Goal: Task Accomplishment & Management: Manage account settings

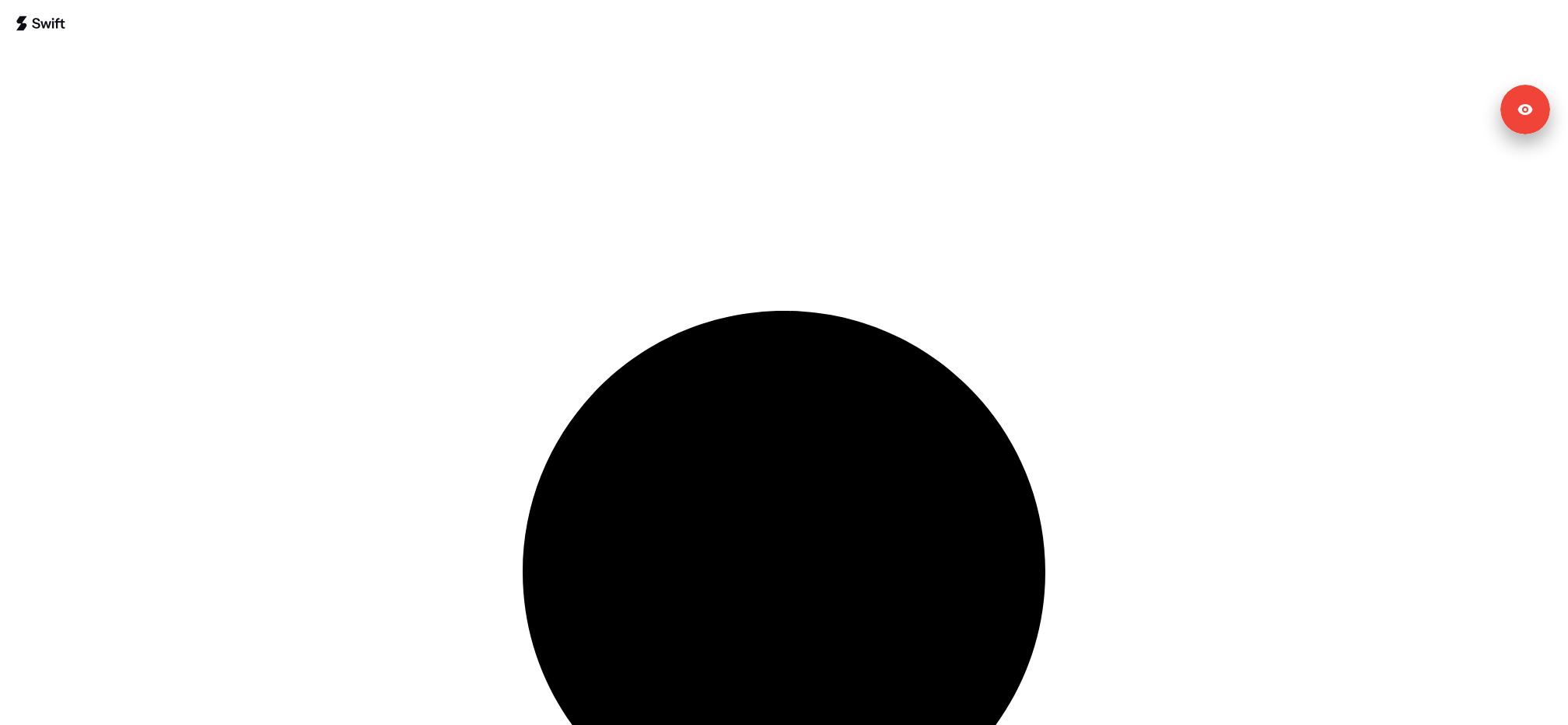
select select "**"
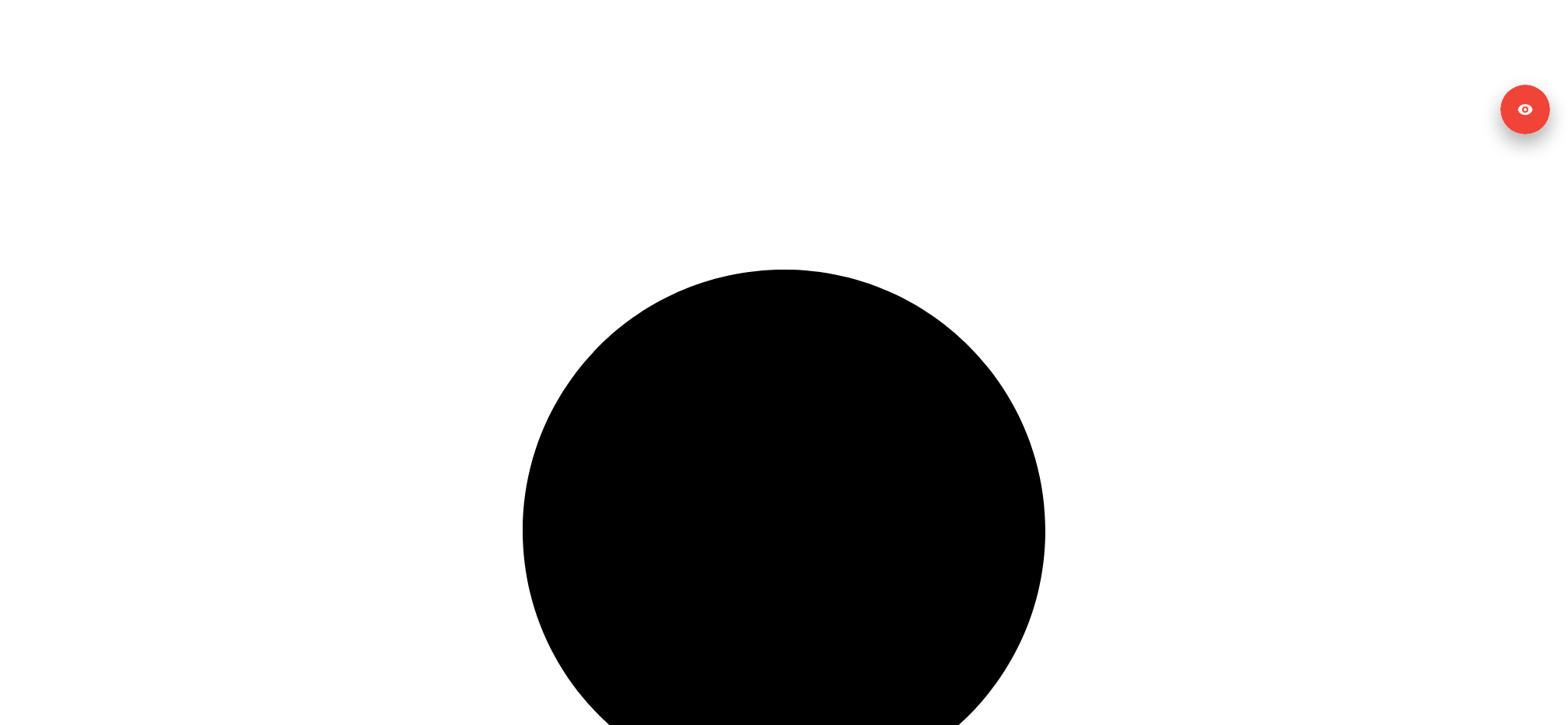
scroll to position [58, 0]
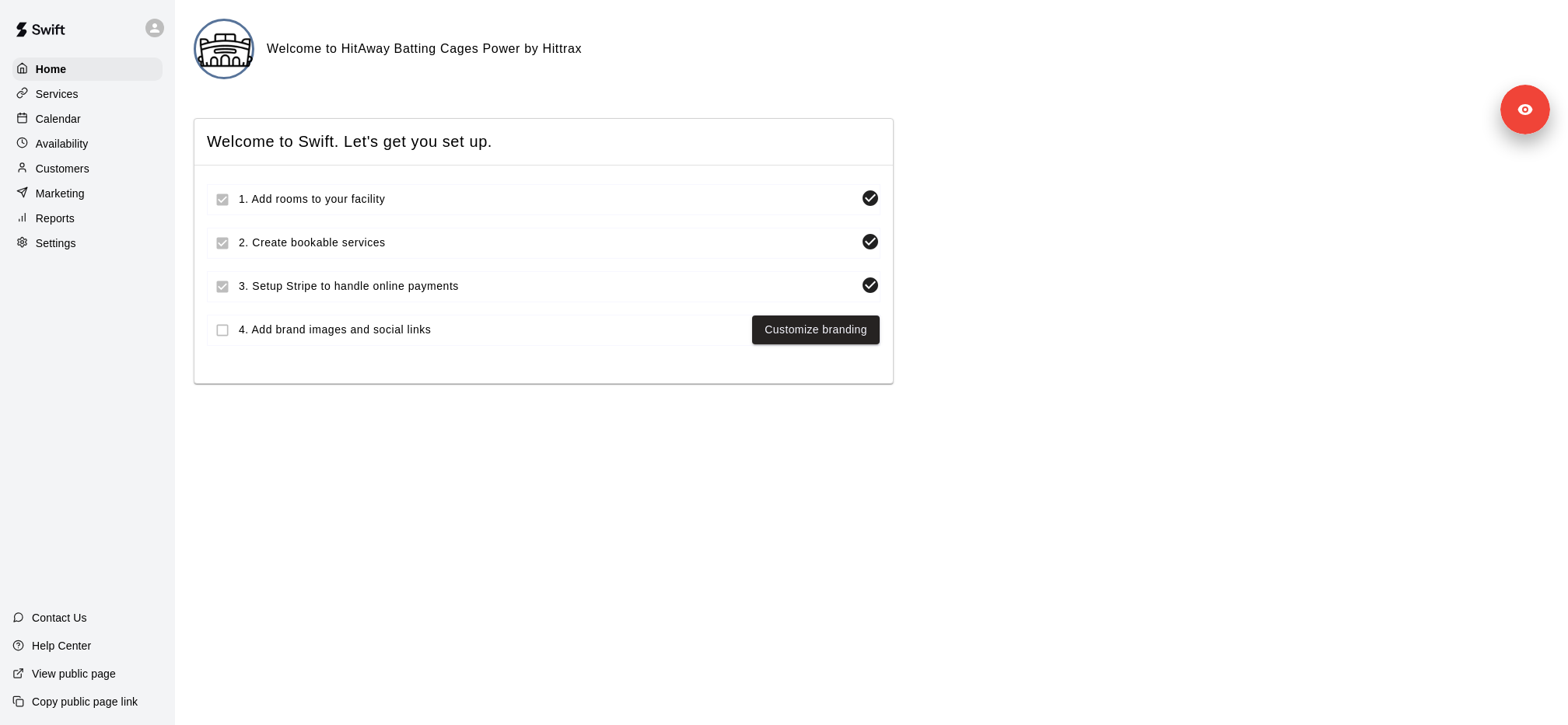
click at [111, 238] on div "Settings" at bounding box center [87, 243] width 150 height 23
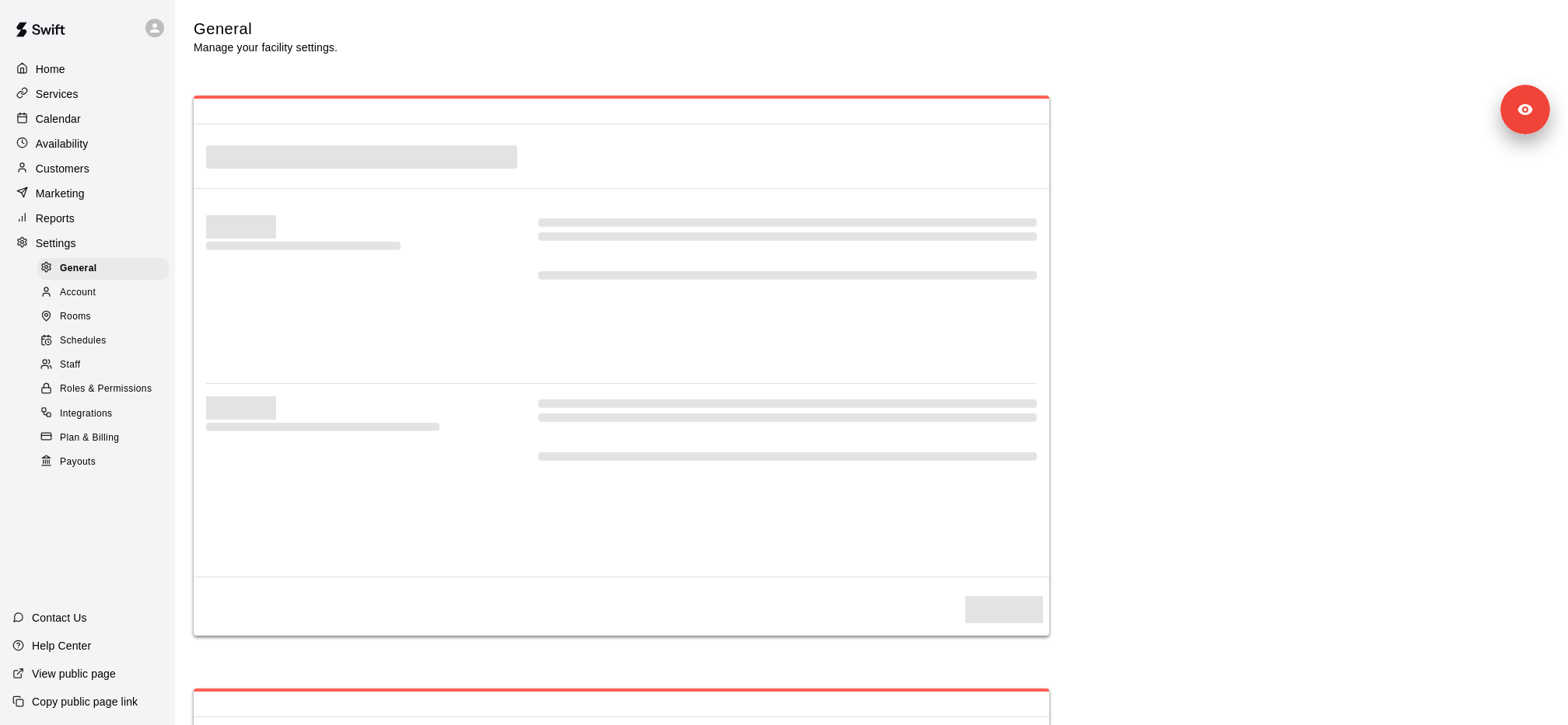
select select "**"
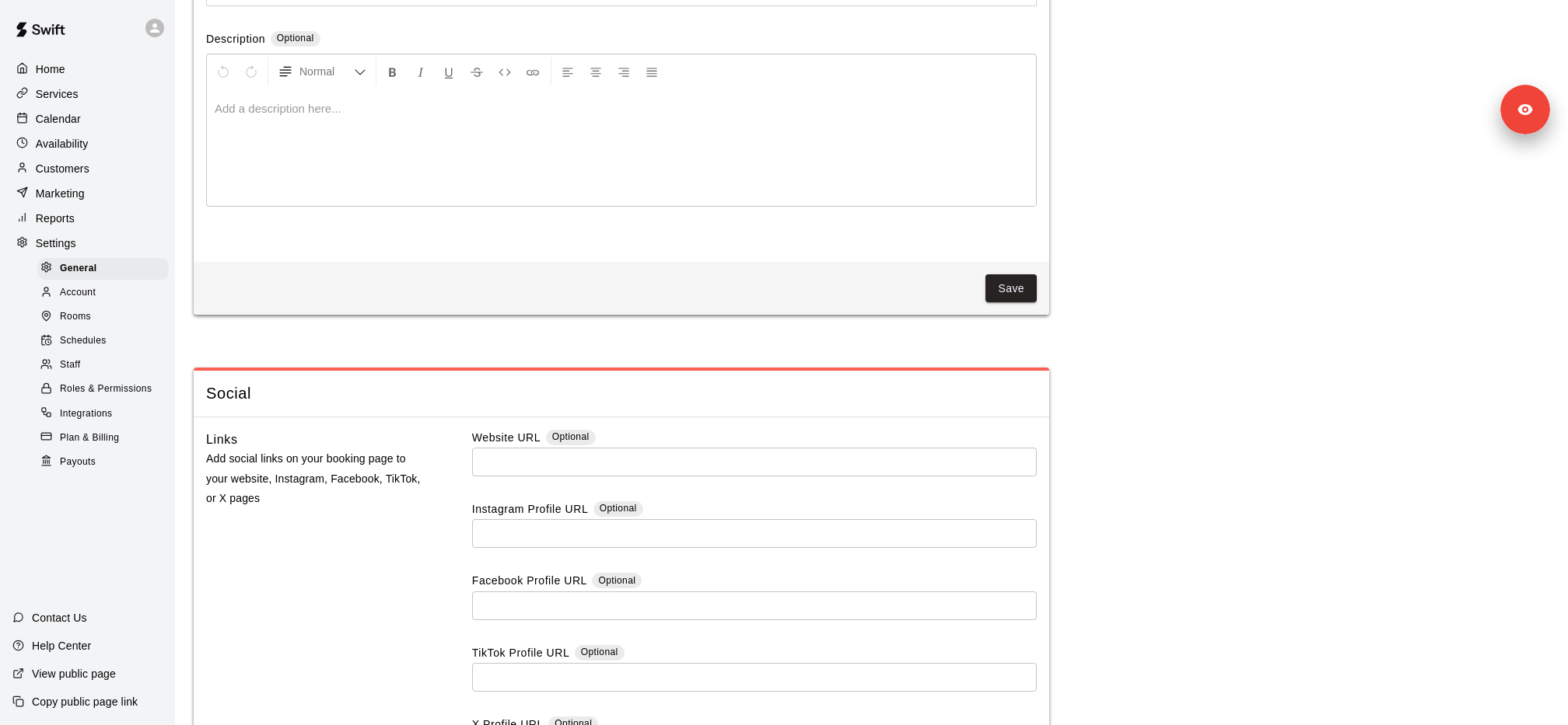
scroll to position [3908, 0]
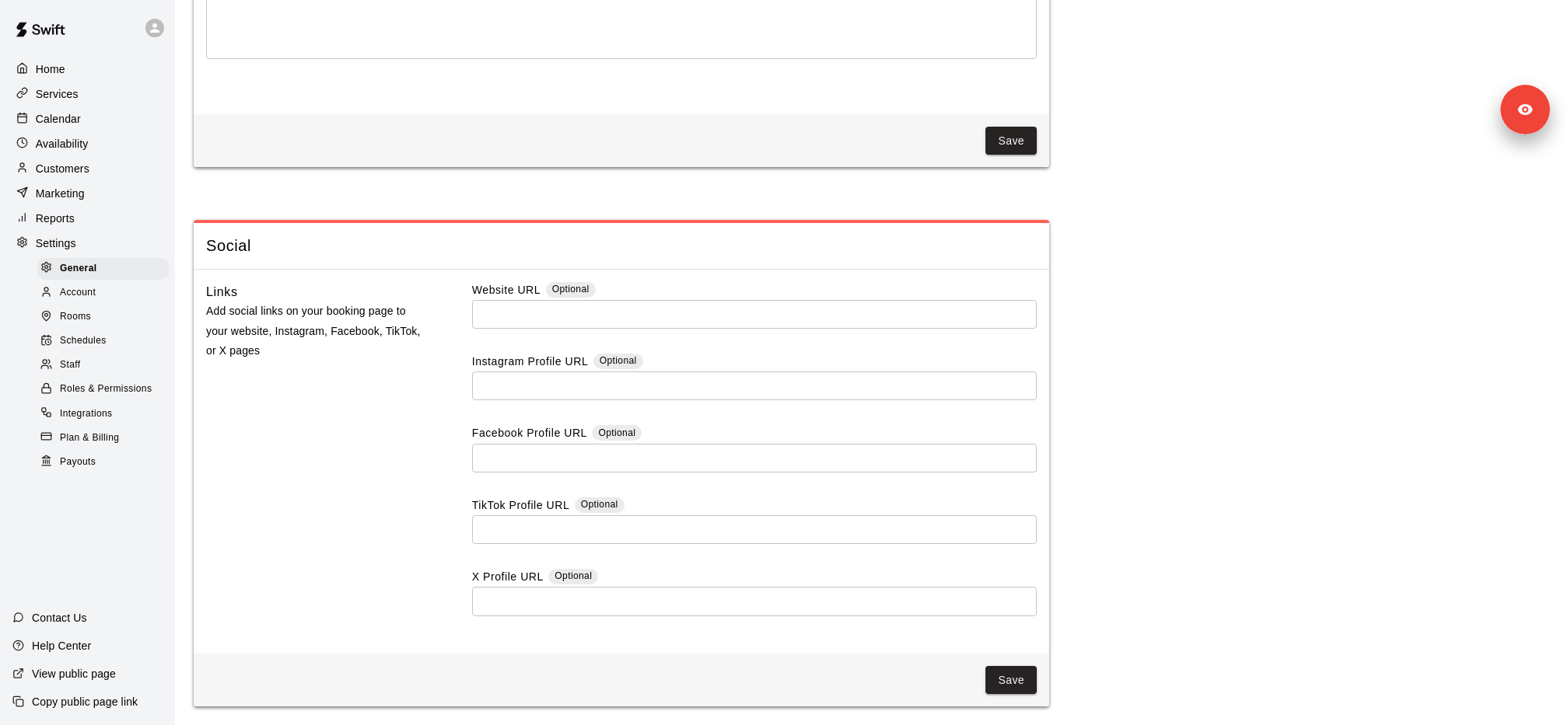
click at [80, 707] on p "Copy public page link" at bounding box center [84, 702] width 105 height 16
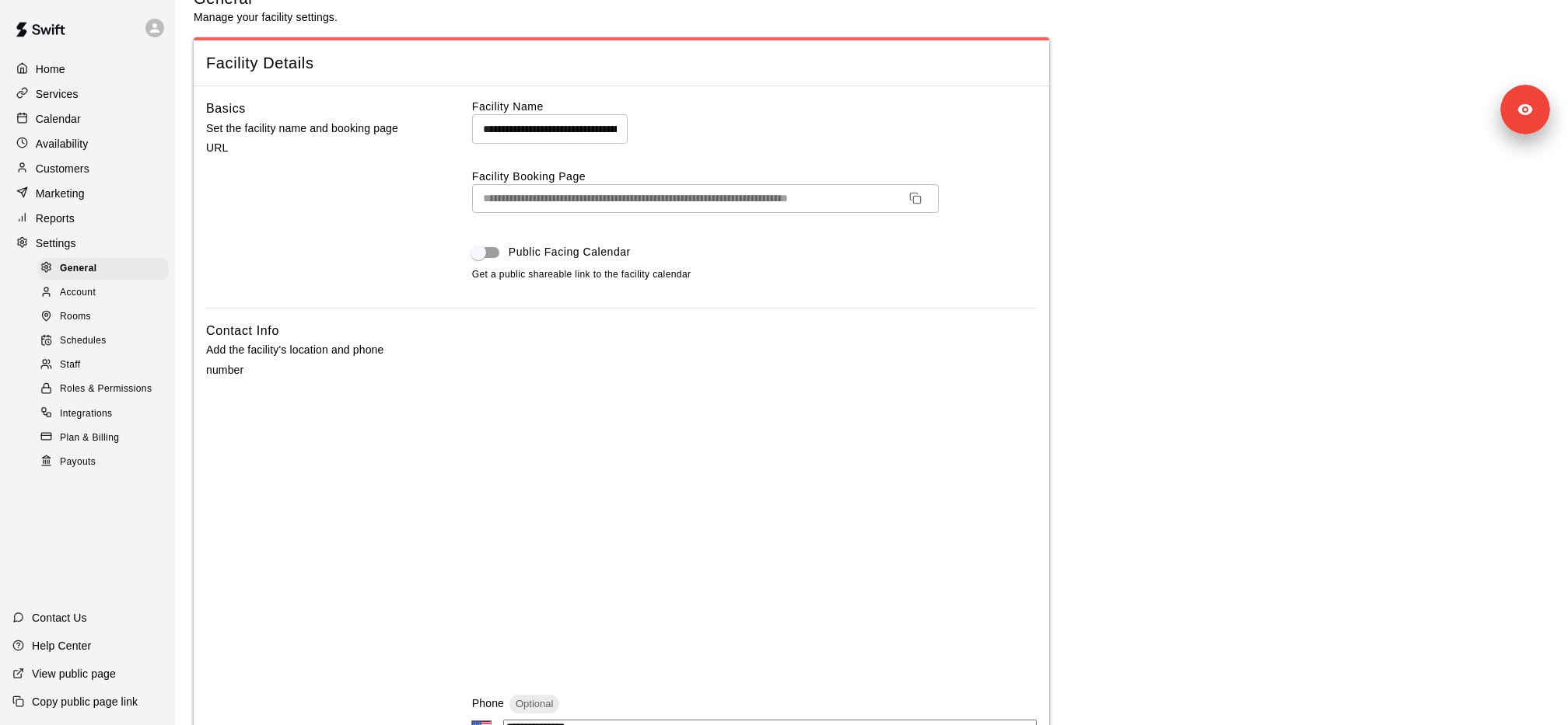
scroll to position [0, 0]
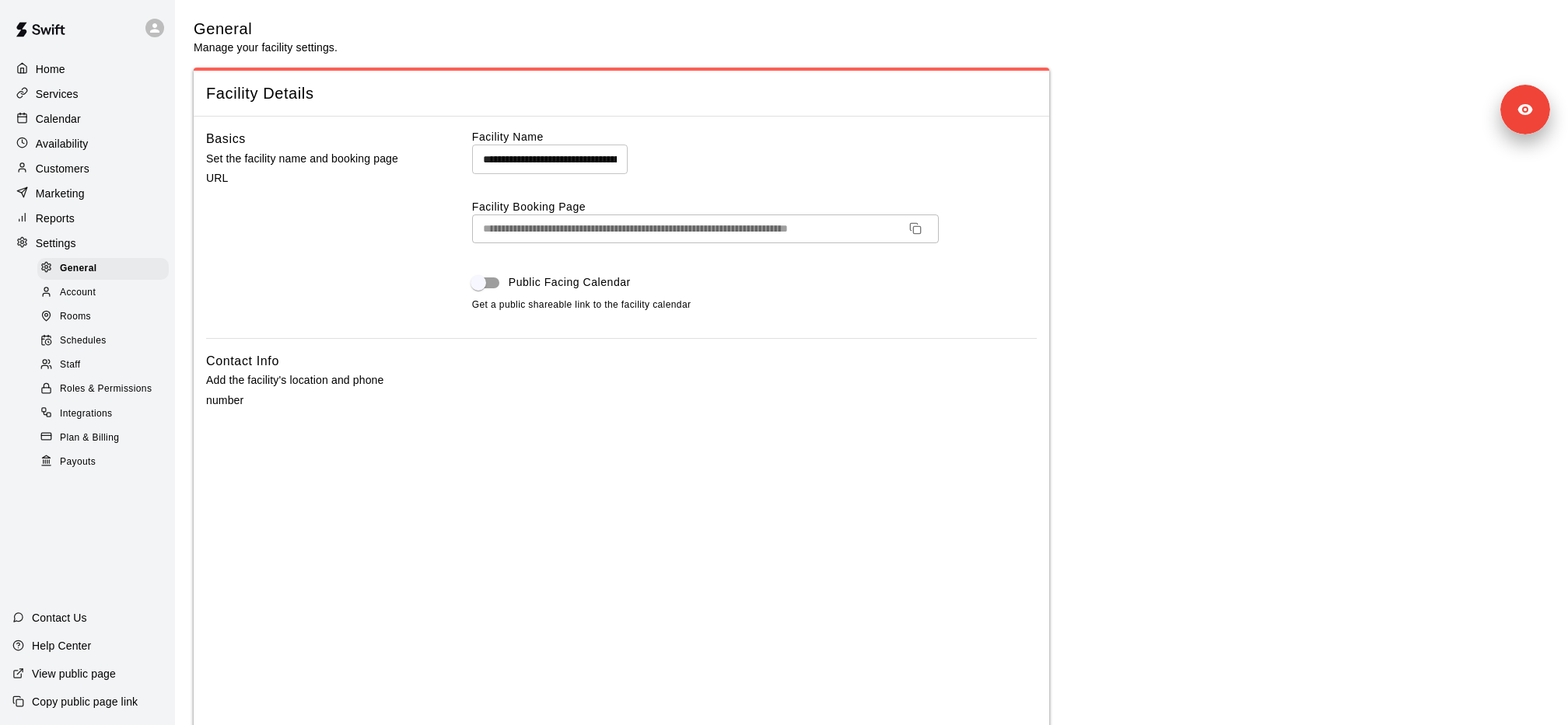
click at [57, 93] on p "Services" at bounding box center [57, 94] width 43 height 16
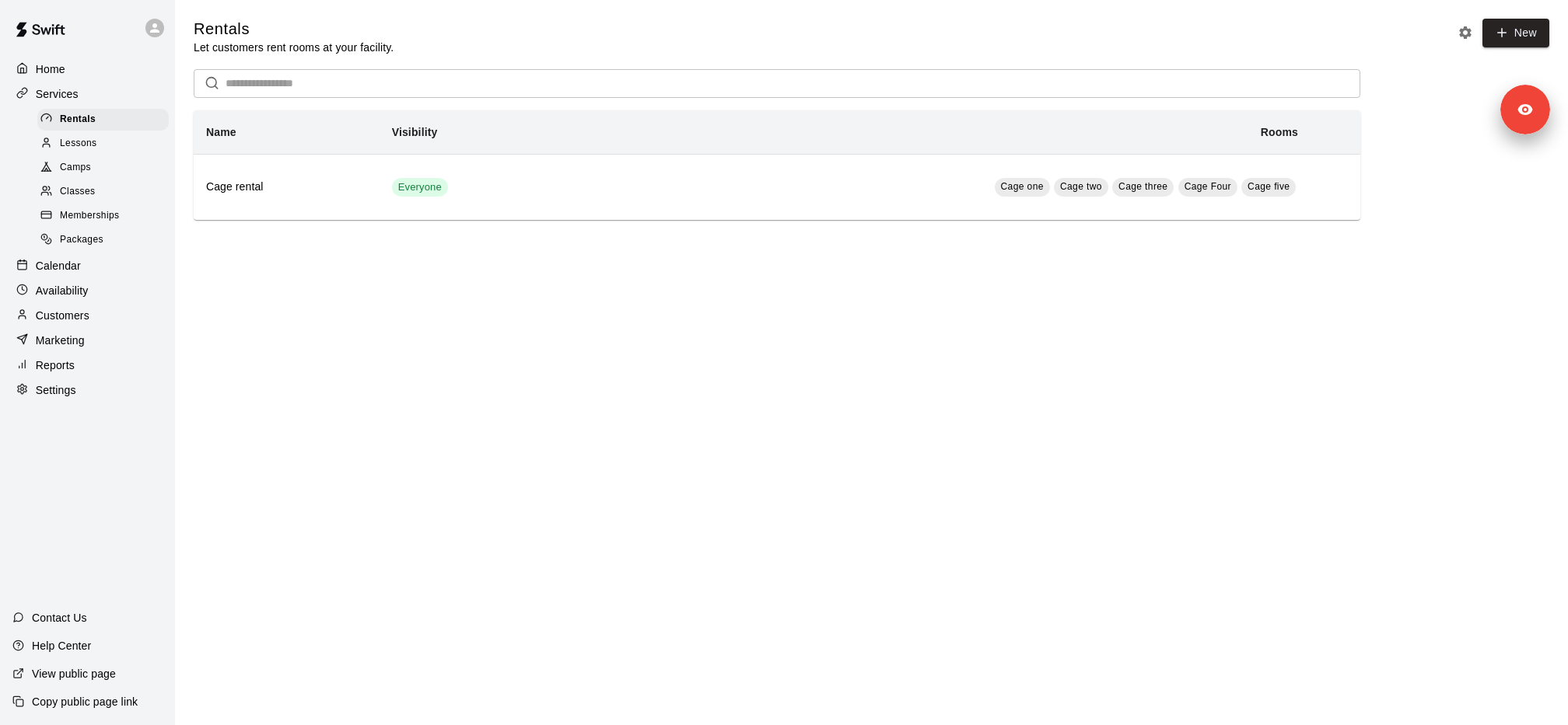
click at [116, 212] on span "Memberships" at bounding box center [89, 216] width 59 height 16
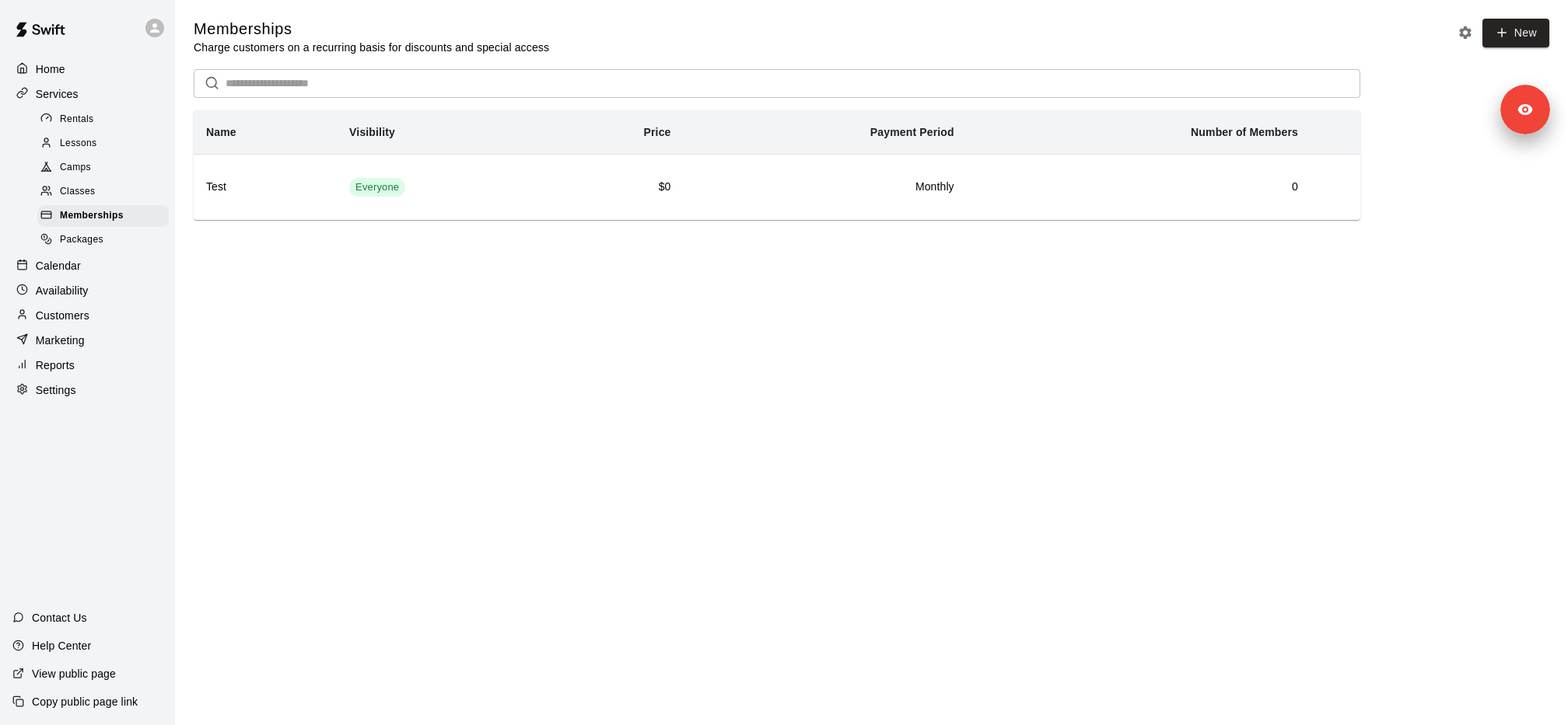
click at [86, 390] on div "Settings" at bounding box center [87, 390] width 150 height 23
select select "**"
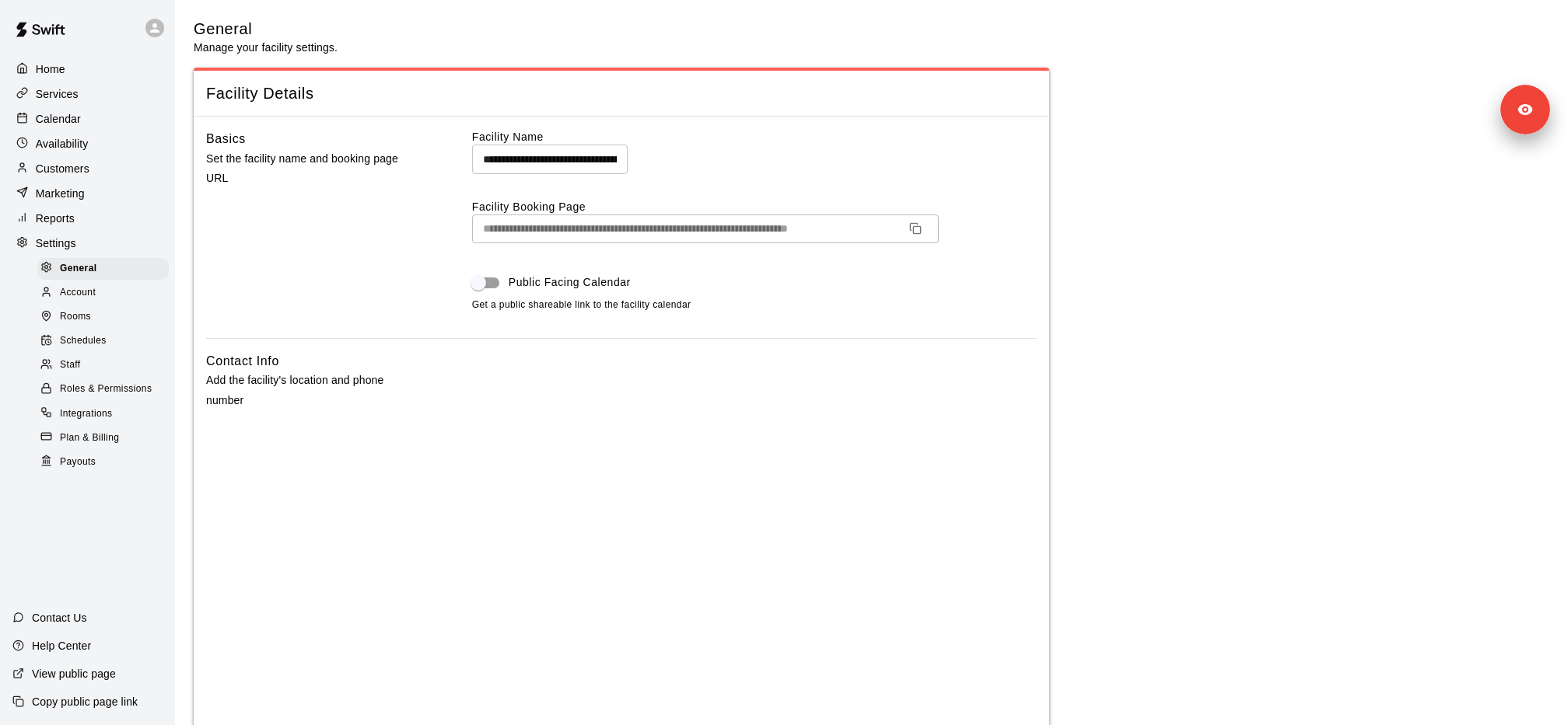
click at [109, 438] on span "Plan & Billing" at bounding box center [89, 438] width 59 height 16
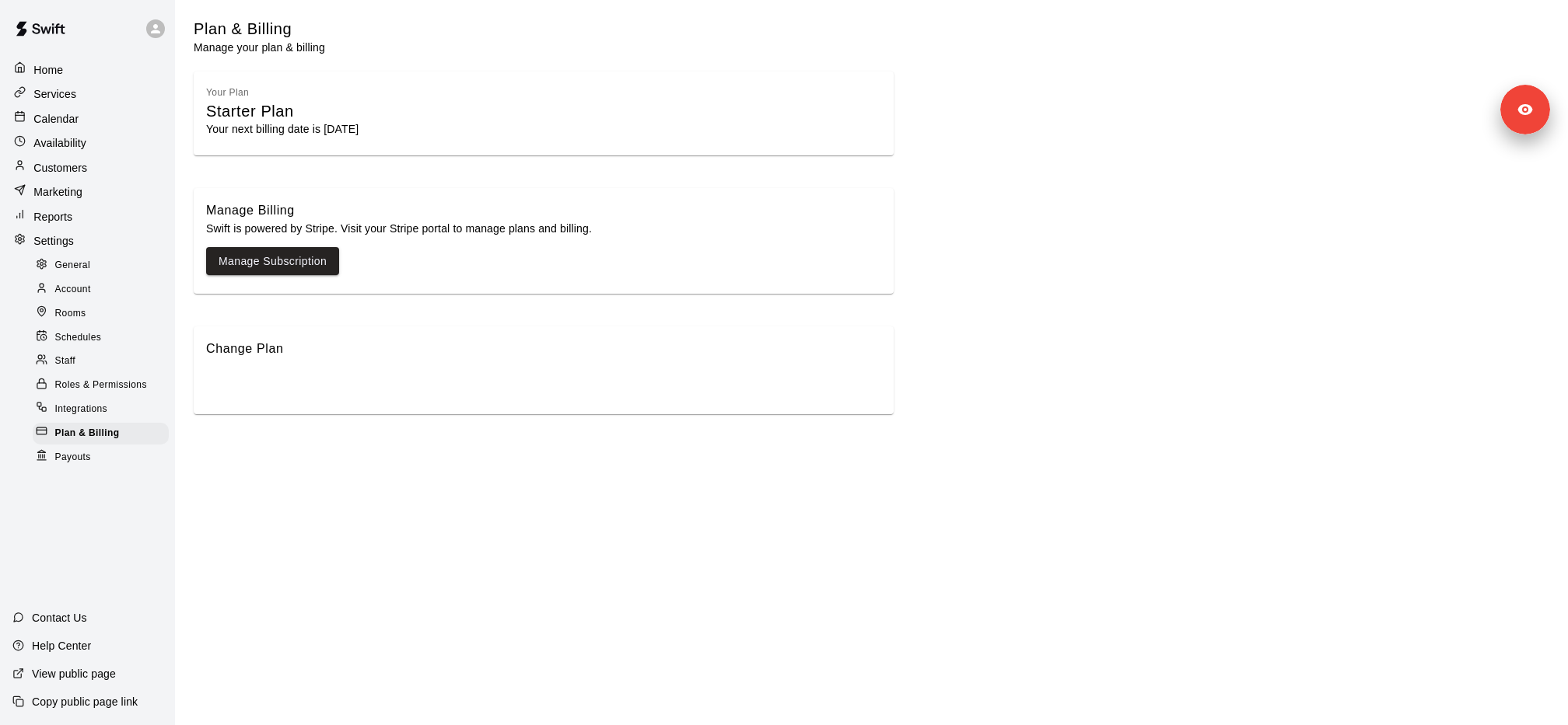
click at [76, 97] on p "Services" at bounding box center [55, 94] width 43 height 16
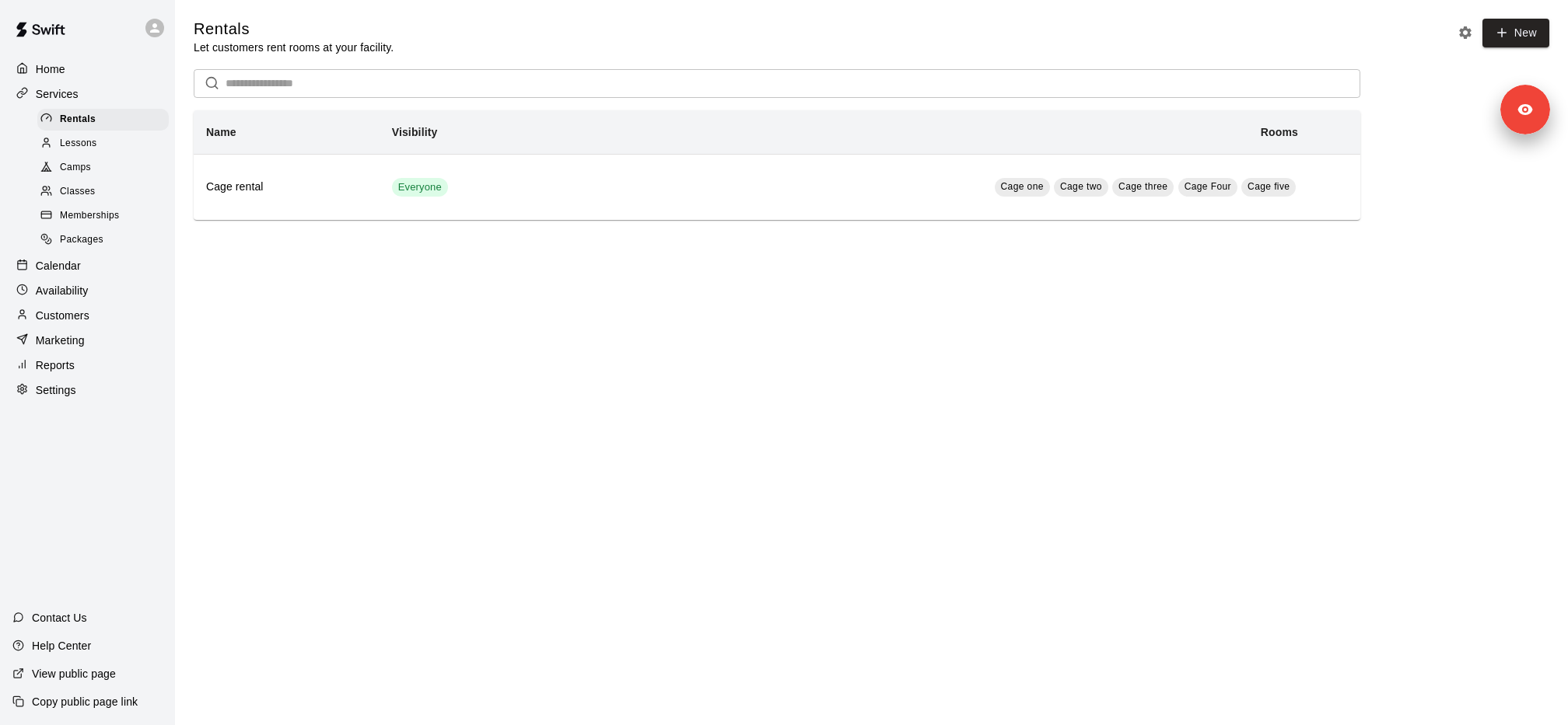
click at [105, 293] on div "Availability" at bounding box center [87, 290] width 150 height 23
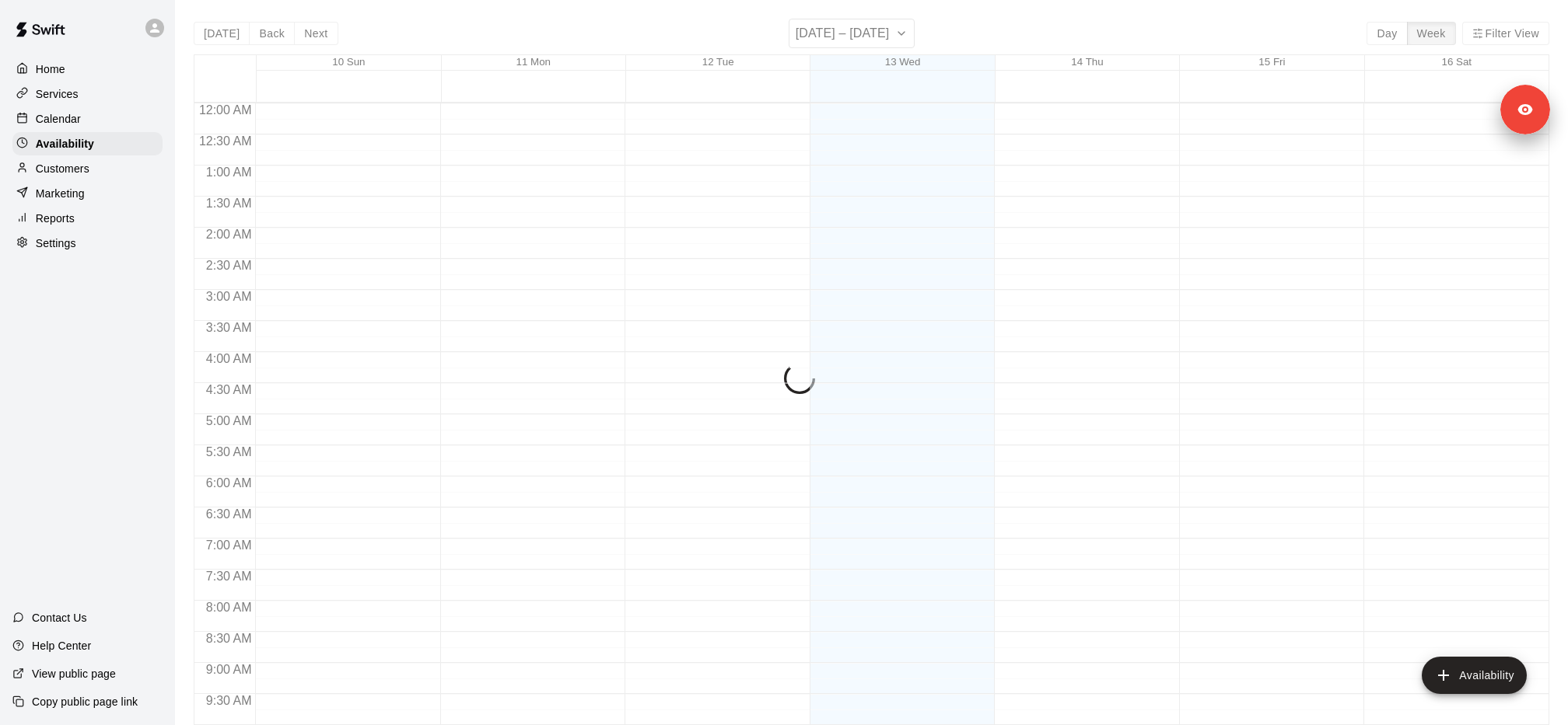
scroll to position [852, 0]
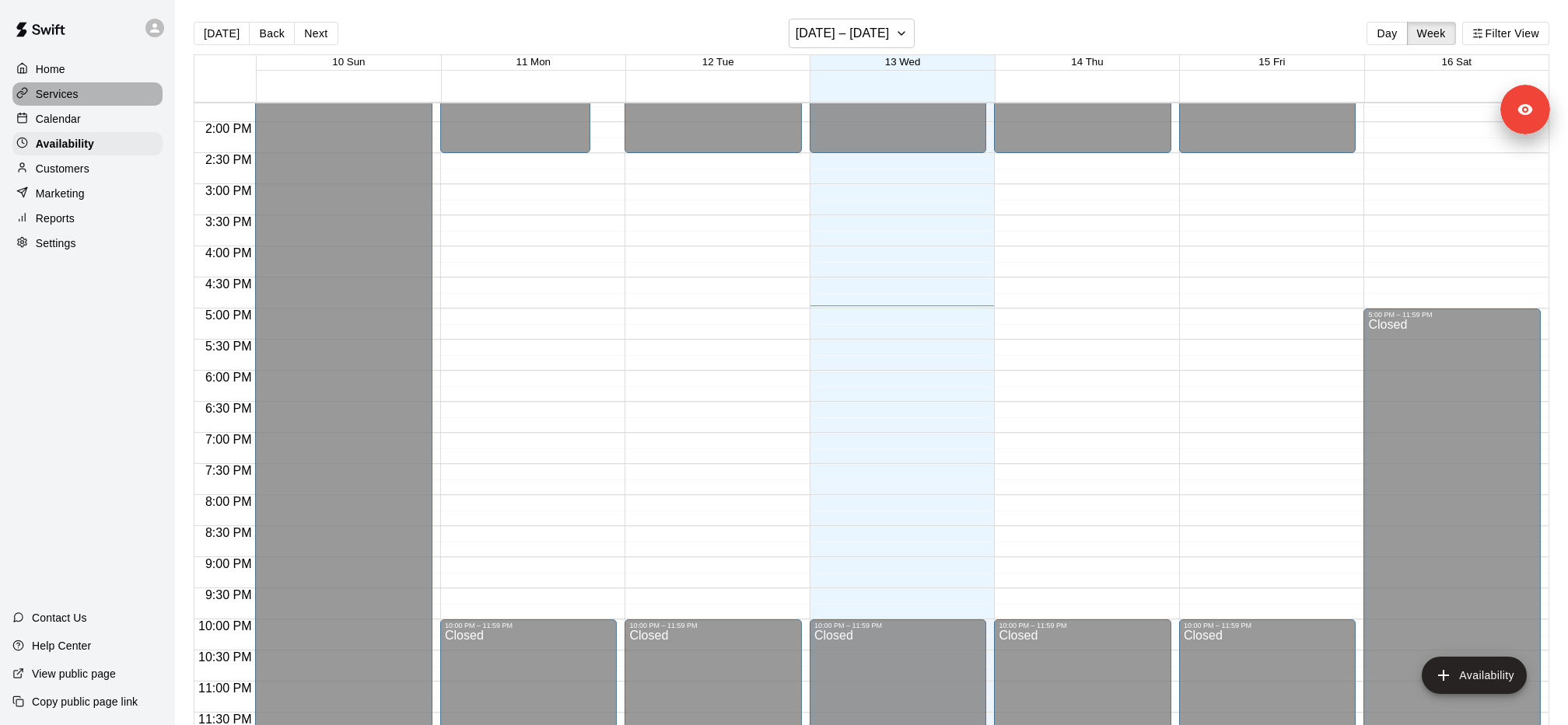
click at [94, 92] on div "Services" at bounding box center [87, 93] width 150 height 23
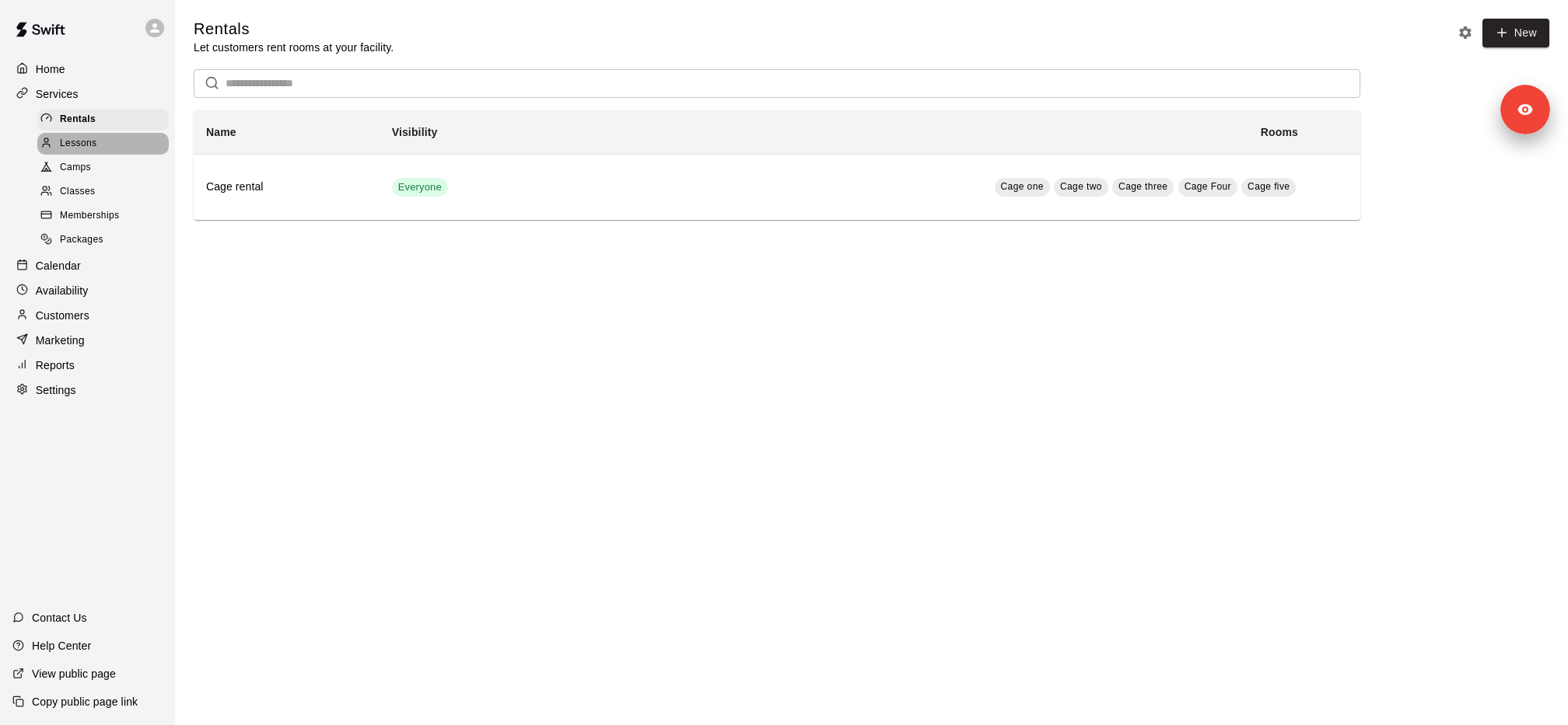
click at [108, 147] on div "Lessons" at bounding box center [103, 144] width 131 height 21
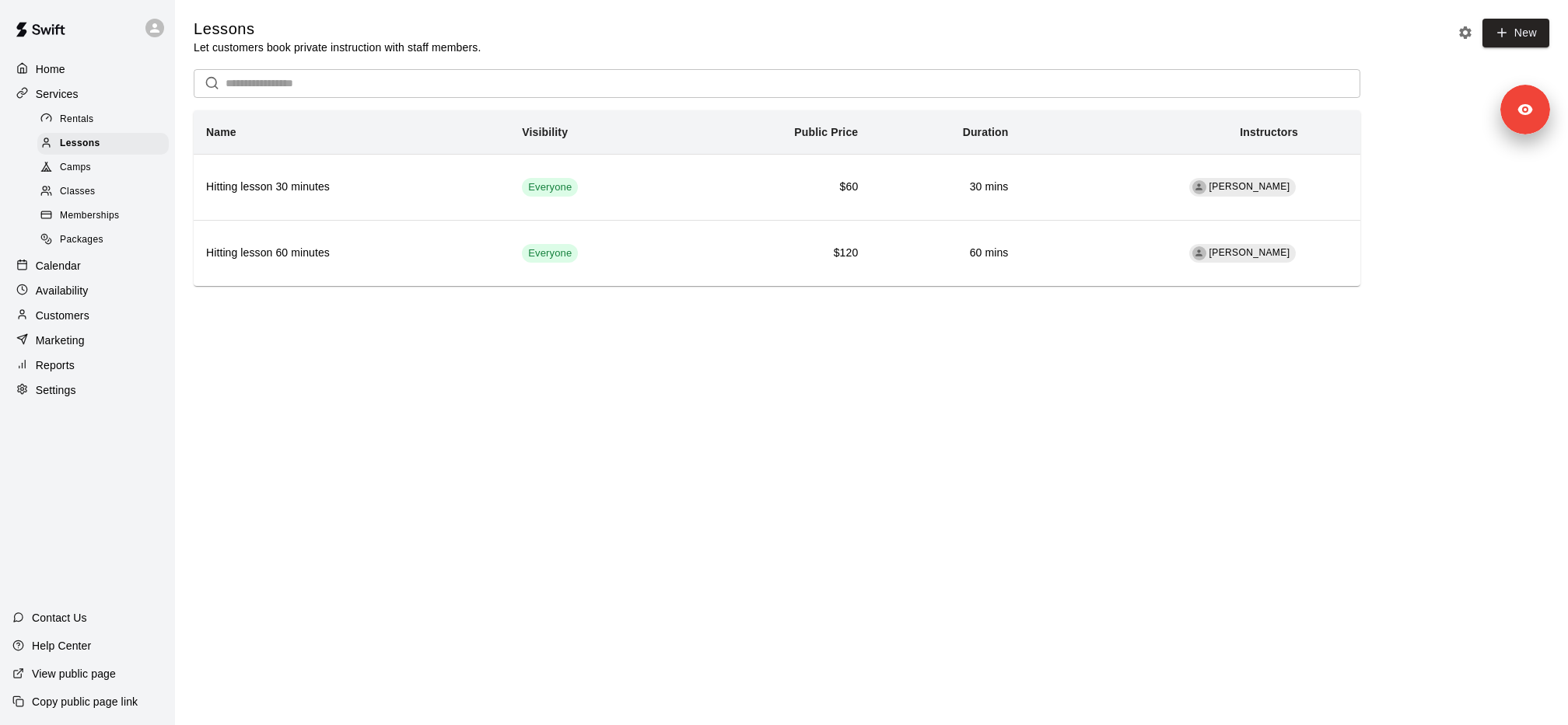
click at [85, 331] on div "Marketing" at bounding box center [87, 340] width 150 height 23
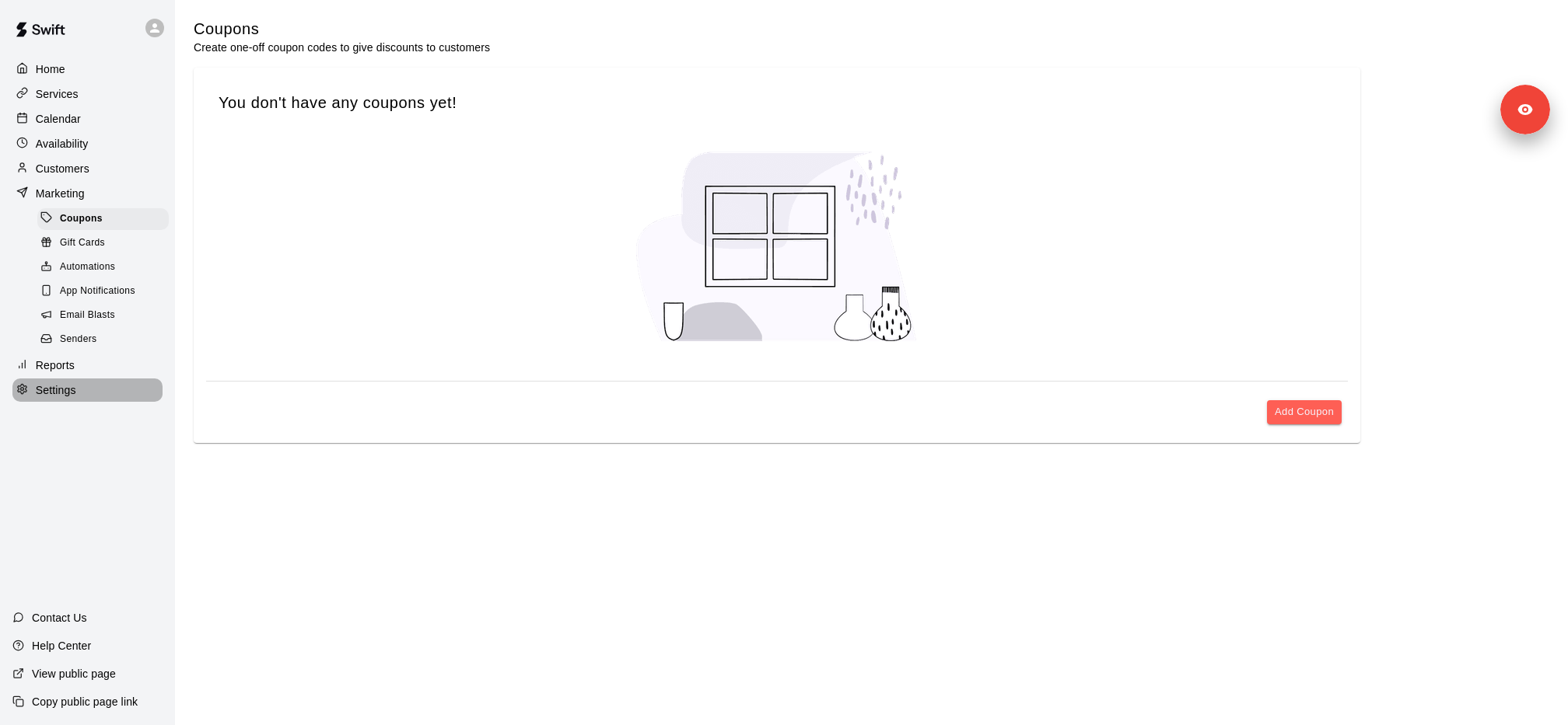
click at [108, 396] on div "Settings" at bounding box center [87, 390] width 150 height 23
select select "**"
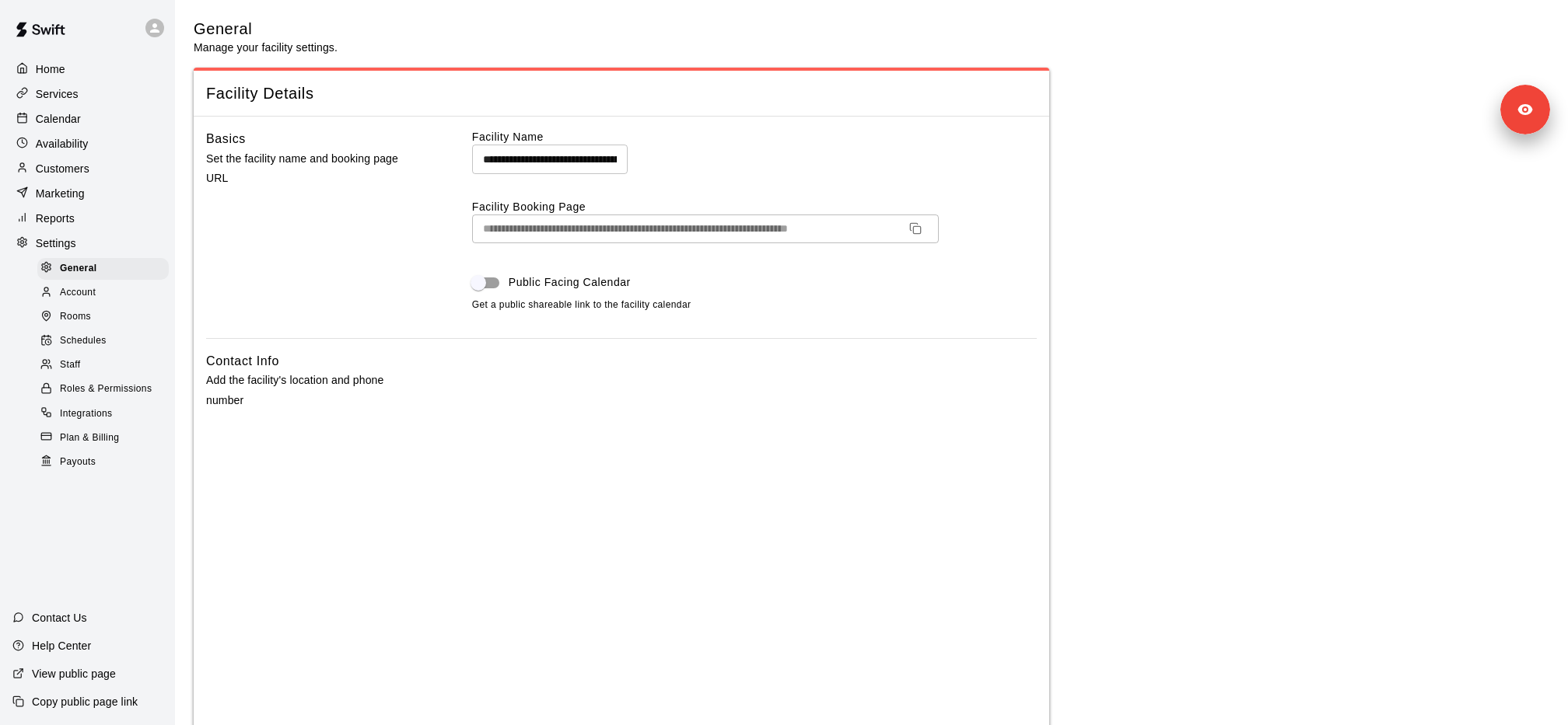
click at [84, 363] on div "Staff" at bounding box center [103, 364] width 131 height 21
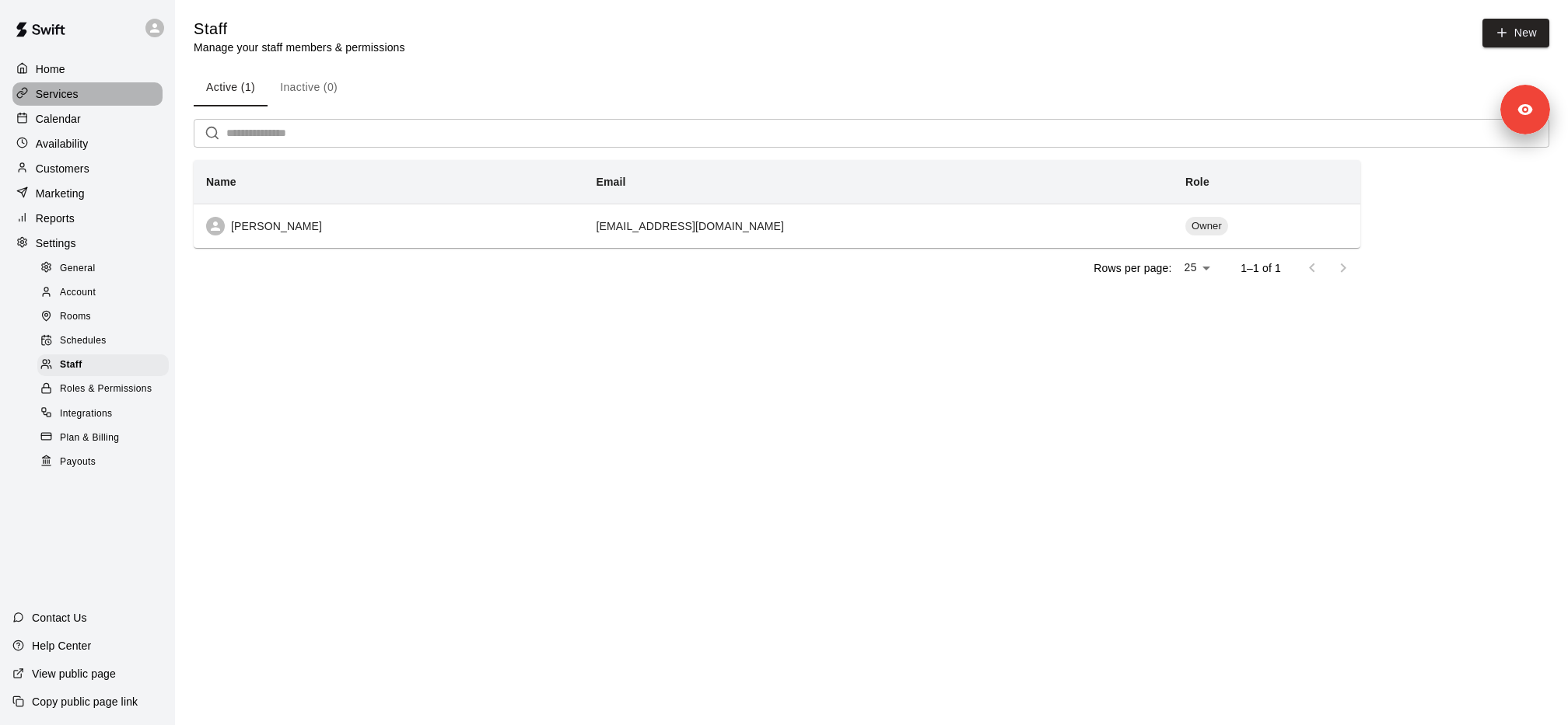
click at [112, 101] on div "Services" at bounding box center [87, 93] width 150 height 23
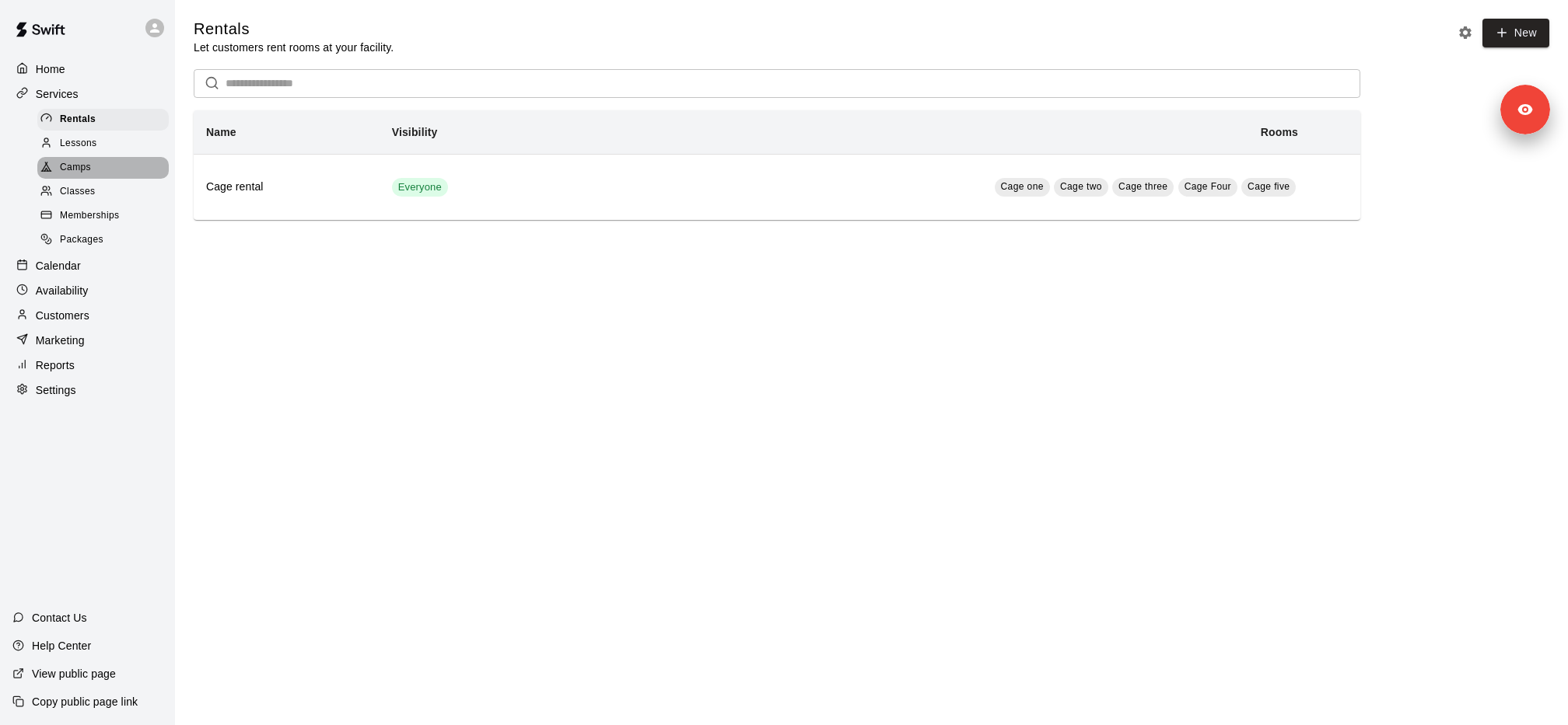
click at [117, 158] on div "Camps" at bounding box center [103, 168] width 131 height 21
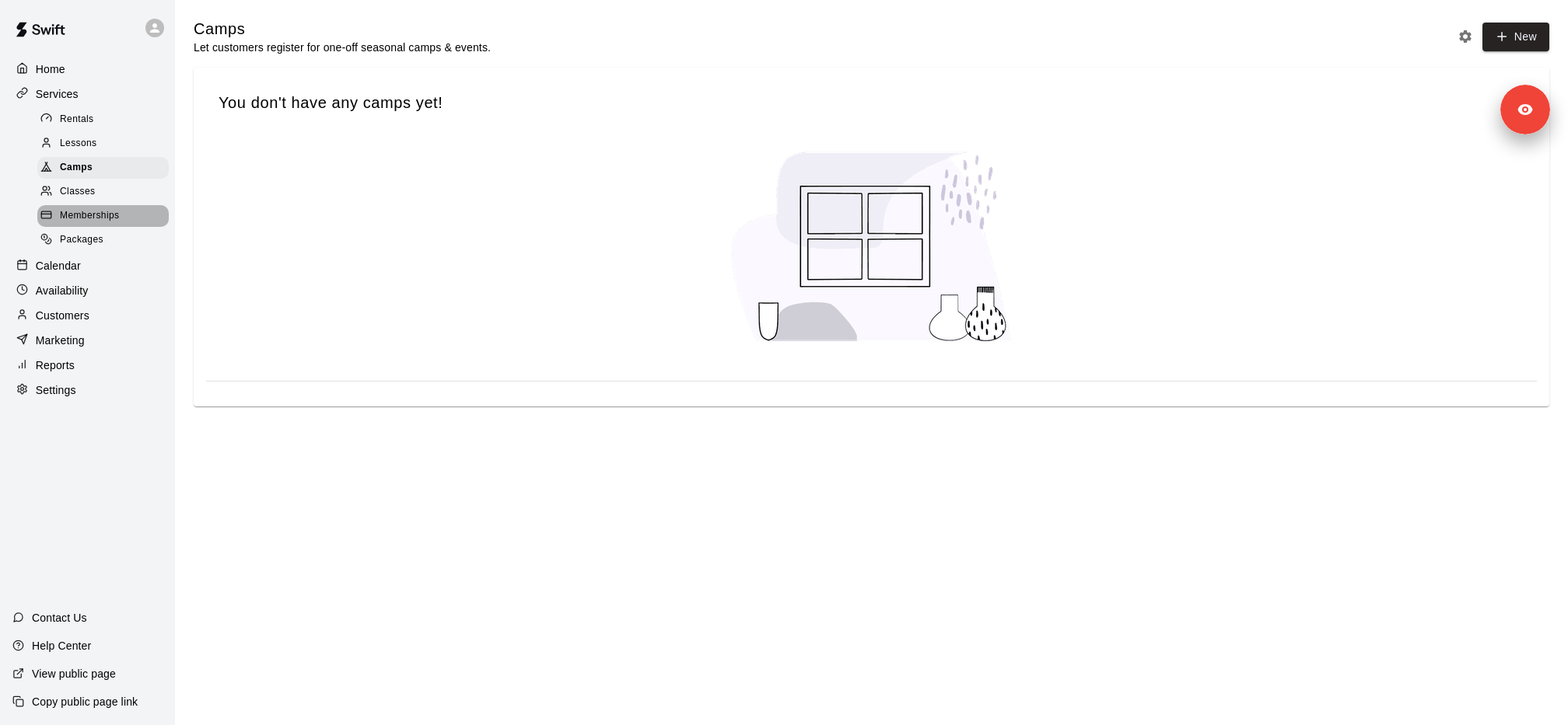
click at [129, 216] on div "Memberships" at bounding box center [103, 215] width 131 height 21
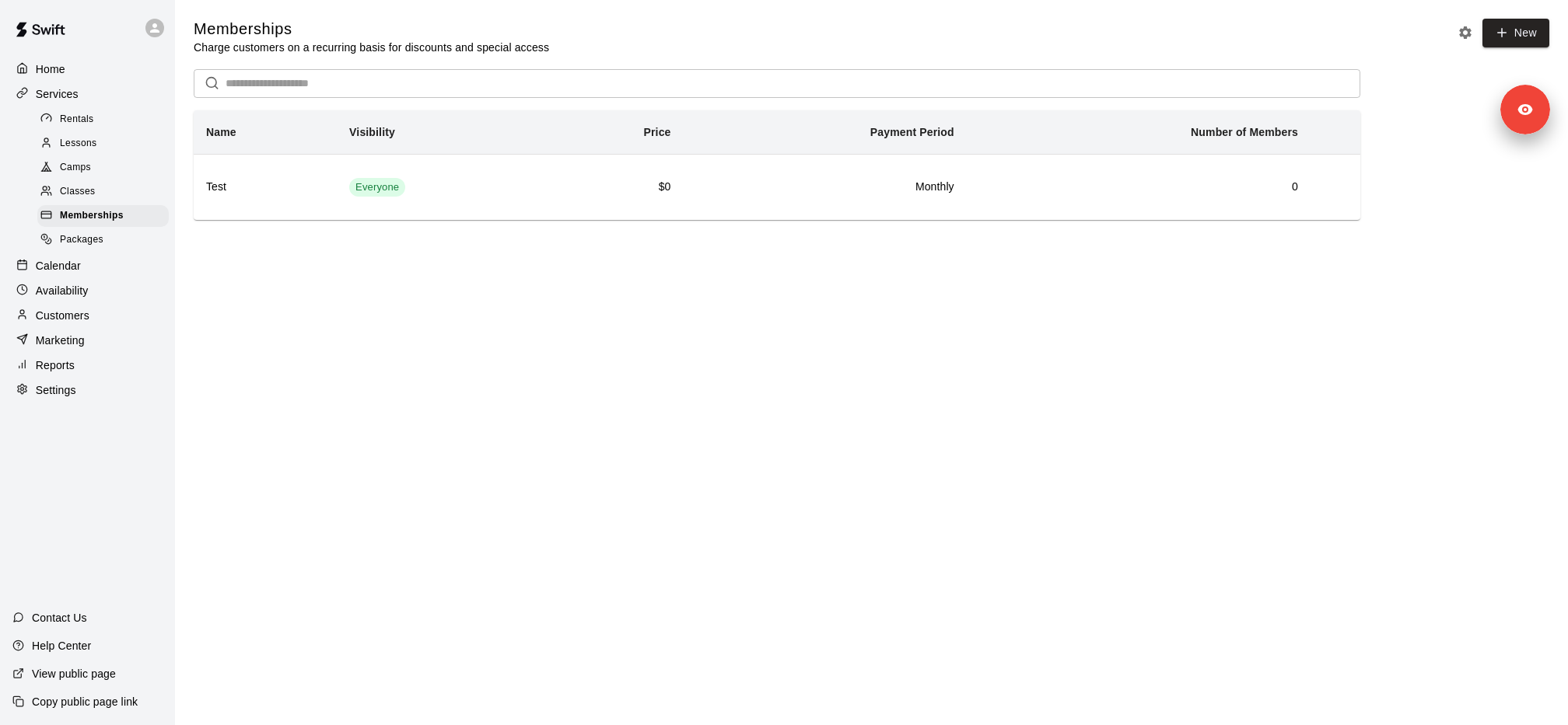
click at [106, 171] on div "Camps" at bounding box center [103, 168] width 131 height 21
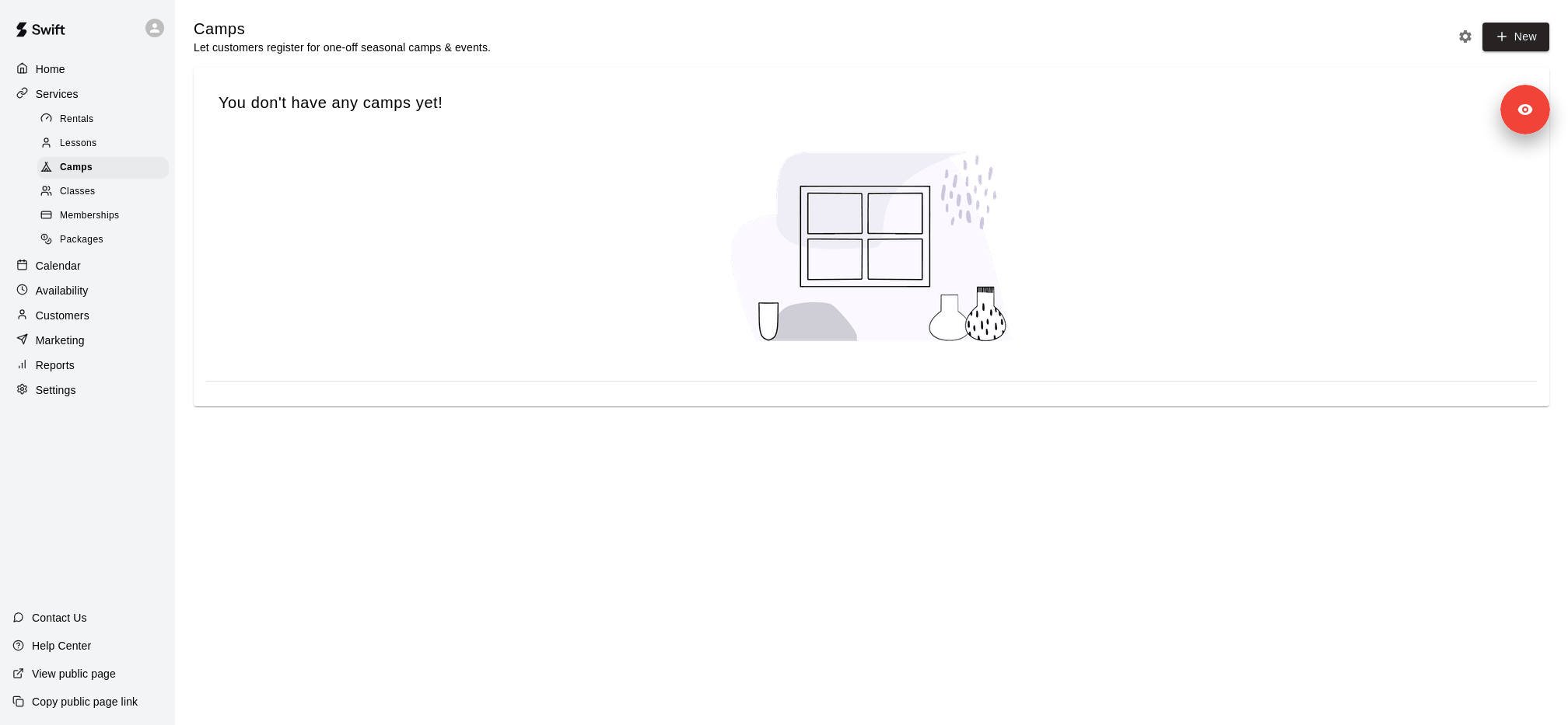
click at [105, 387] on div "Settings" at bounding box center [87, 390] width 150 height 23
select select "**"
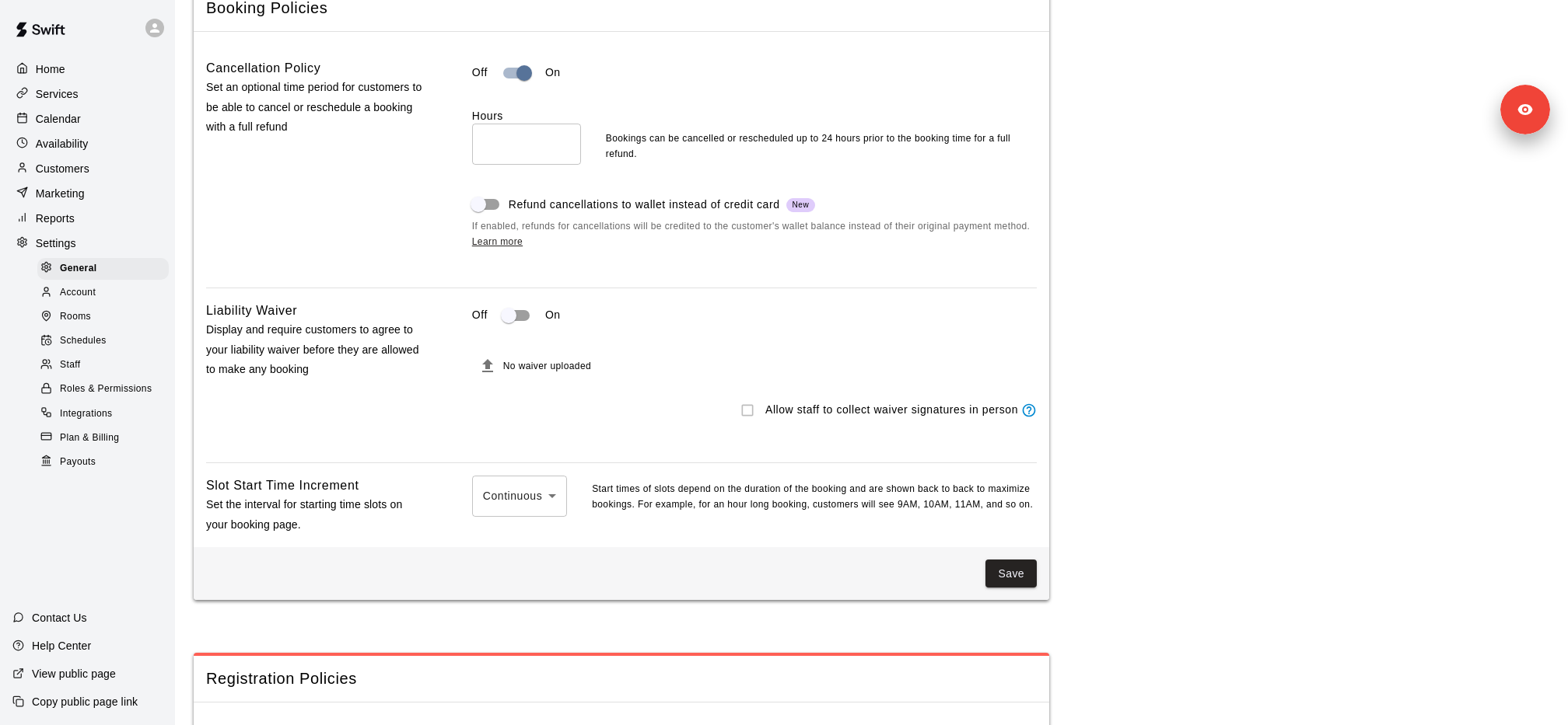
scroll to position [1436, 0]
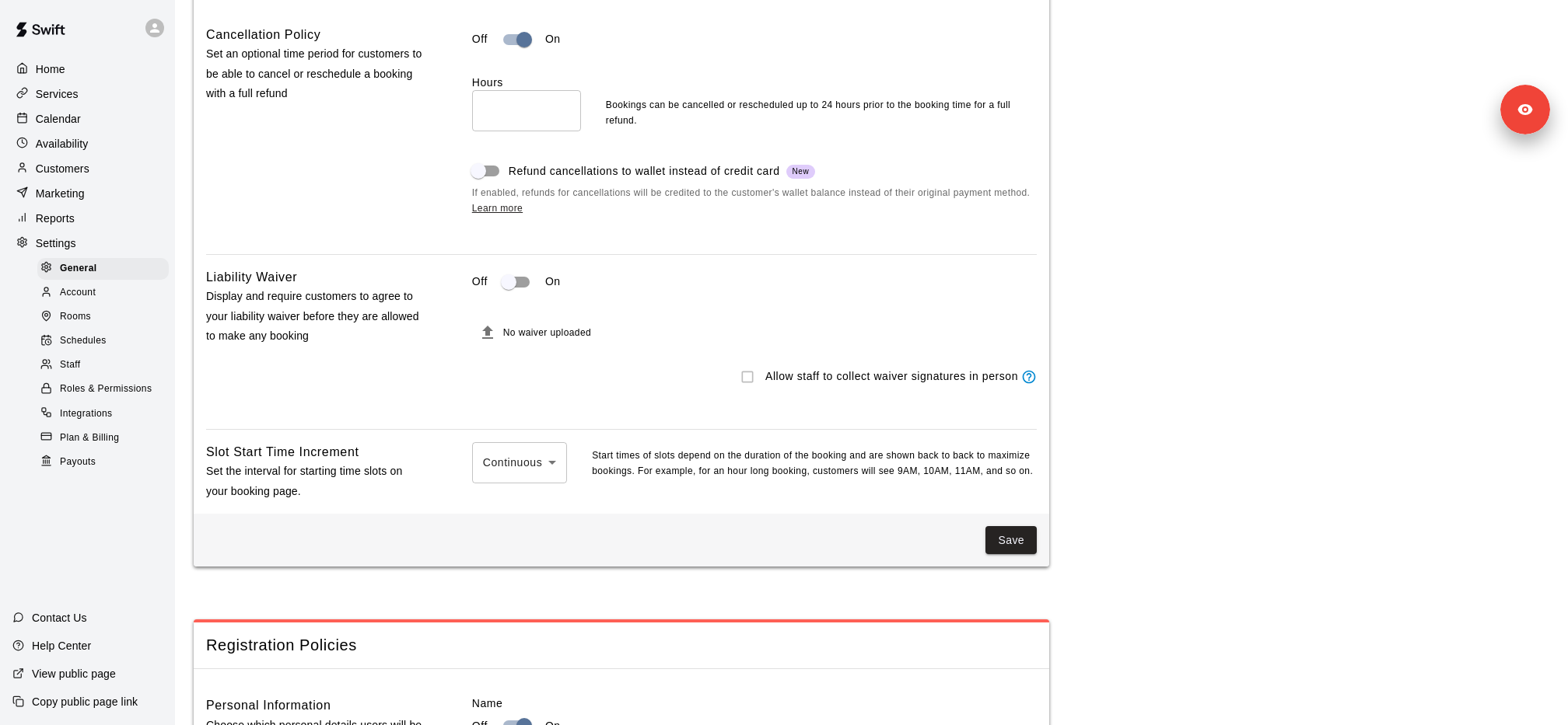
click at [83, 80] on div "Home Services Calendar Availability Customers Marketing Reports Settings Genera…" at bounding box center [88, 265] width 175 height 418
click at [86, 96] on div "Services" at bounding box center [87, 93] width 150 height 23
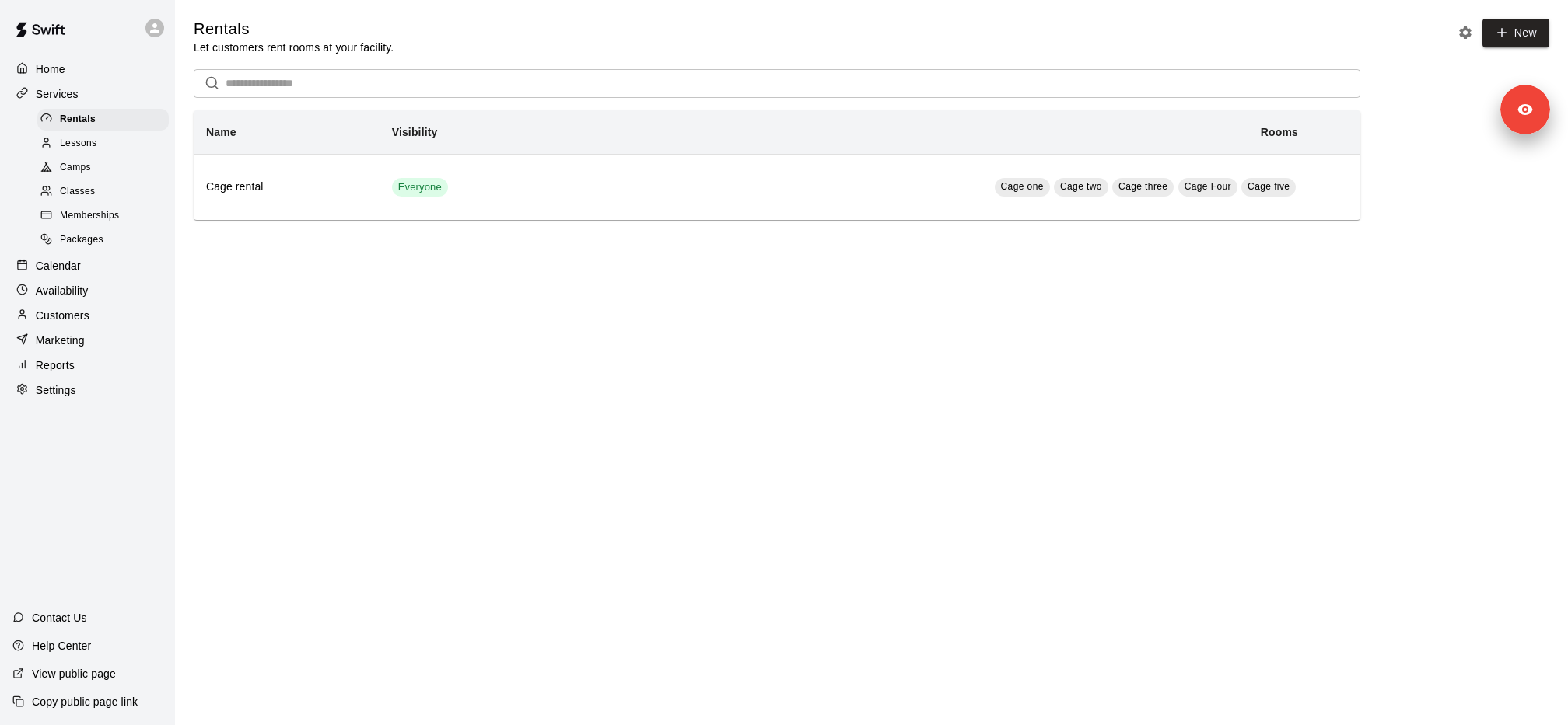
click at [117, 380] on div "Settings" at bounding box center [87, 390] width 150 height 23
select select "**"
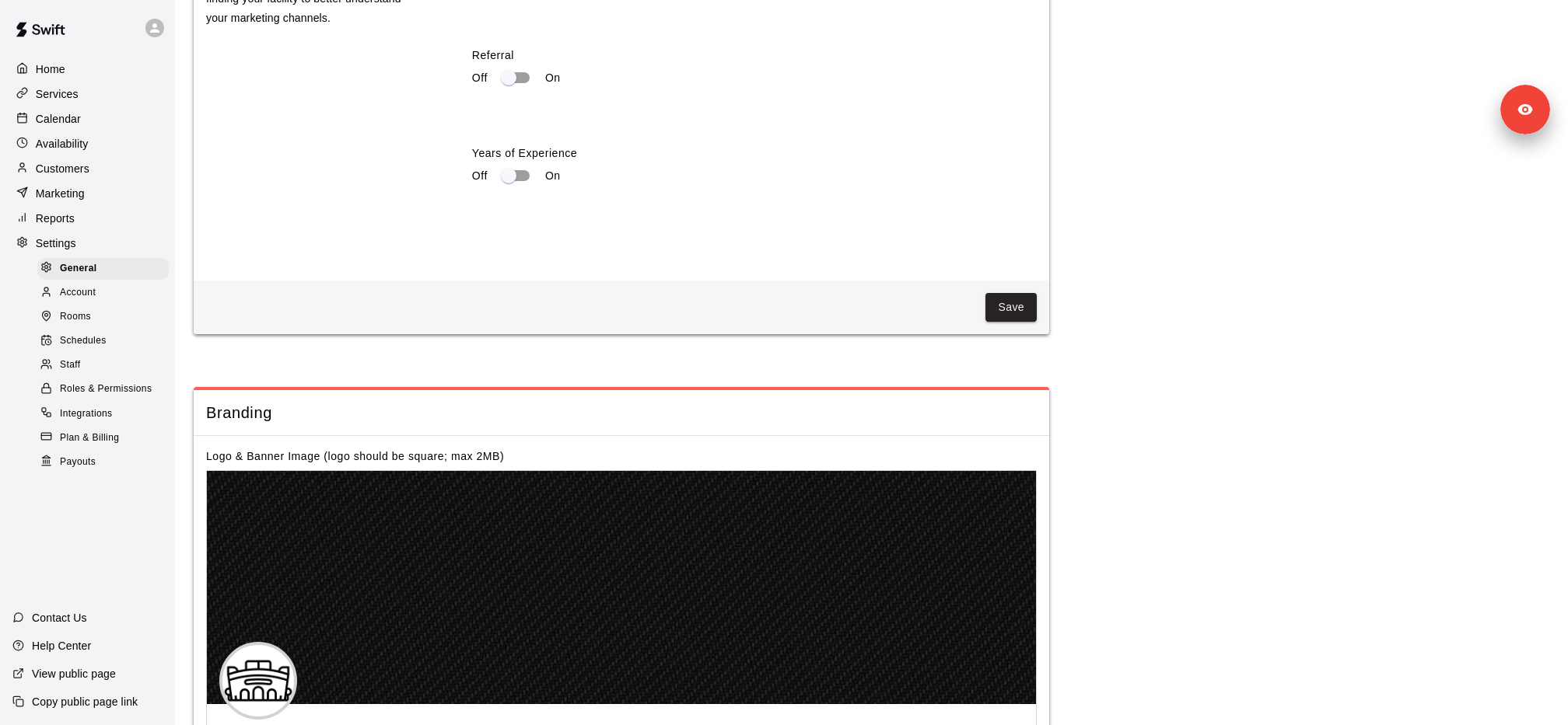
scroll to position [3005, 0]
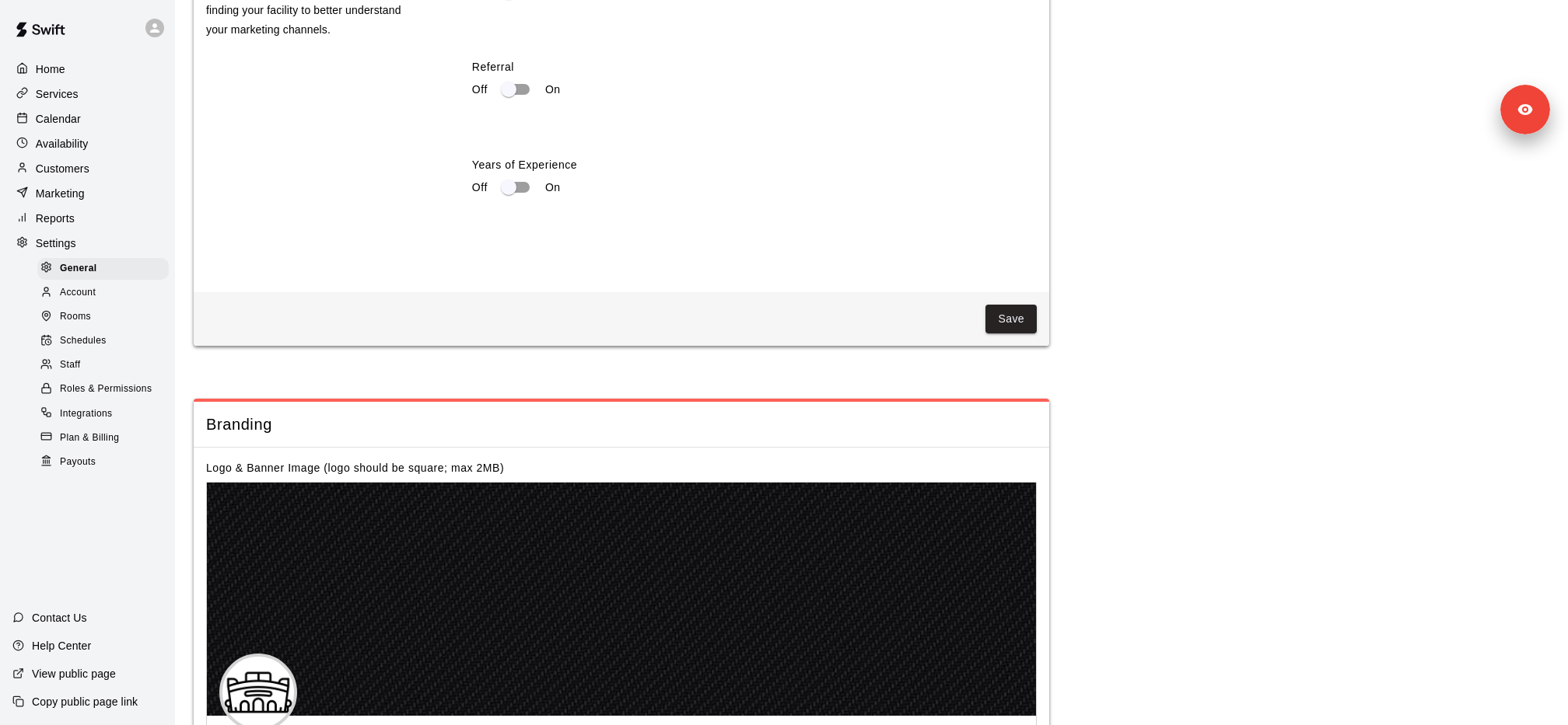
click at [136, 322] on div "Rooms" at bounding box center [103, 317] width 131 height 21
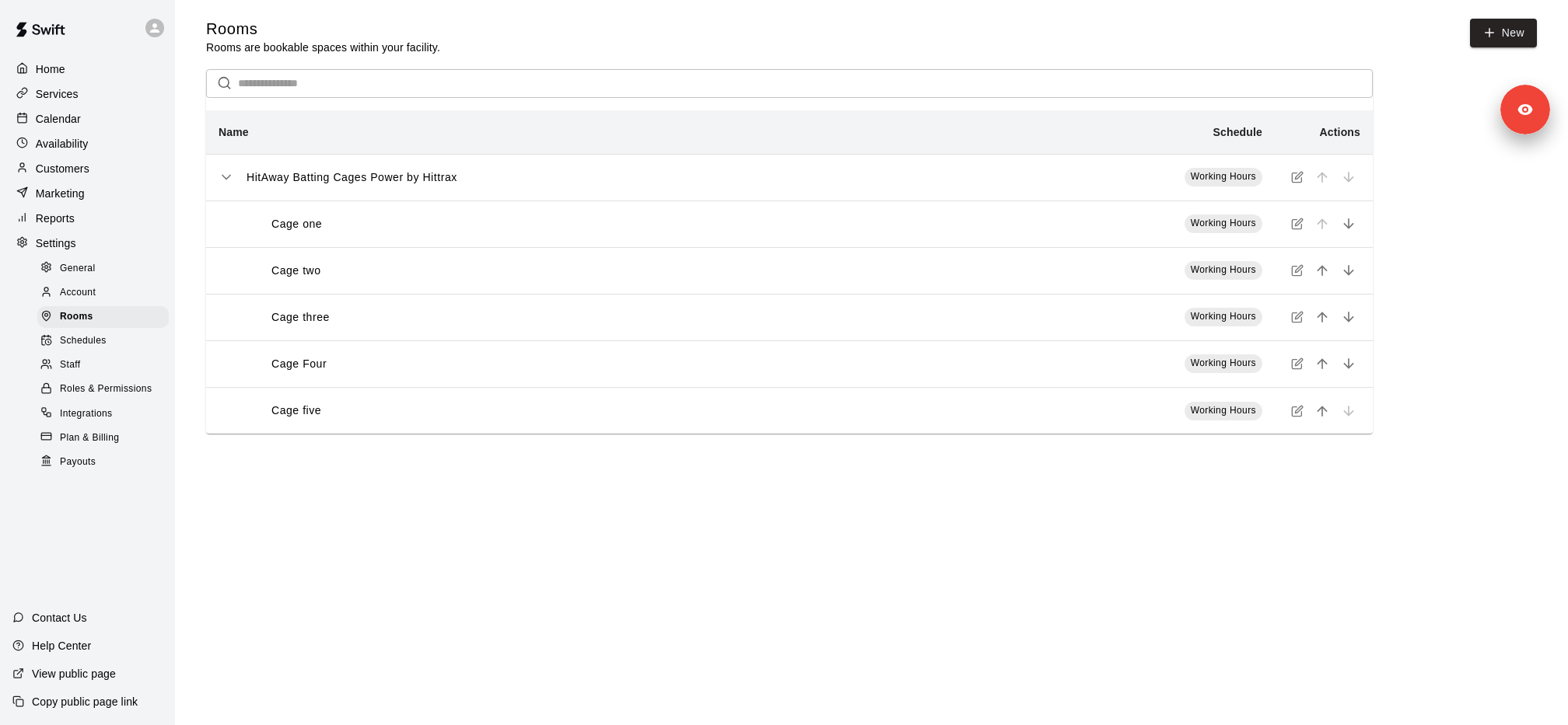
click at [76, 461] on span "Payouts" at bounding box center [77, 462] width 35 height 16
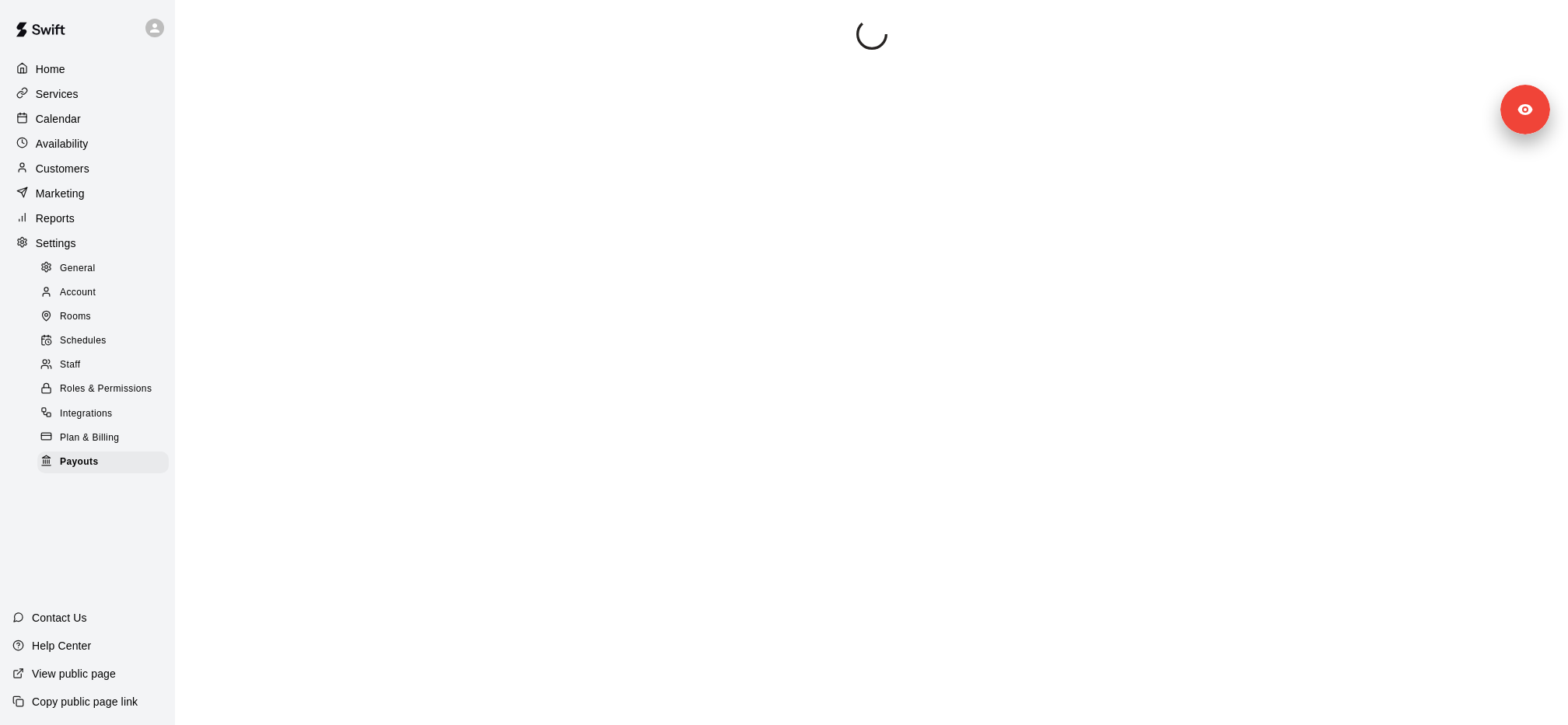
click at [87, 433] on span "Plan & Billing" at bounding box center [89, 438] width 59 height 16
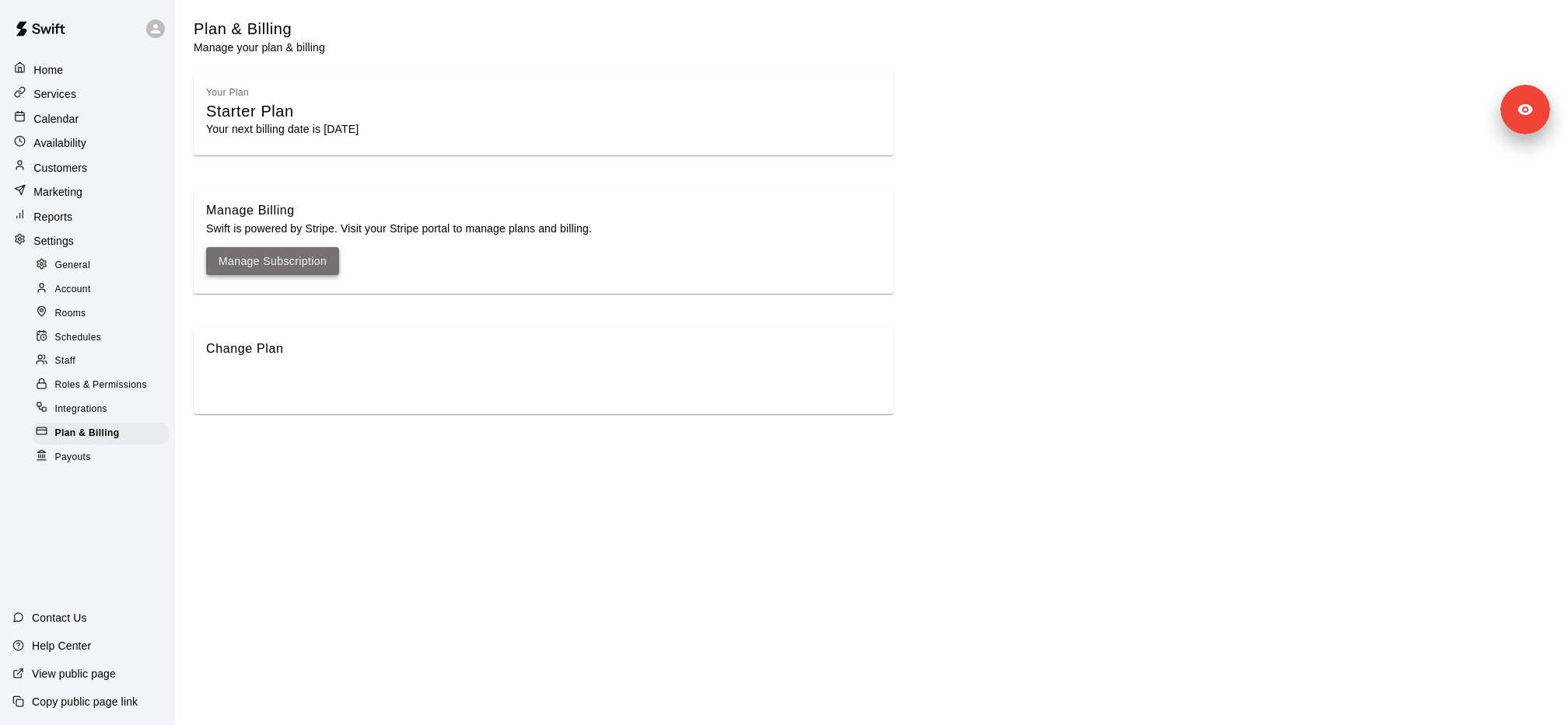
click at [312, 258] on link "Manage Subscription" at bounding box center [272, 261] width 108 height 20
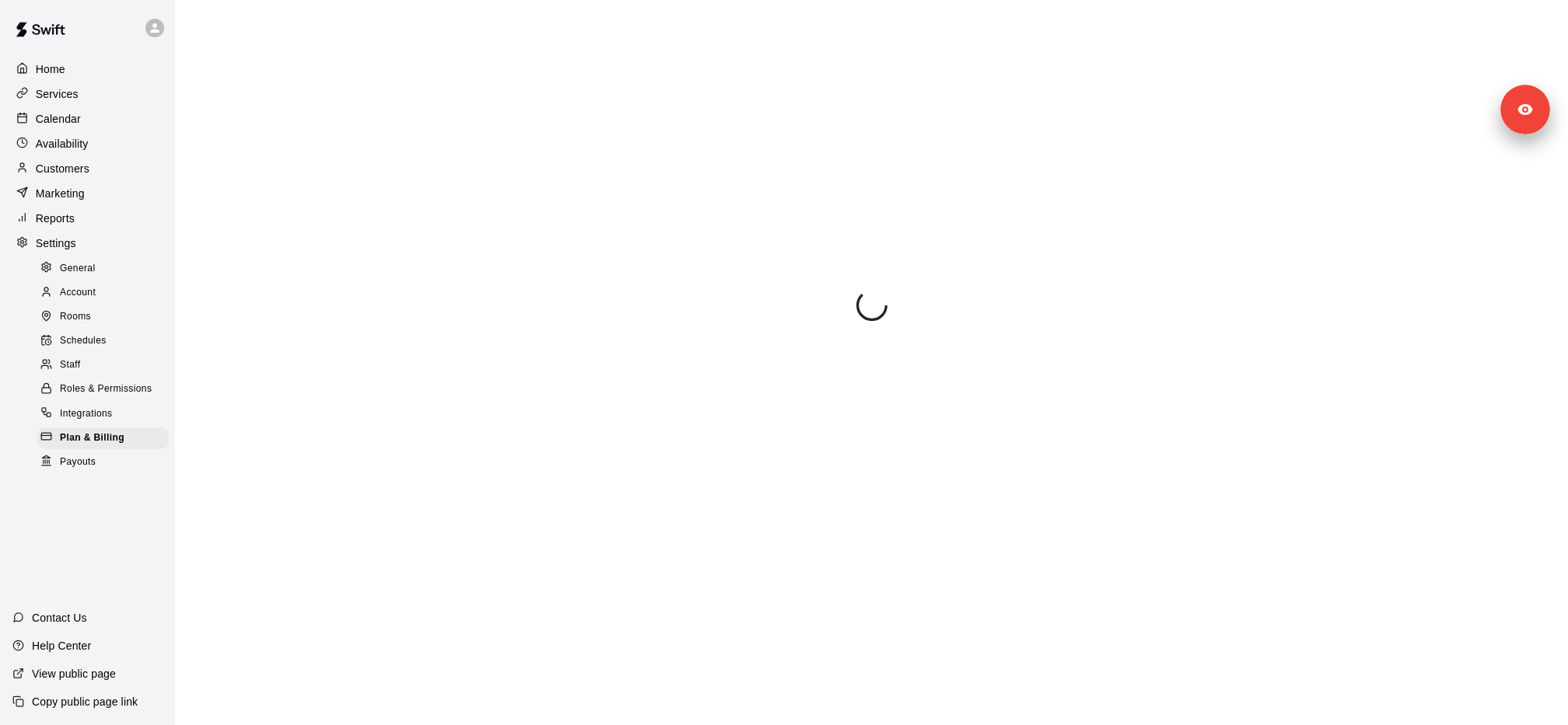
click at [87, 363] on div "Staff" at bounding box center [103, 364] width 131 height 21
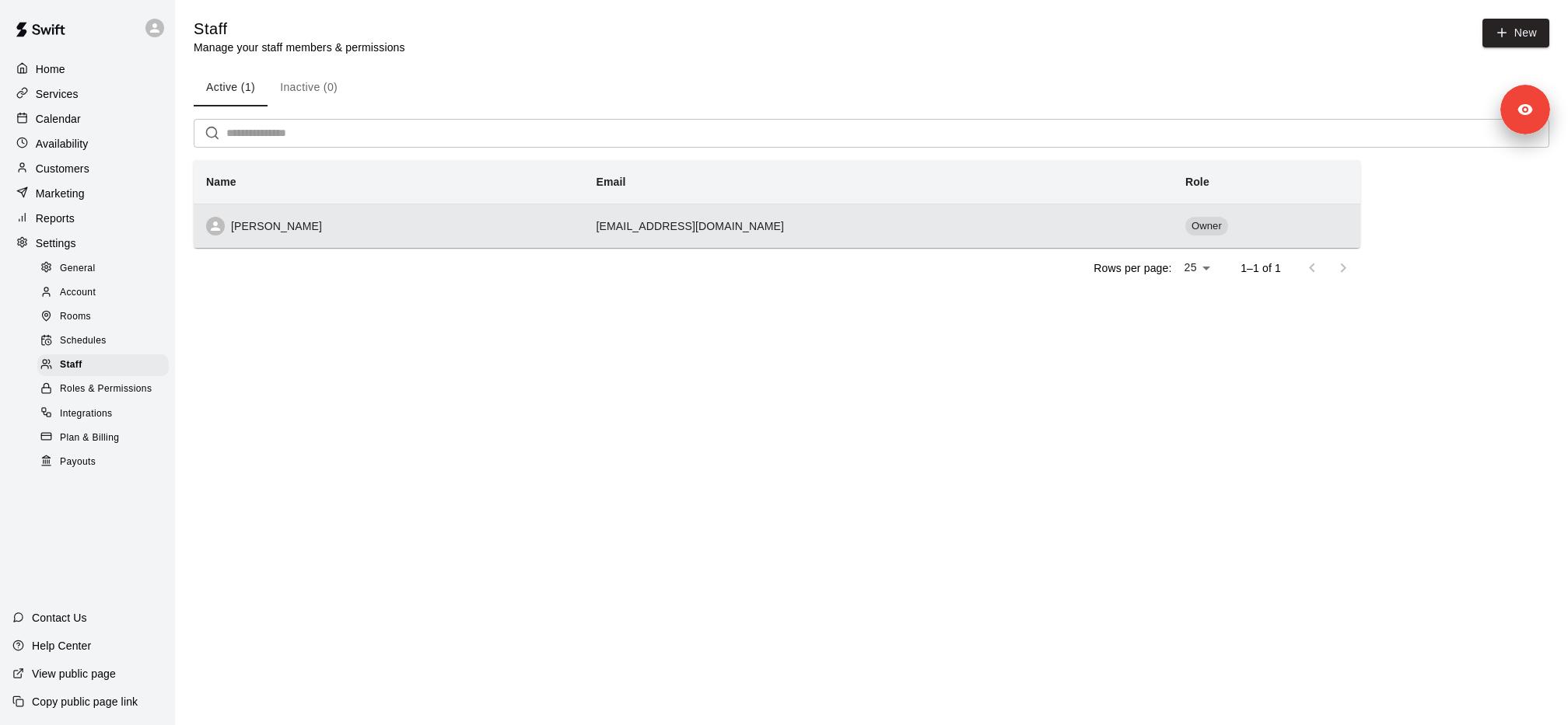
click at [326, 232] on div "[PERSON_NAME]" at bounding box center [389, 226] width 365 height 19
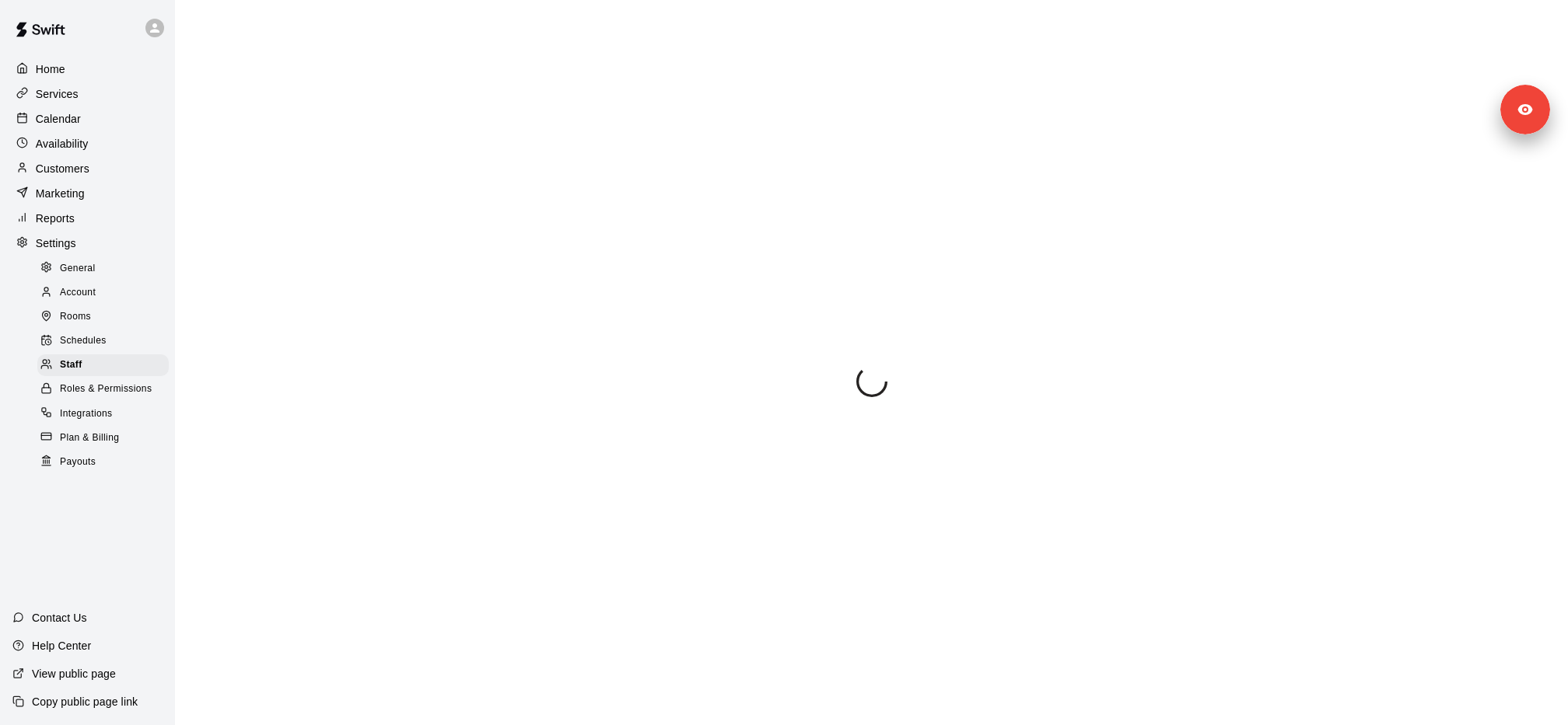
select select "**"
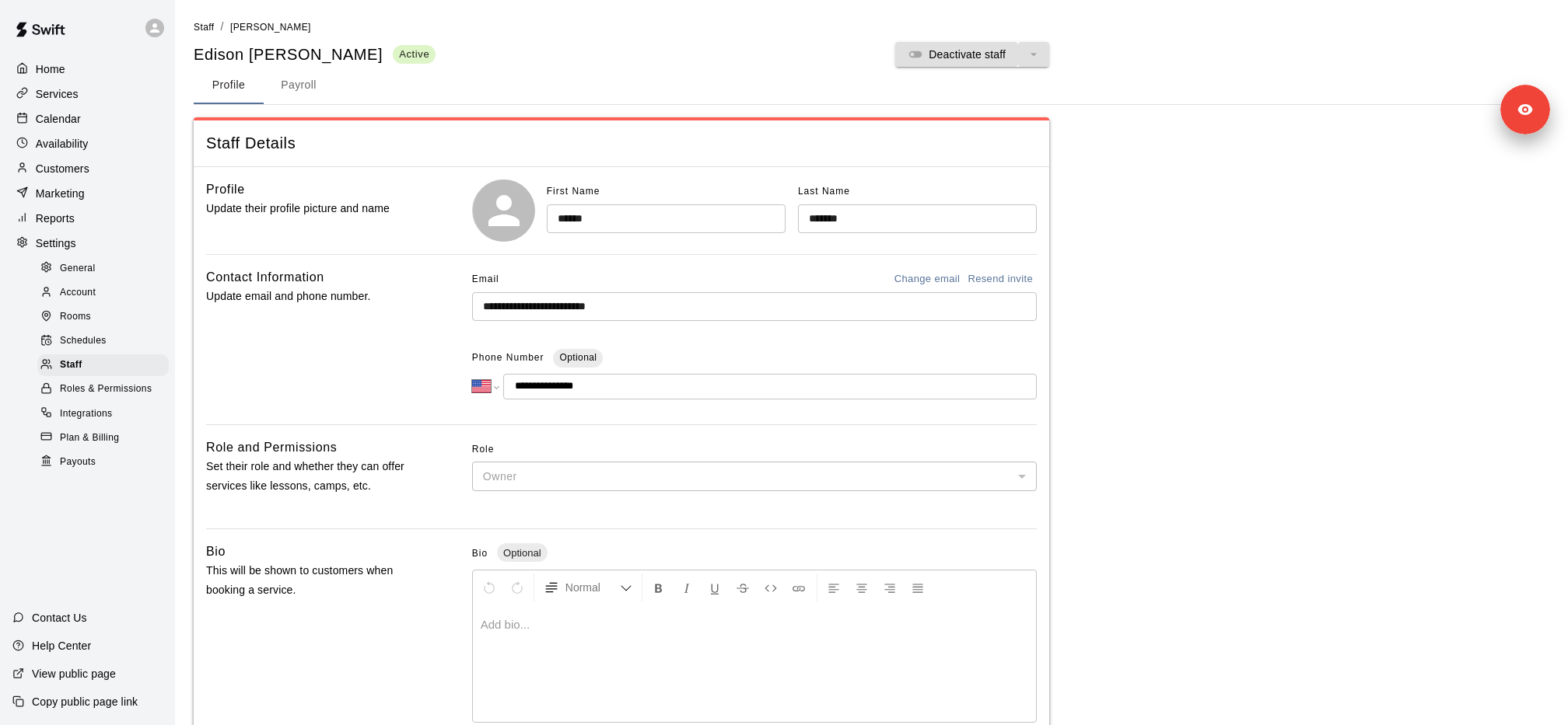
click at [554, 298] on input "**********" at bounding box center [754, 307] width 565 height 29
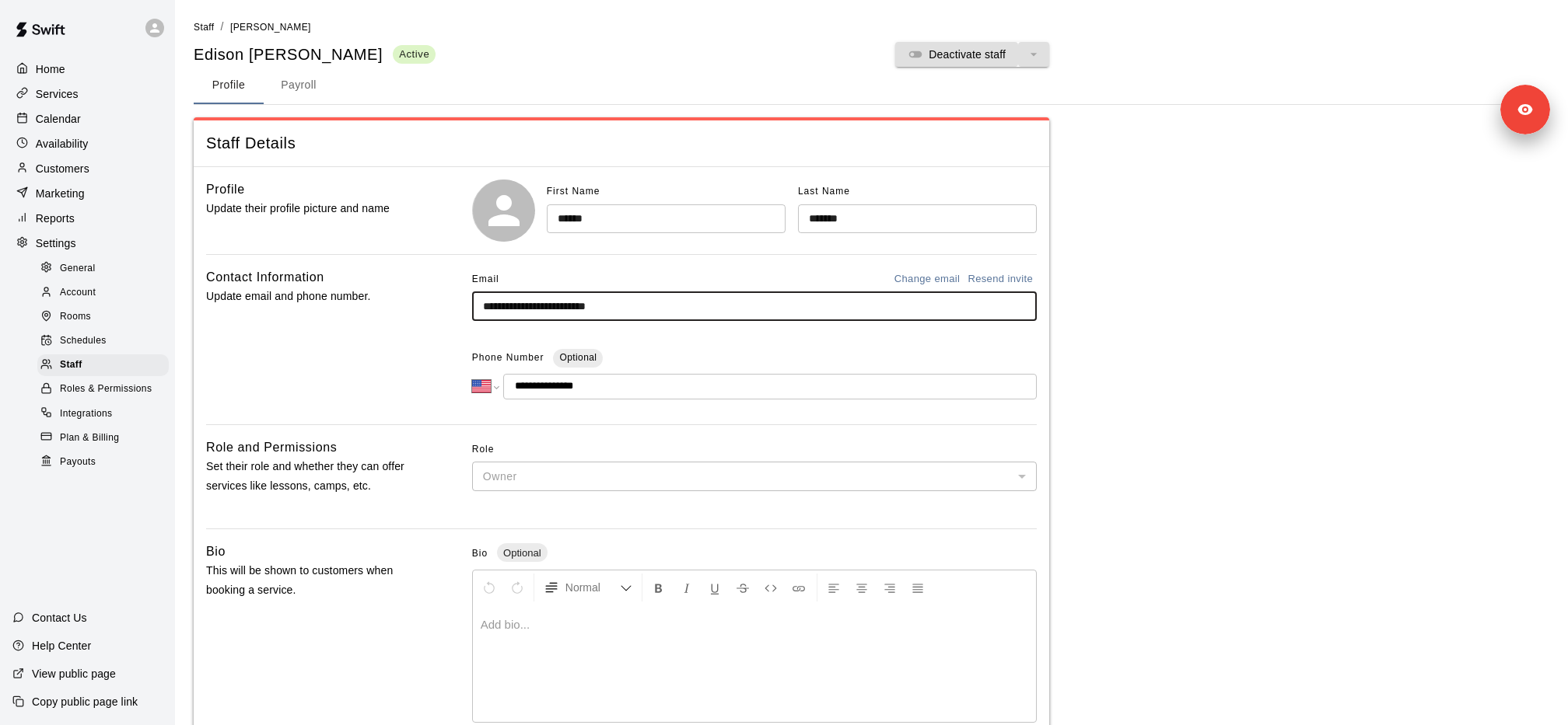
click at [554, 298] on input "**********" at bounding box center [754, 307] width 565 height 29
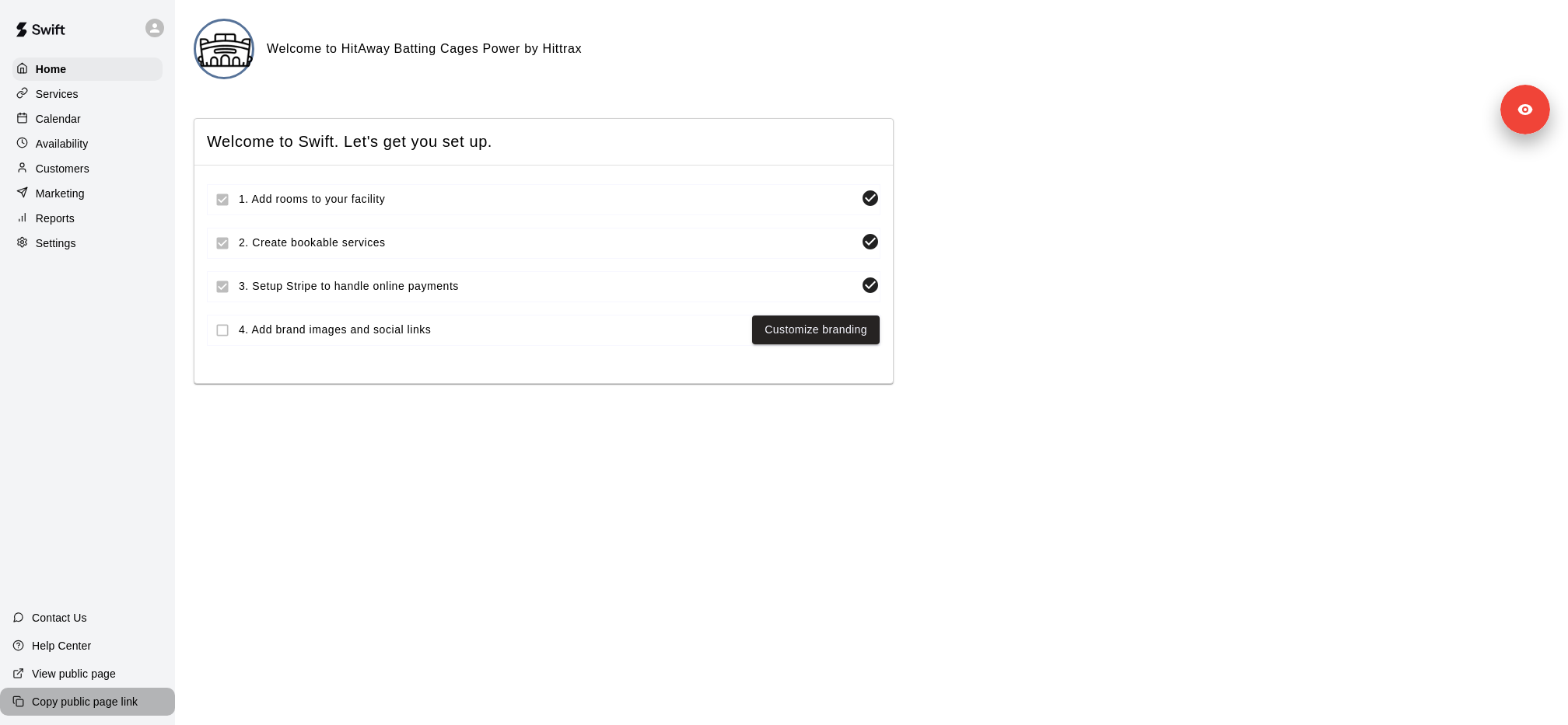
click at [130, 692] on div "Copy public page link" at bounding box center [88, 702] width 175 height 28
click at [103, 721] on div "Contact Us Help Center View public page Copy public page link" at bounding box center [88, 664] width 175 height 121
click at [101, 708] on p "Copy public page link" at bounding box center [84, 702] width 105 height 16
click at [127, 100] on div "Services" at bounding box center [87, 93] width 150 height 23
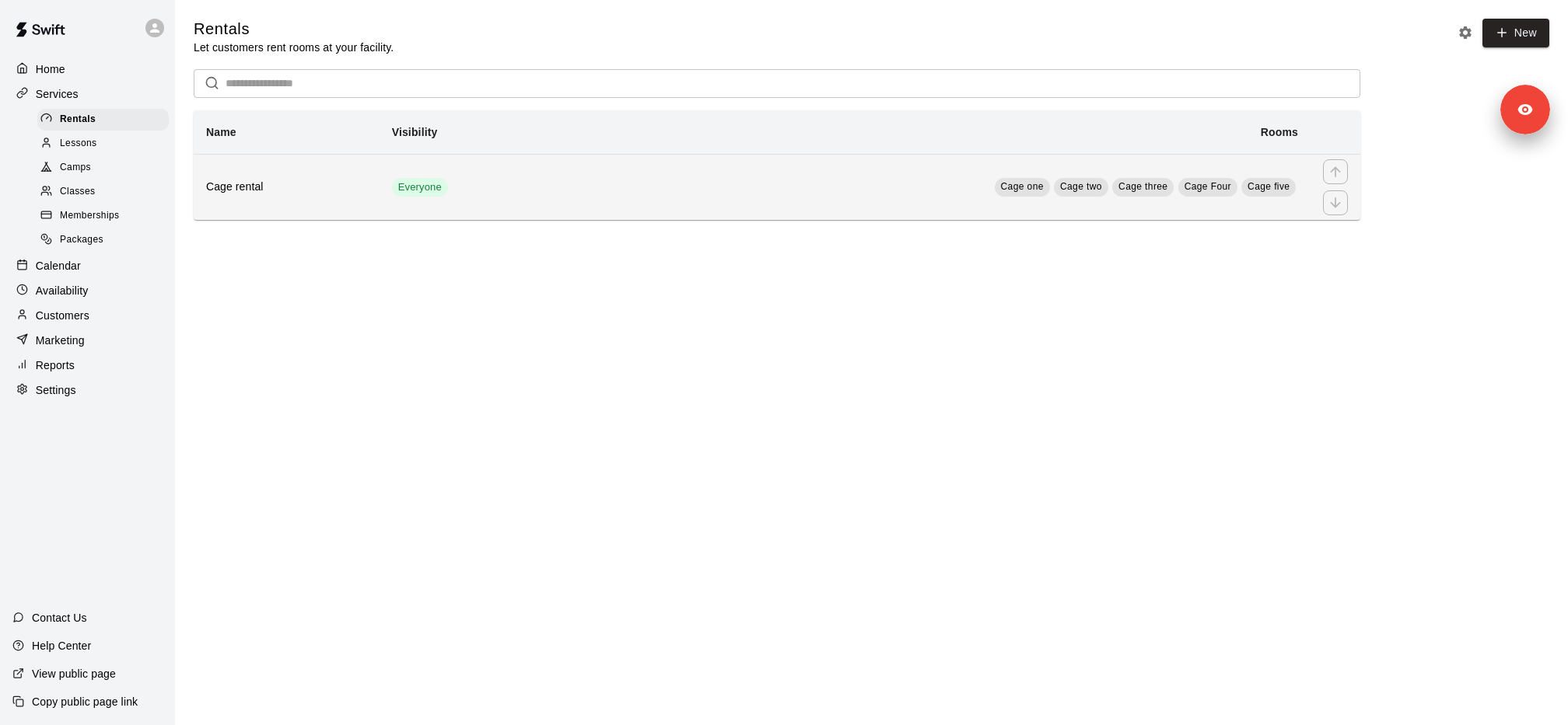
click at [339, 191] on h6 "Cage rental" at bounding box center [286, 187] width 161 height 17
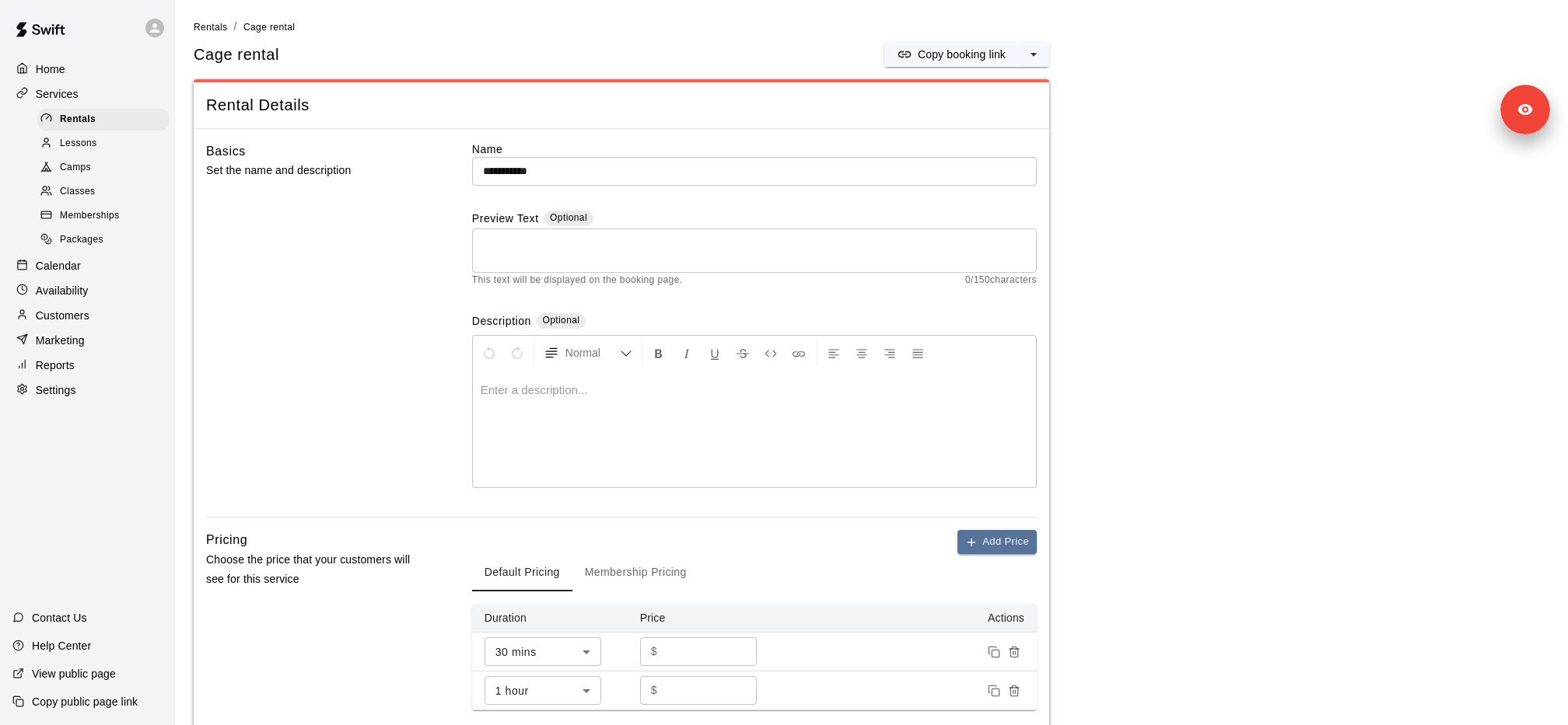
click at [1209, 119] on main "**********" at bounding box center [872, 617] width 1355 height 1197
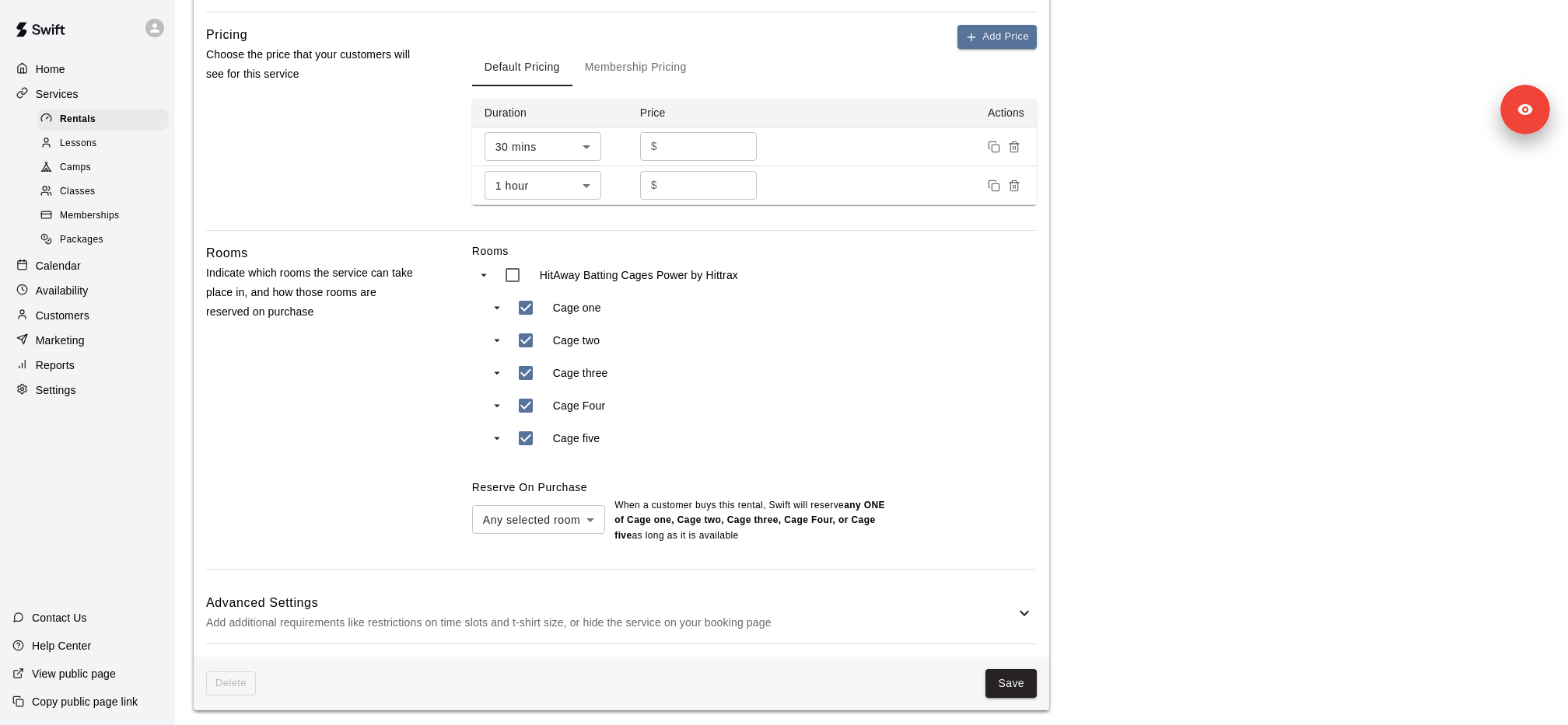
click at [94, 691] on div "Copy public page link" at bounding box center [88, 702] width 175 height 28
click at [128, 707] on p "Copy public page link" at bounding box center [84, 702] width 105 height 16
click at [99, 111] on div "Rentals" at bounding box center [103, 119] width 131 height 21
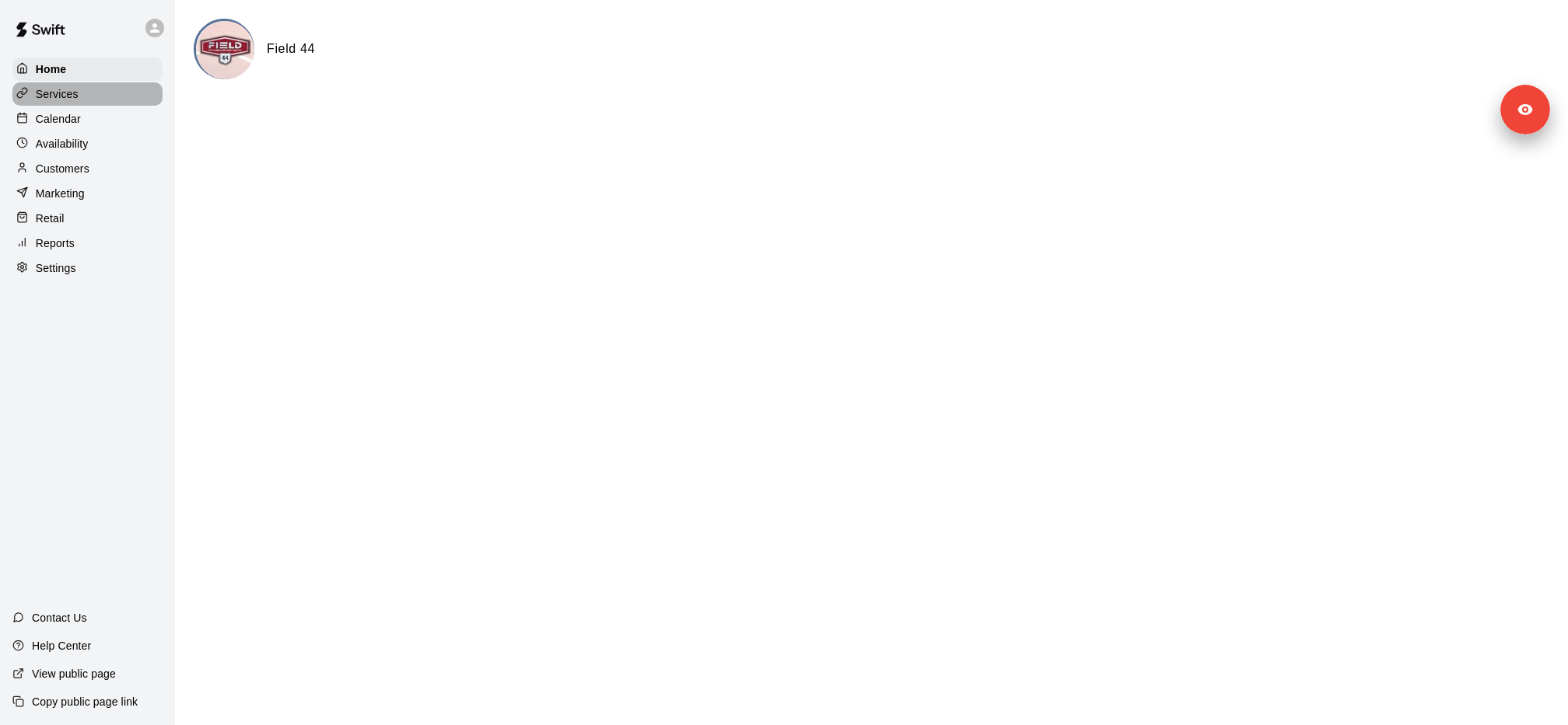
click at [91, 91] on div "Services" at bounding box center [87, 93] width 150 height 23
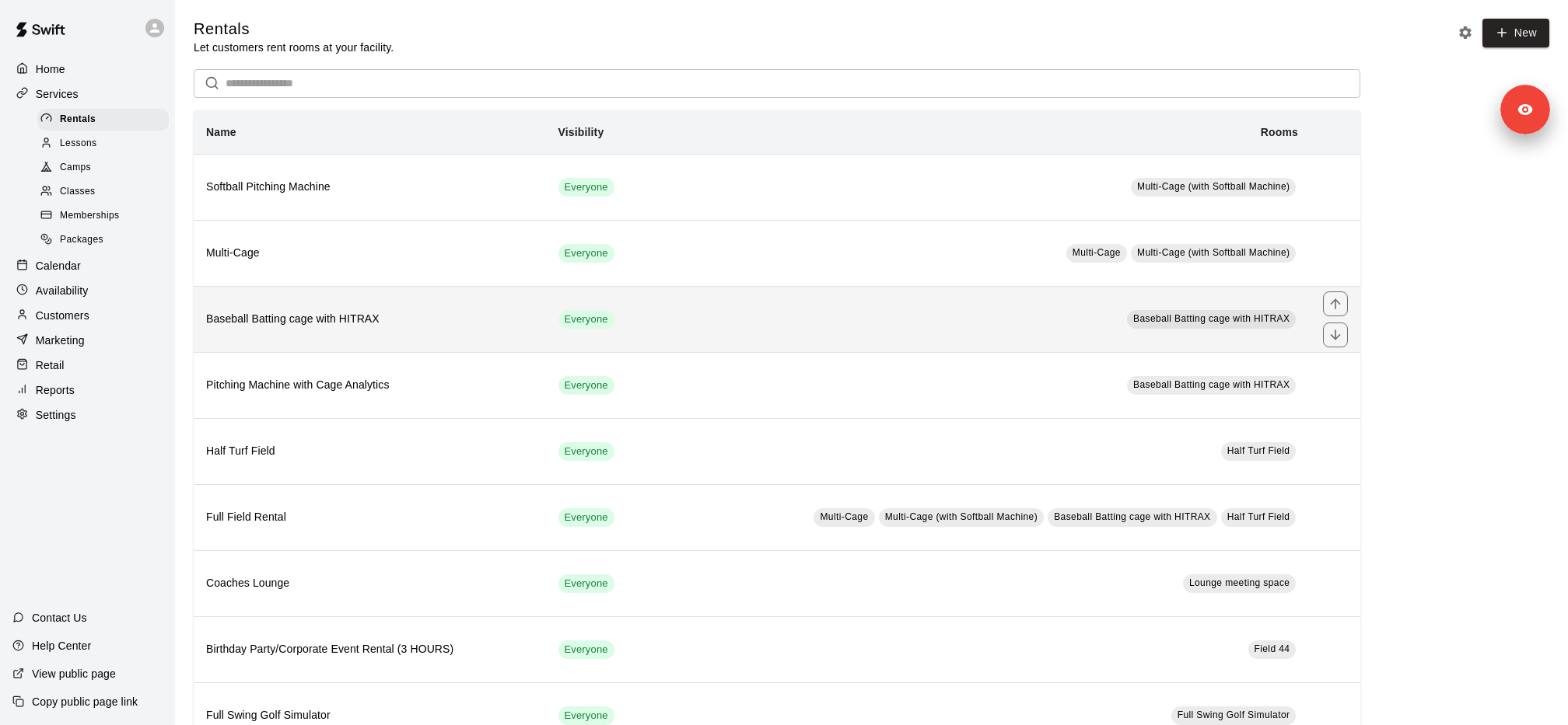
scroll to position [43, 0]
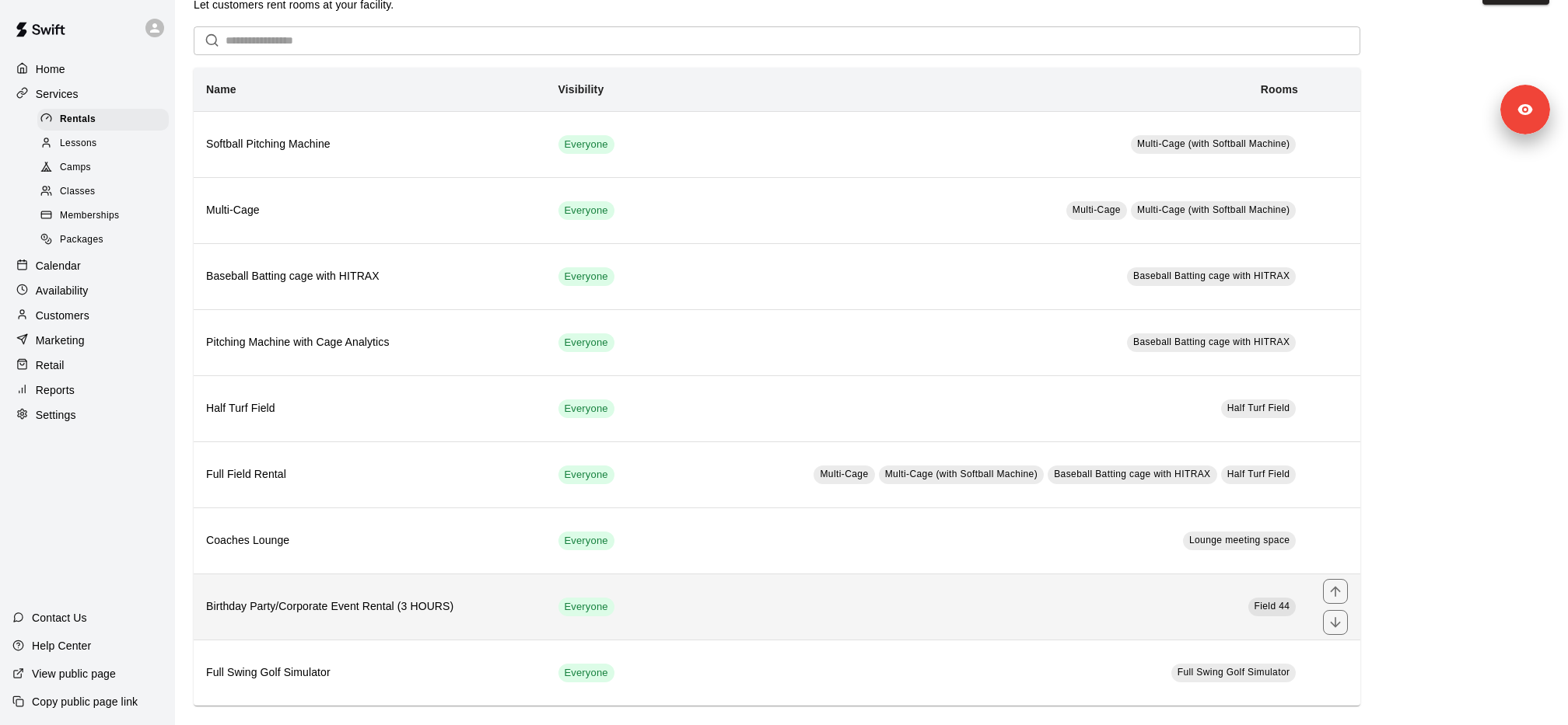
click at [377, 610] on th "Birthday Party/Corporate Event Rental (3 HOURS)" at bounding box center [370, 607] width 352 height 66
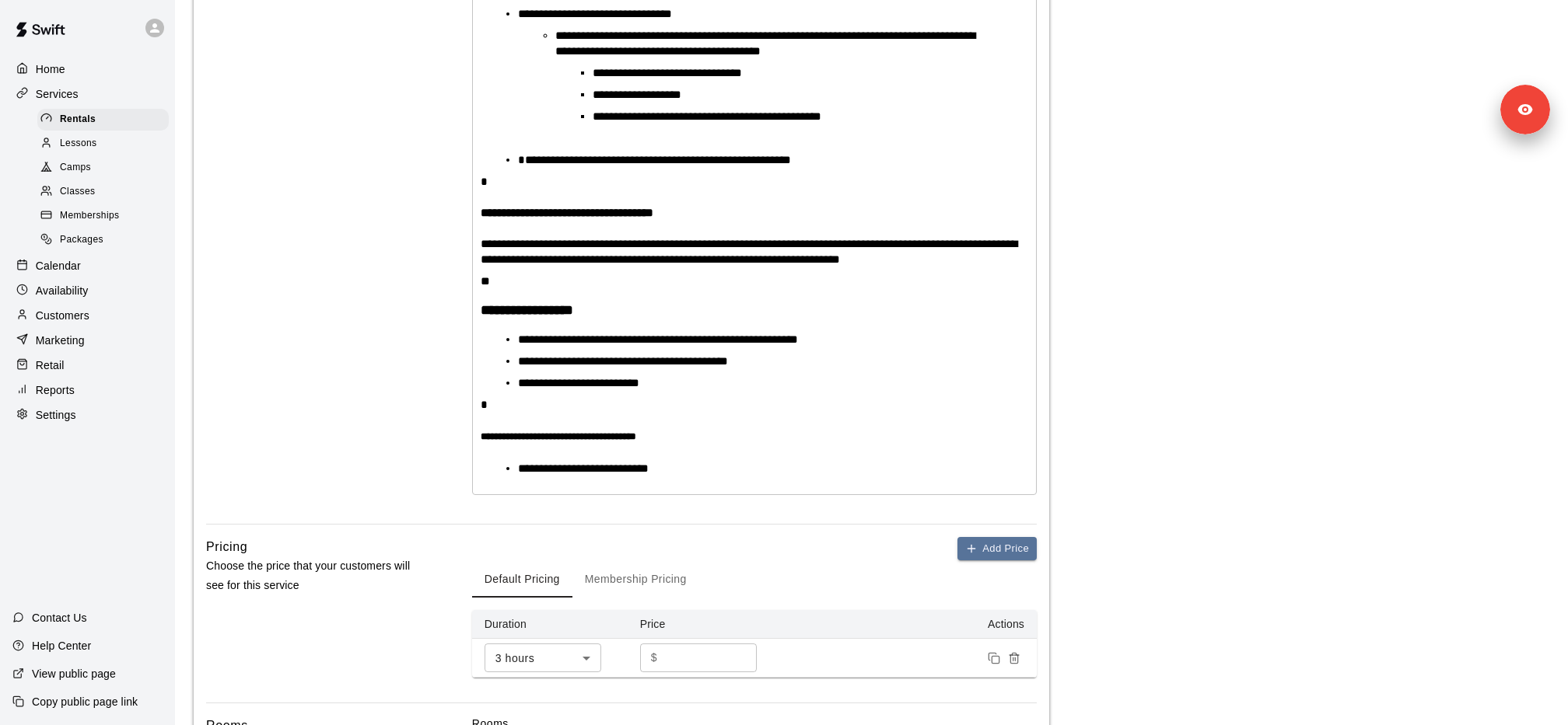
scroll to position [1334, 0]
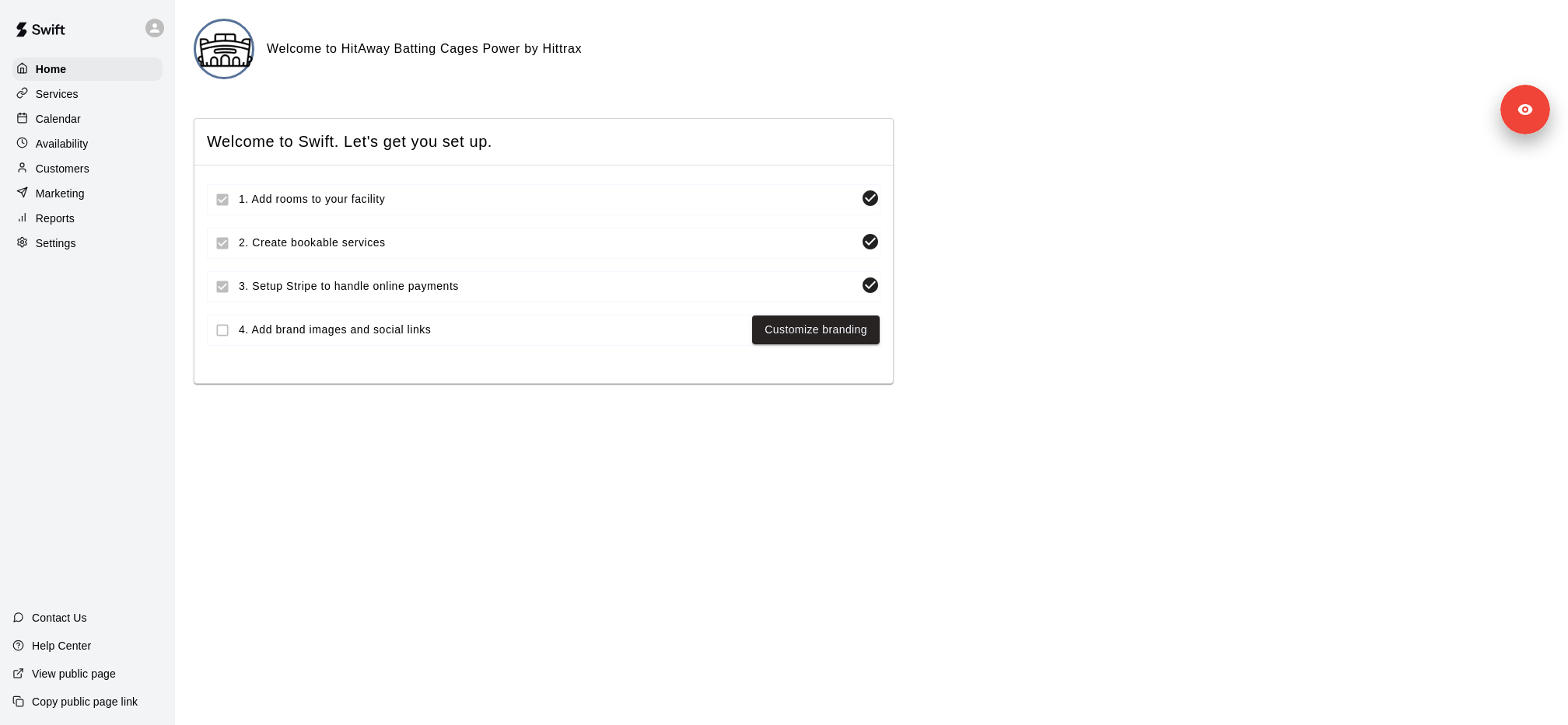
click at [87, 87] on div "Services" at bounding box center [87, 93] width 150 height 23
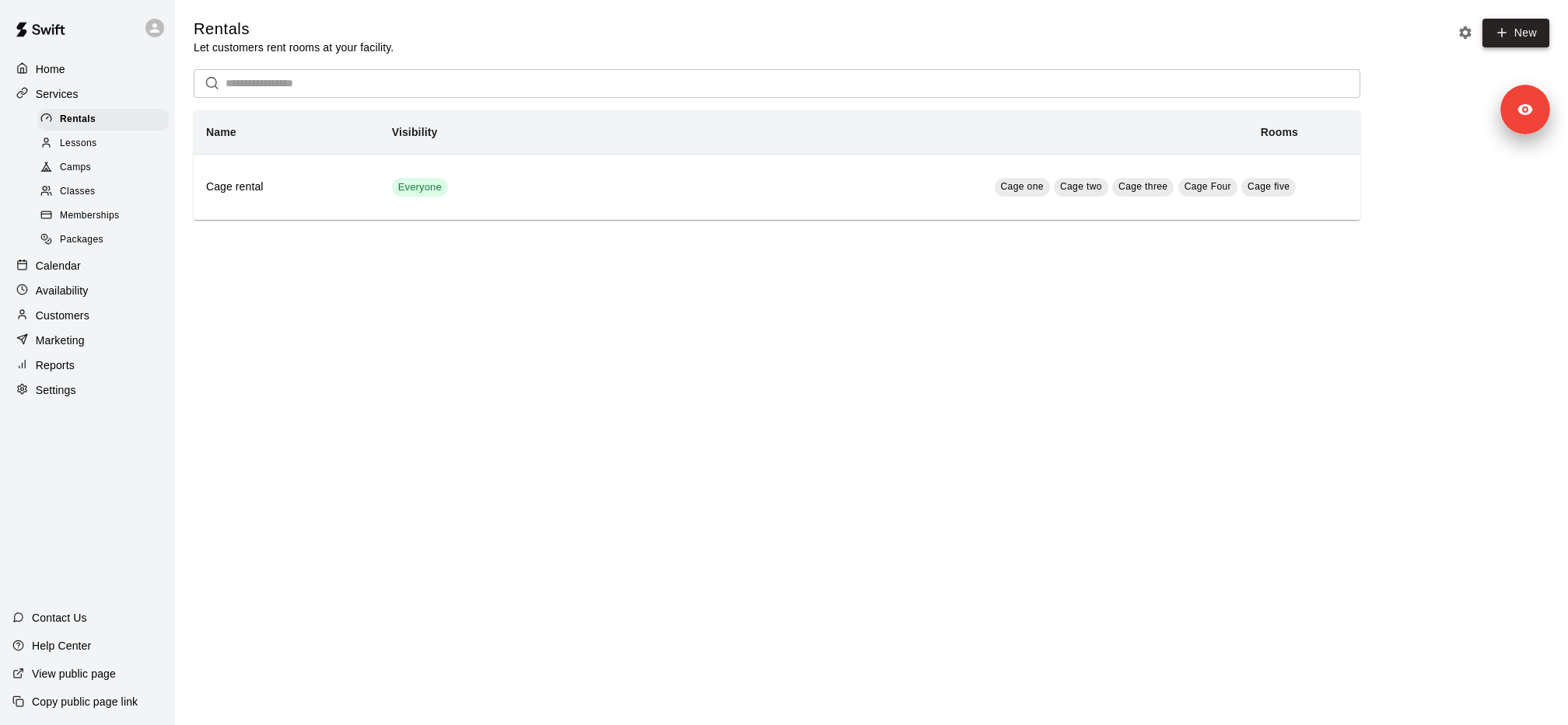
click at [1527, 45] on link "New" at bounding box center [1516, 33] width 67 height 29
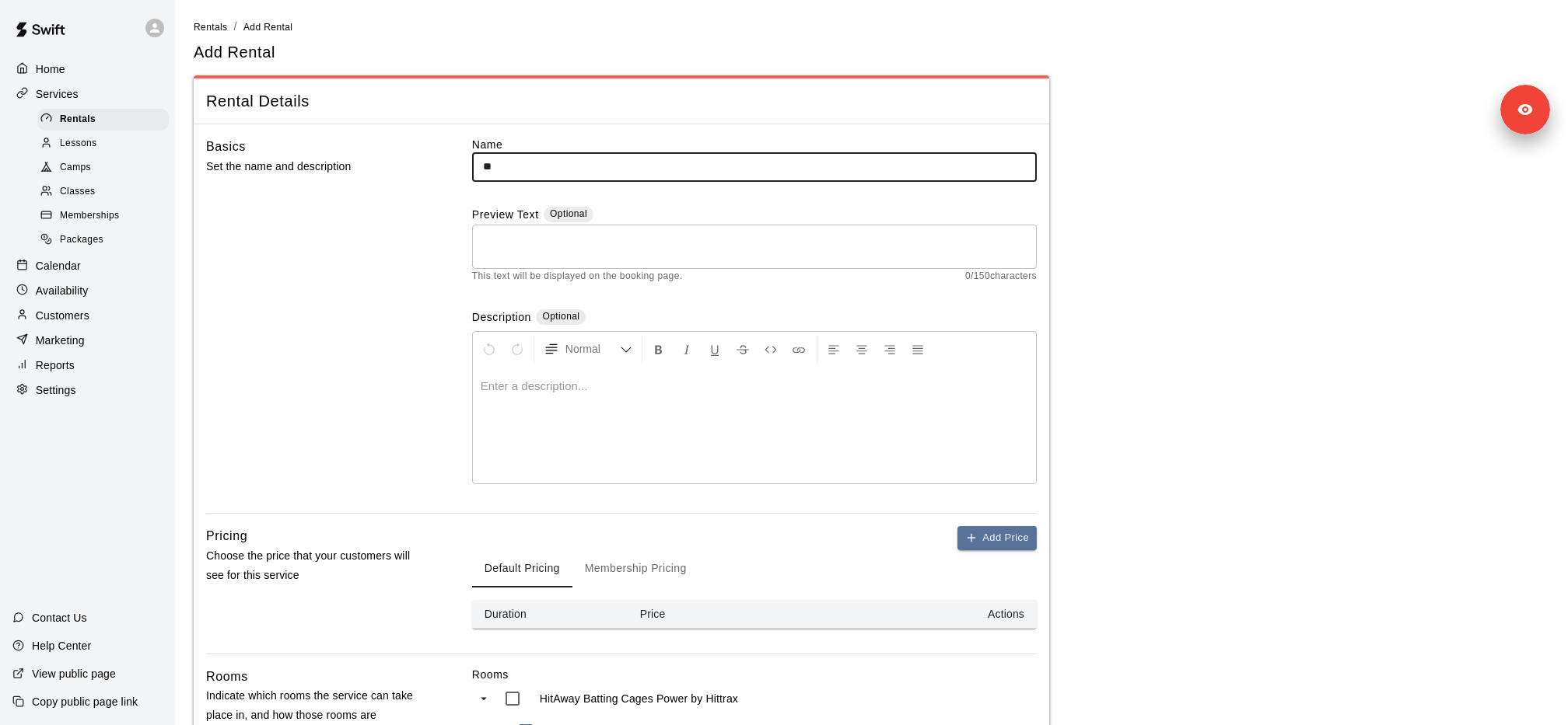
type input "*"
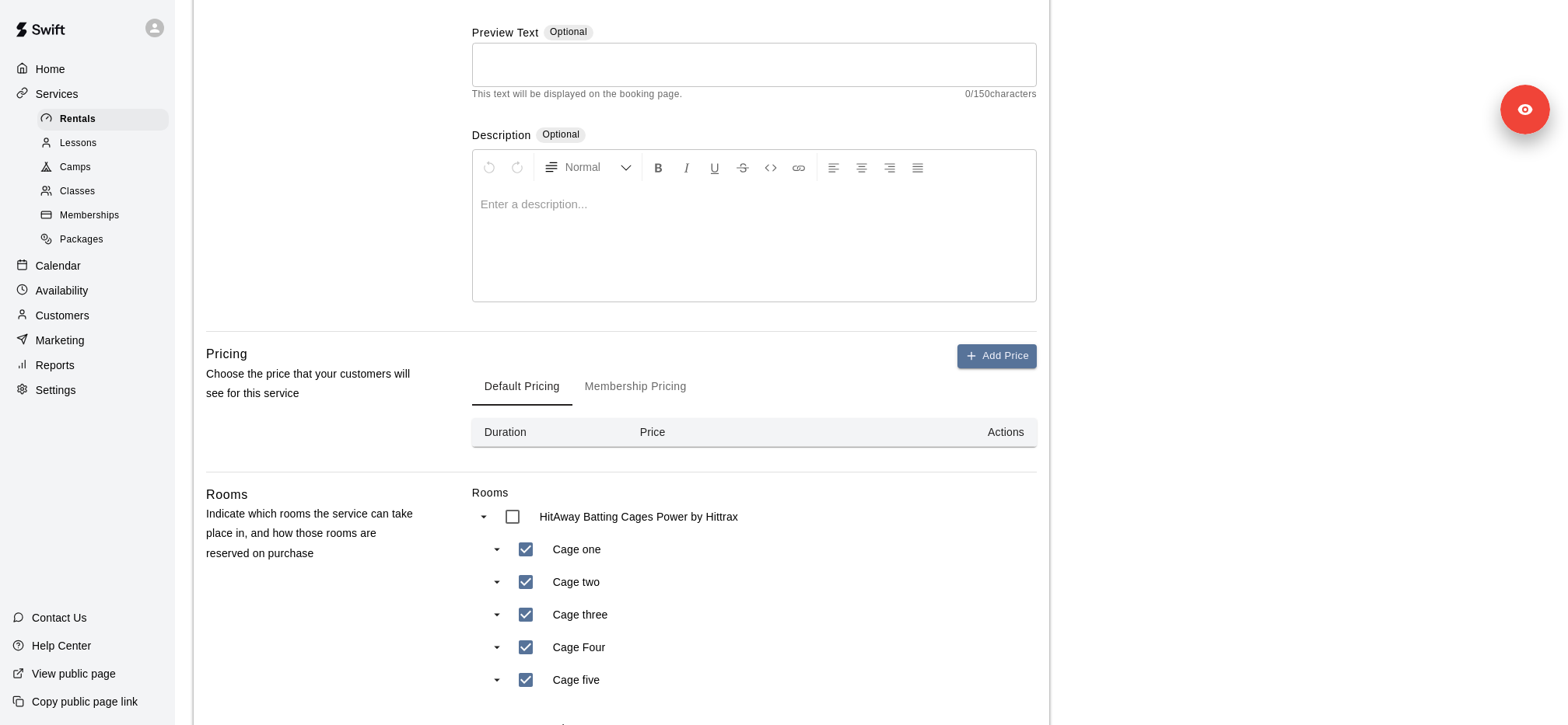
scroll to position [209, 0]
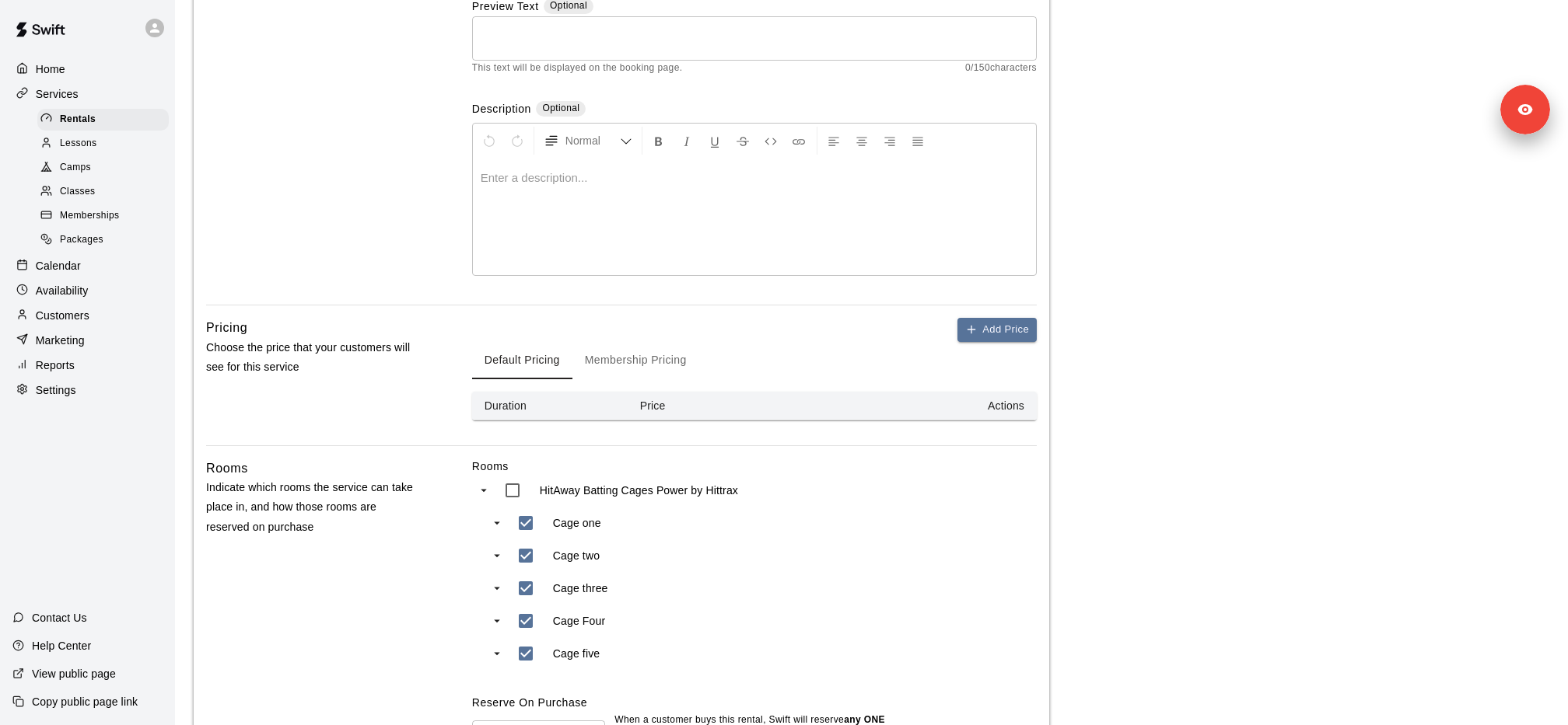
type input "**********"
click at [715, 246] on div at bounding box center [754, 216] width 563 height 116
click at [640, 192] on div at bounding box center [754, 216] width 563 height 116
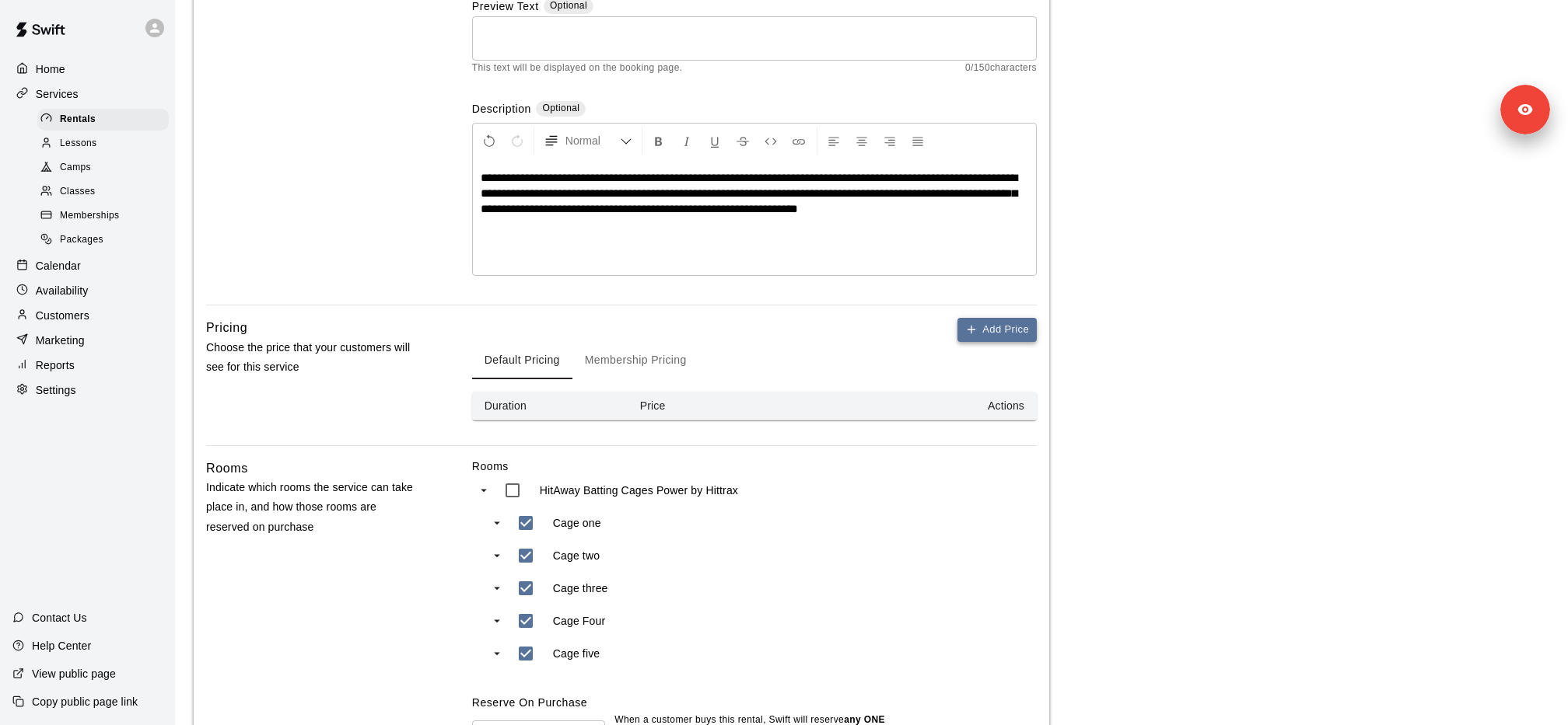
click at [983, 333] on button "Add Price" at bounding box center [997, 330] width 79 height 24
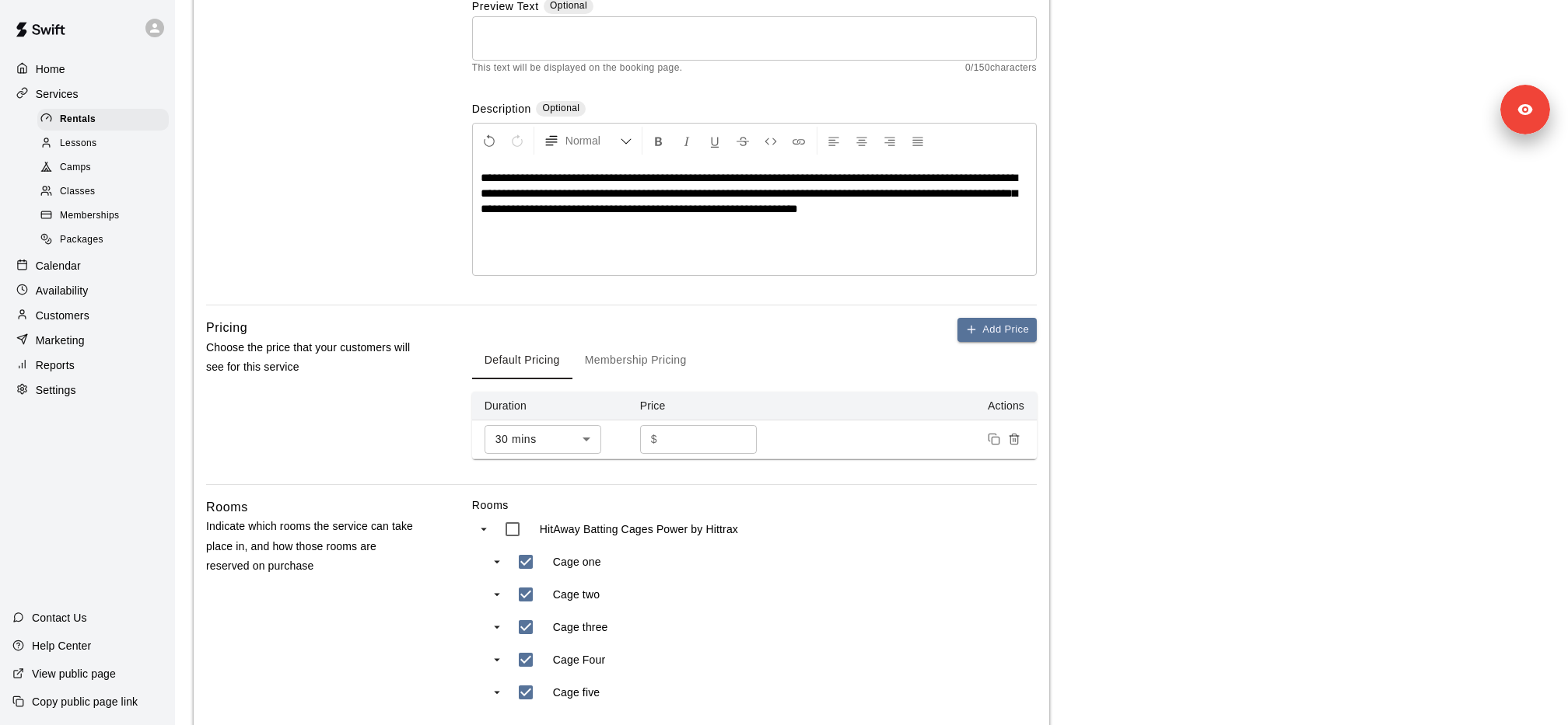
click at [565, 436] on body "**********" at bounding box center [784, 387] width 1568 height 1191
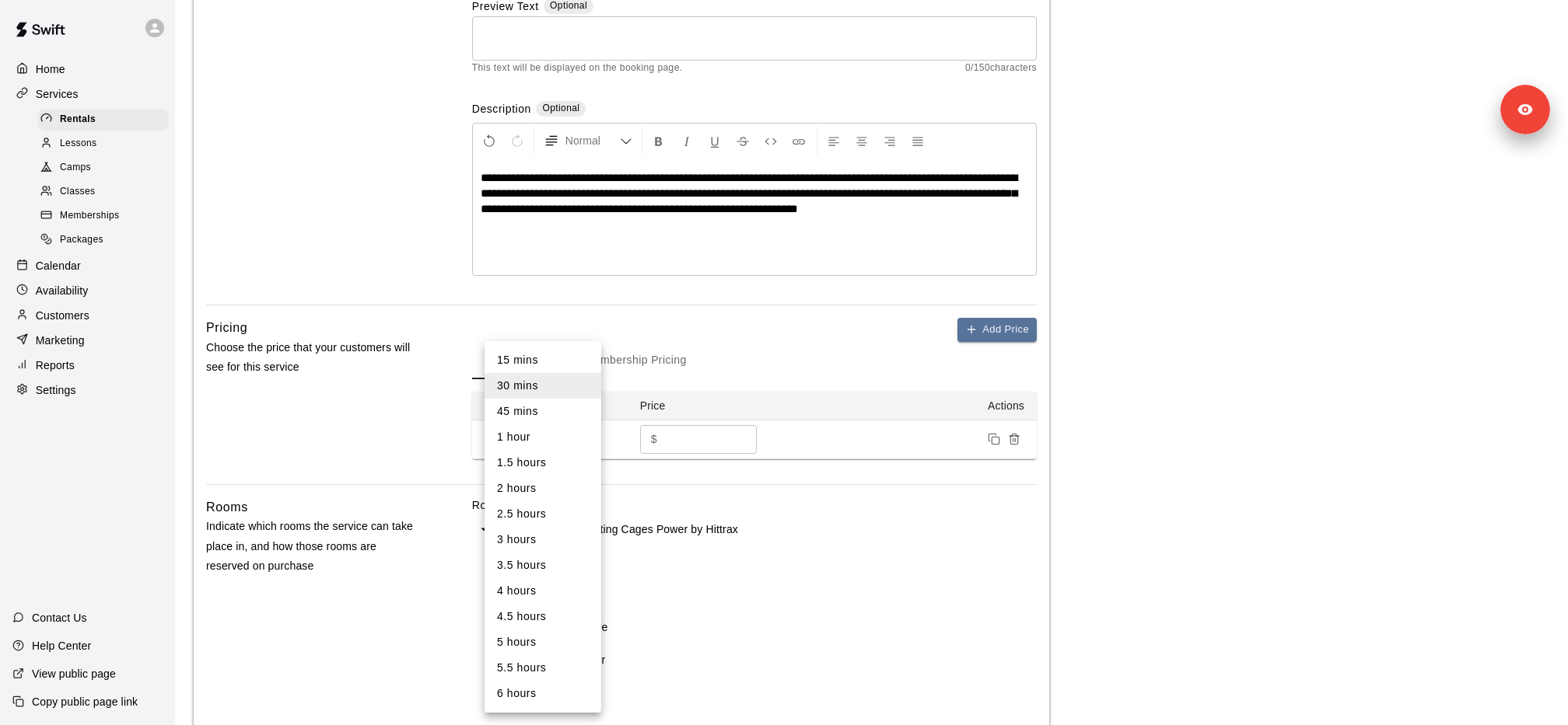
click at [545, 433] on li "1 hour" at bounding box center [543, 437] width 117 height 26
type input "**"
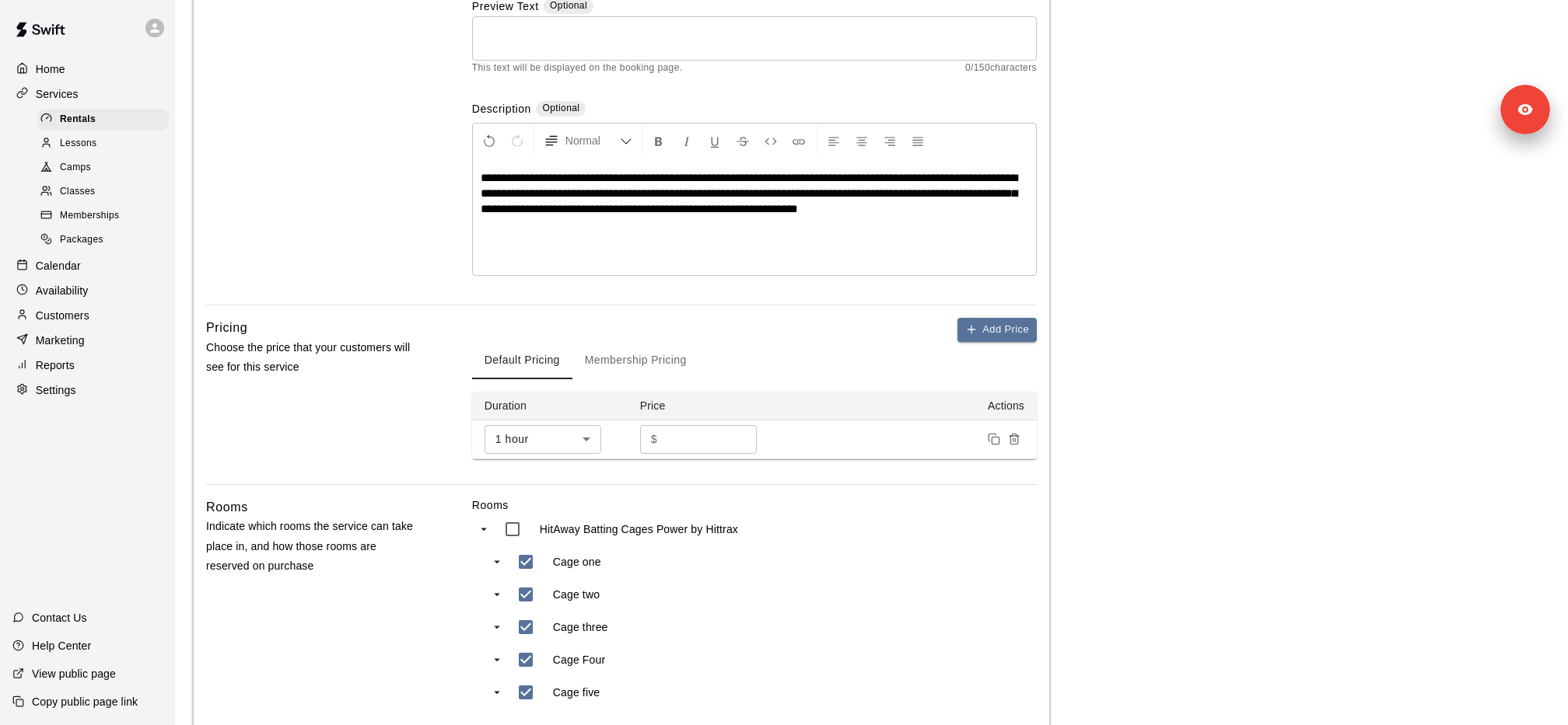
click at [699, 441] on input "*" at bounding box center [710, 439] width 93 height 29
type input "***"
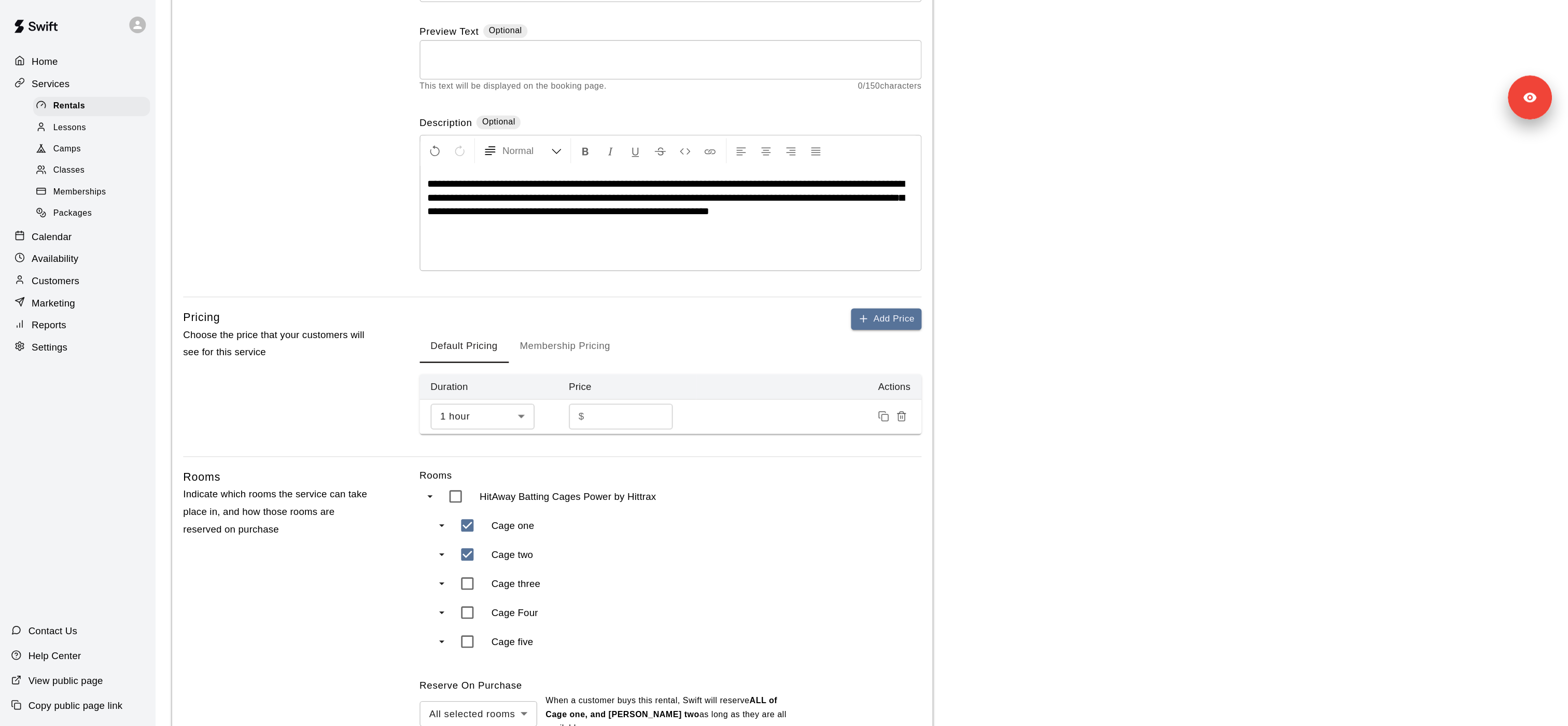
scroll to position [58, 0]
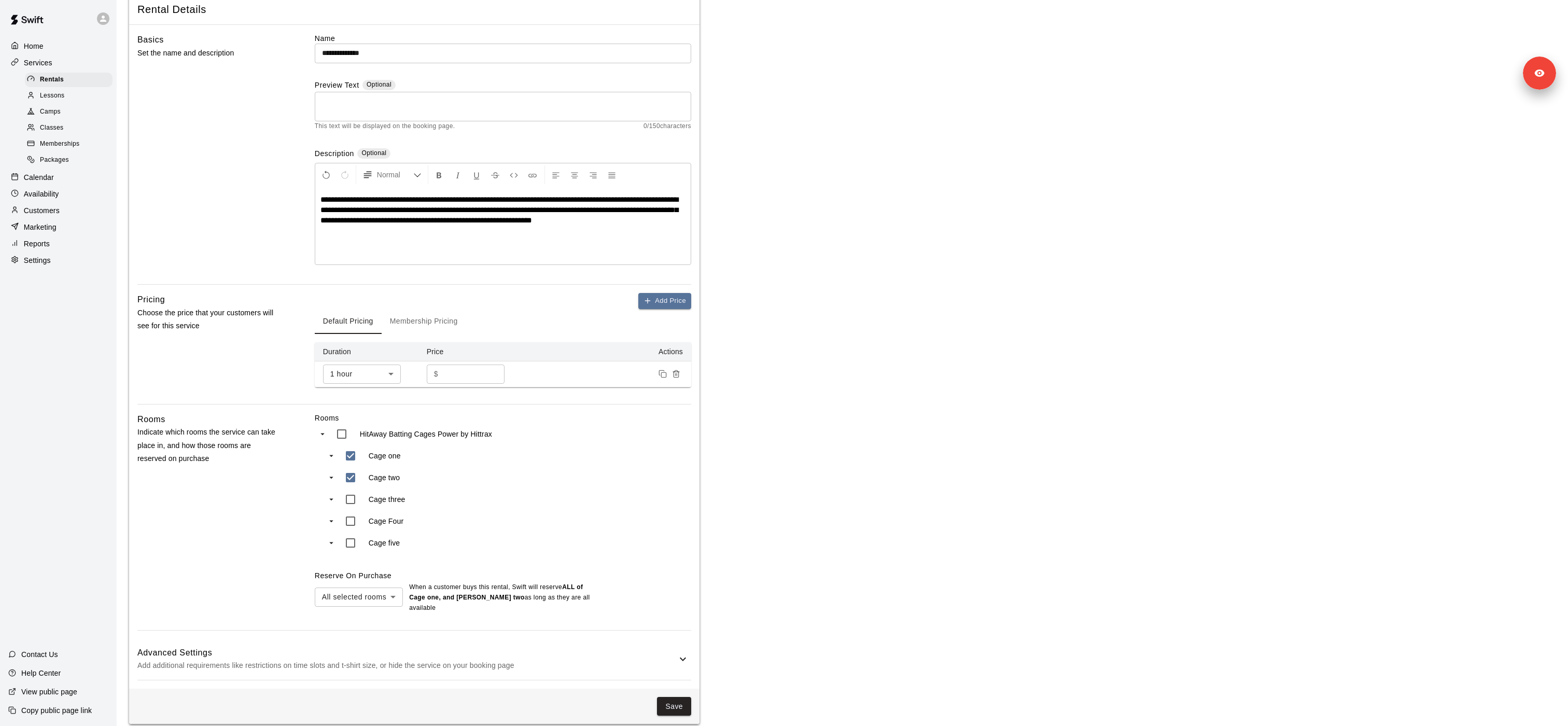
click at [801, 464] on main "**********" at bounding box center [842, 339] width 1426 height 770
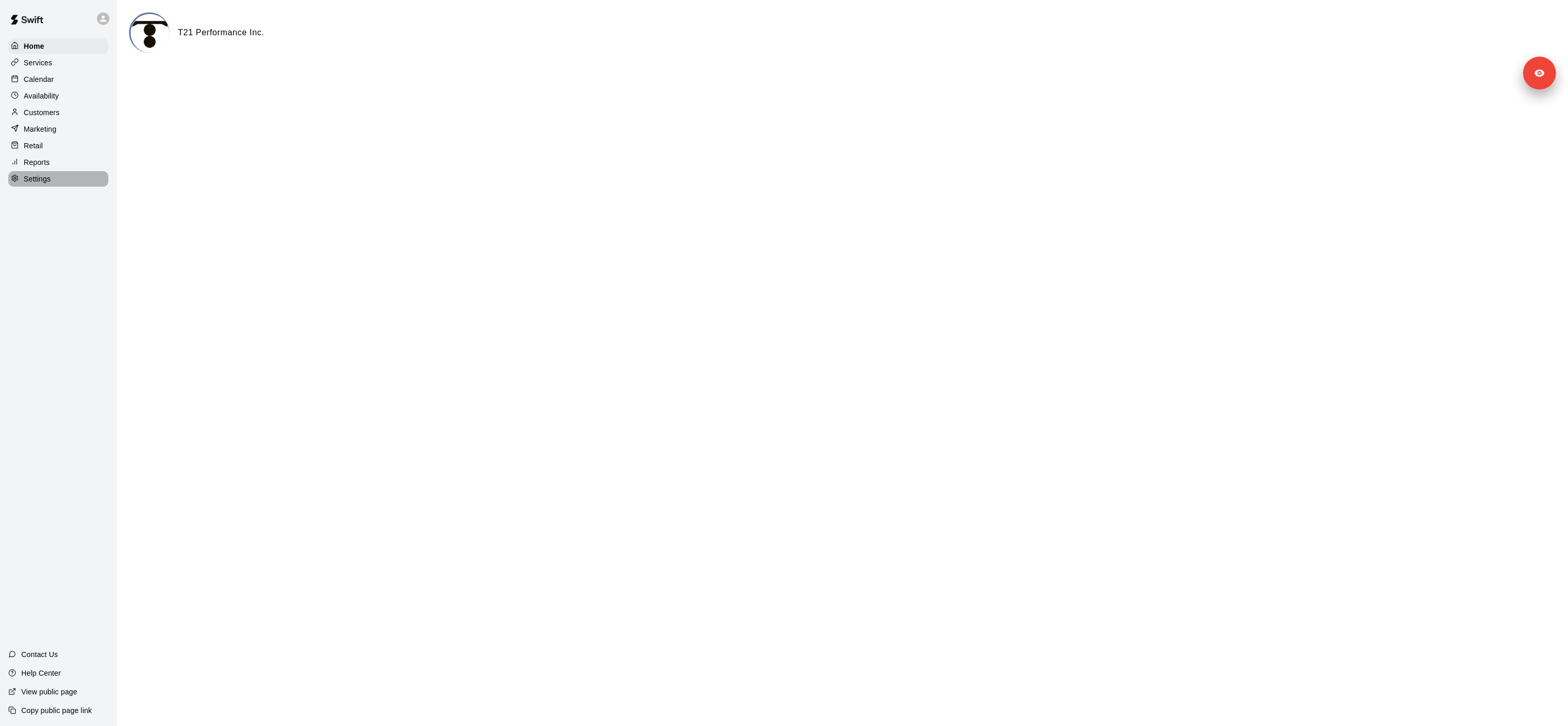
click at [37, 173] on p "Settings" at bounding box center [37, 178] width 27 height 11
select select "**"
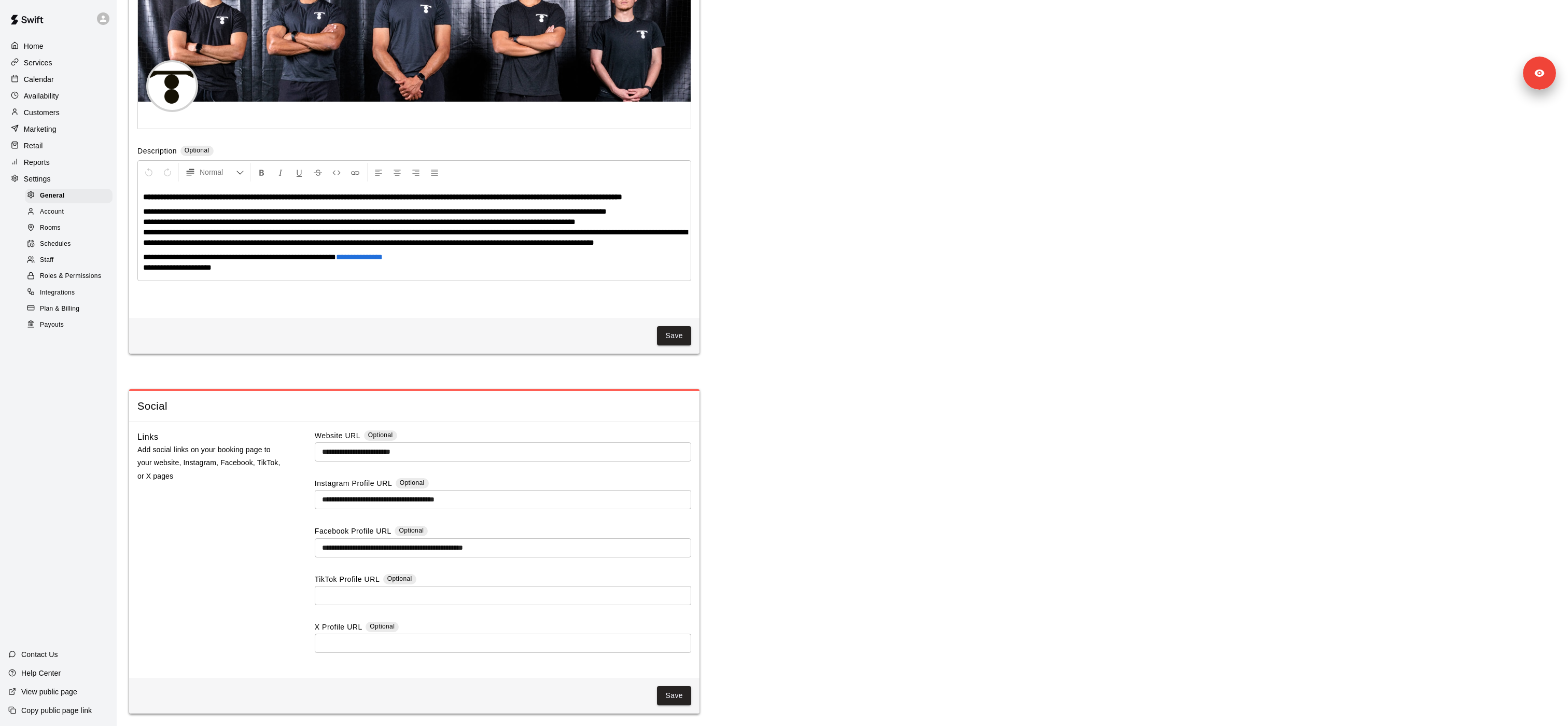
scroll to position [2261, 0]
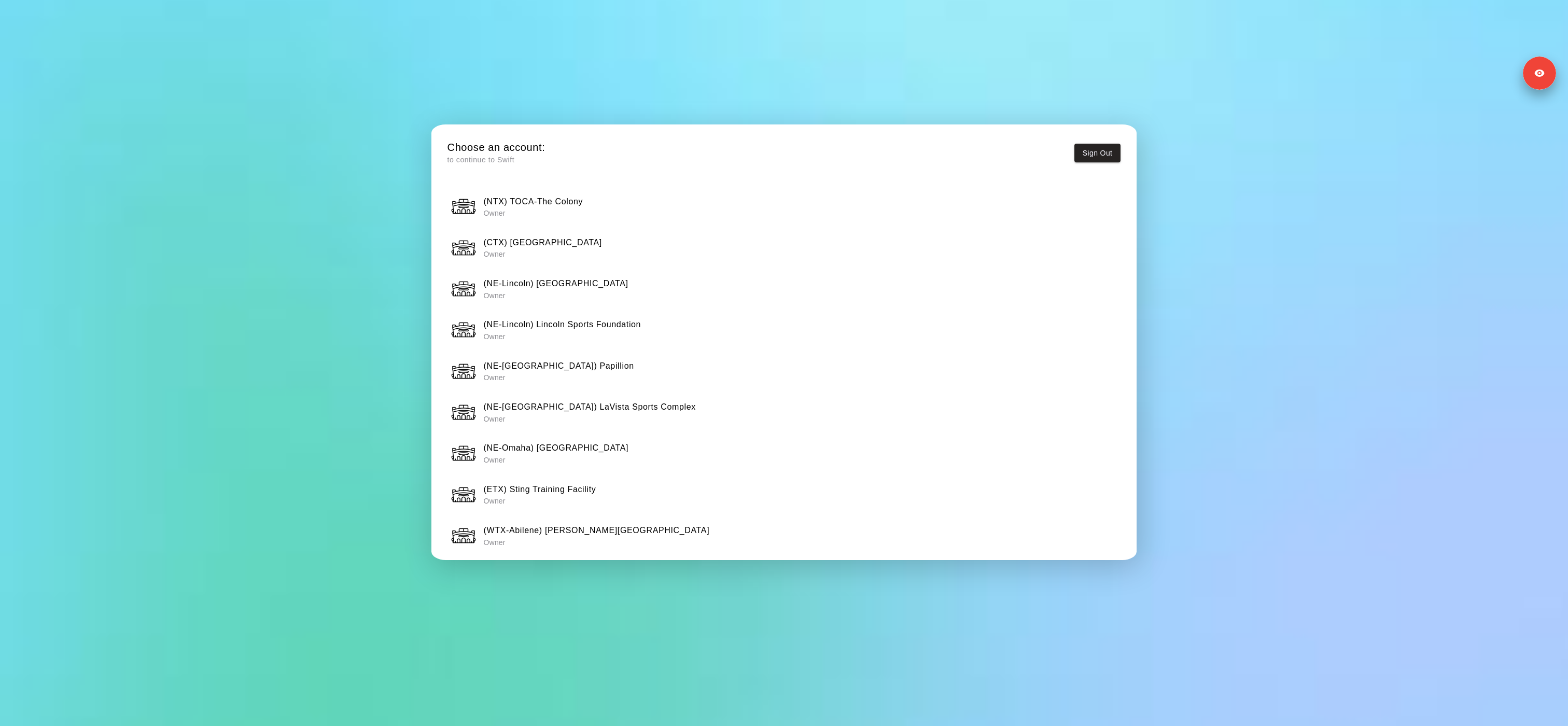
click at [595, 211] on div "(NTX) TOCA-The Colony Owner" at bounding box center [784, 206] width 666 height 26
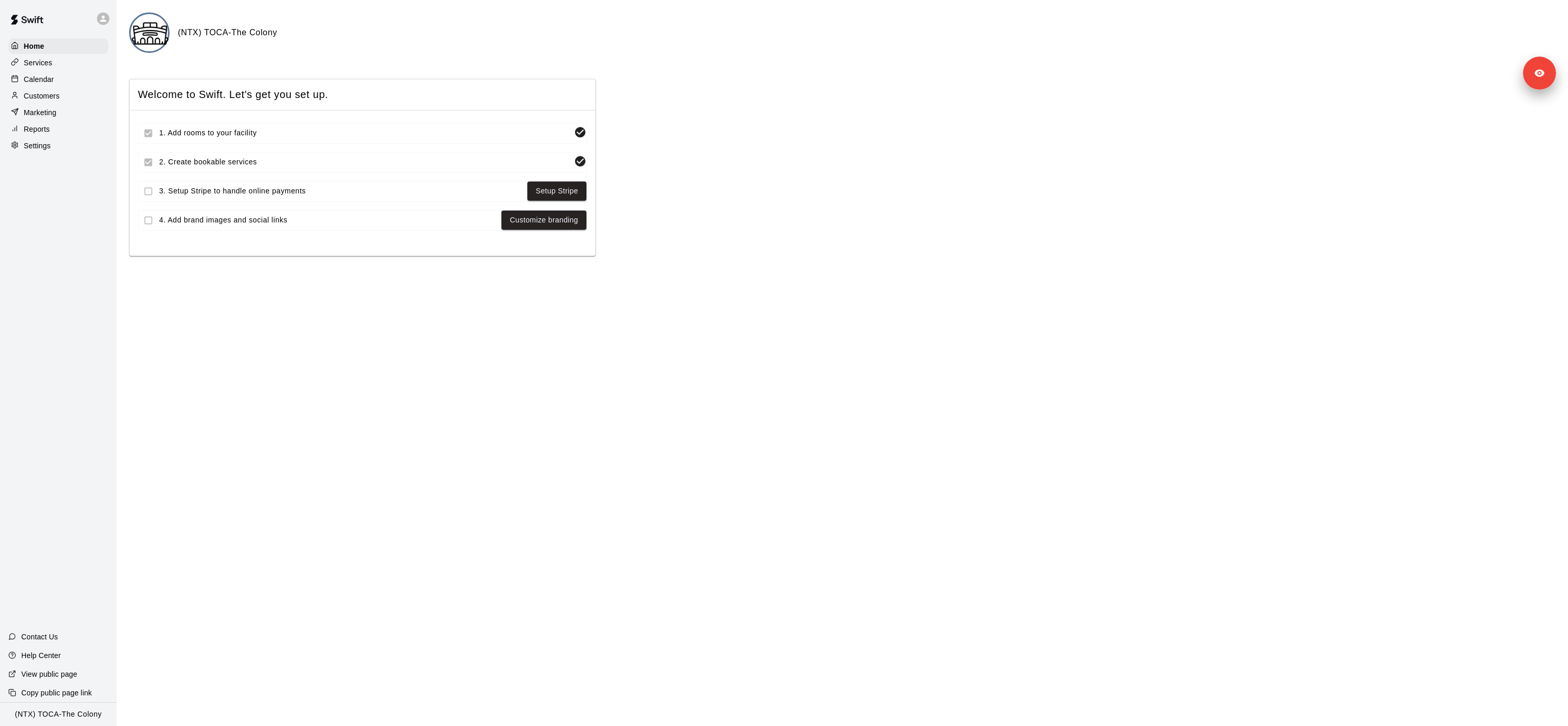
click at [61, 79] on div "Calendar" at bounding box center [58, 79] width 100 height 16
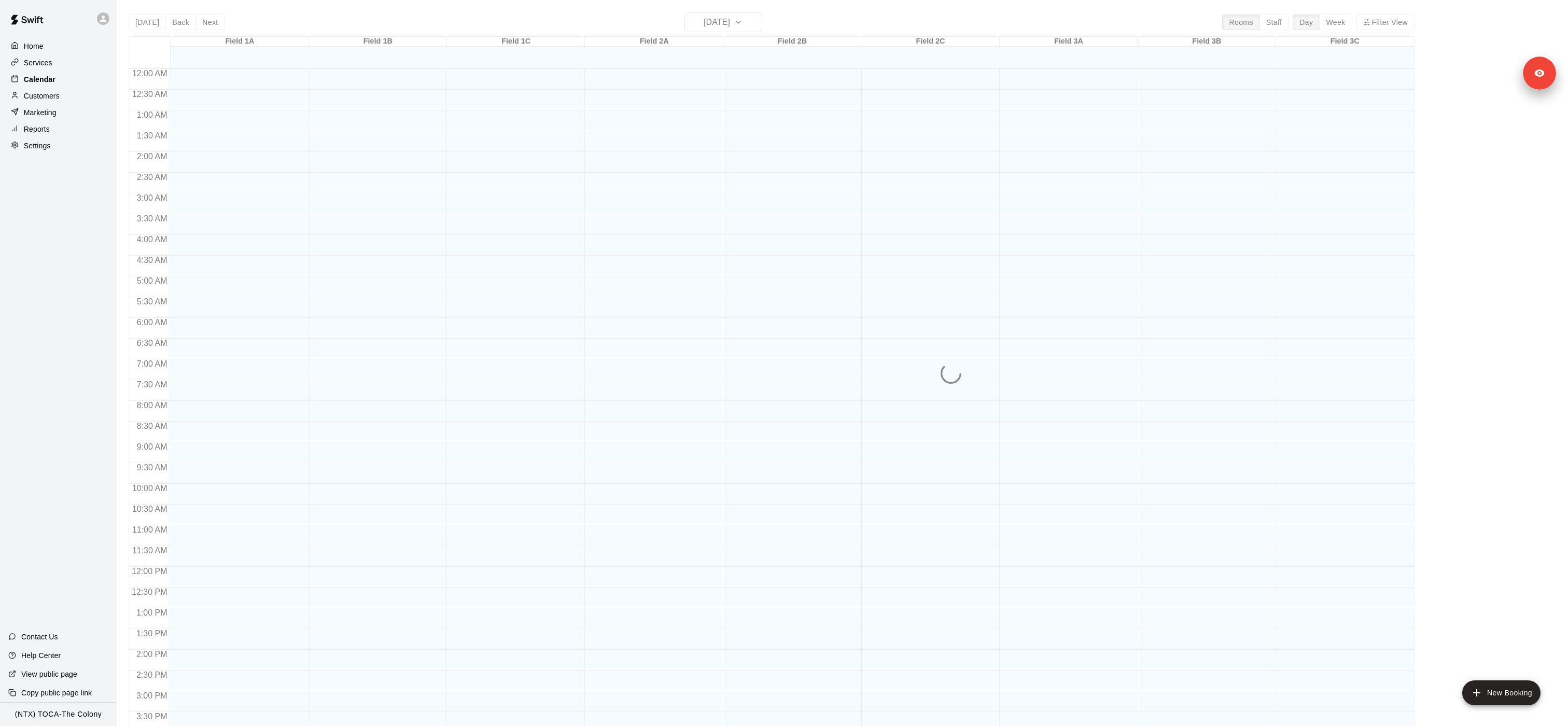
scroll to position [295, 0]
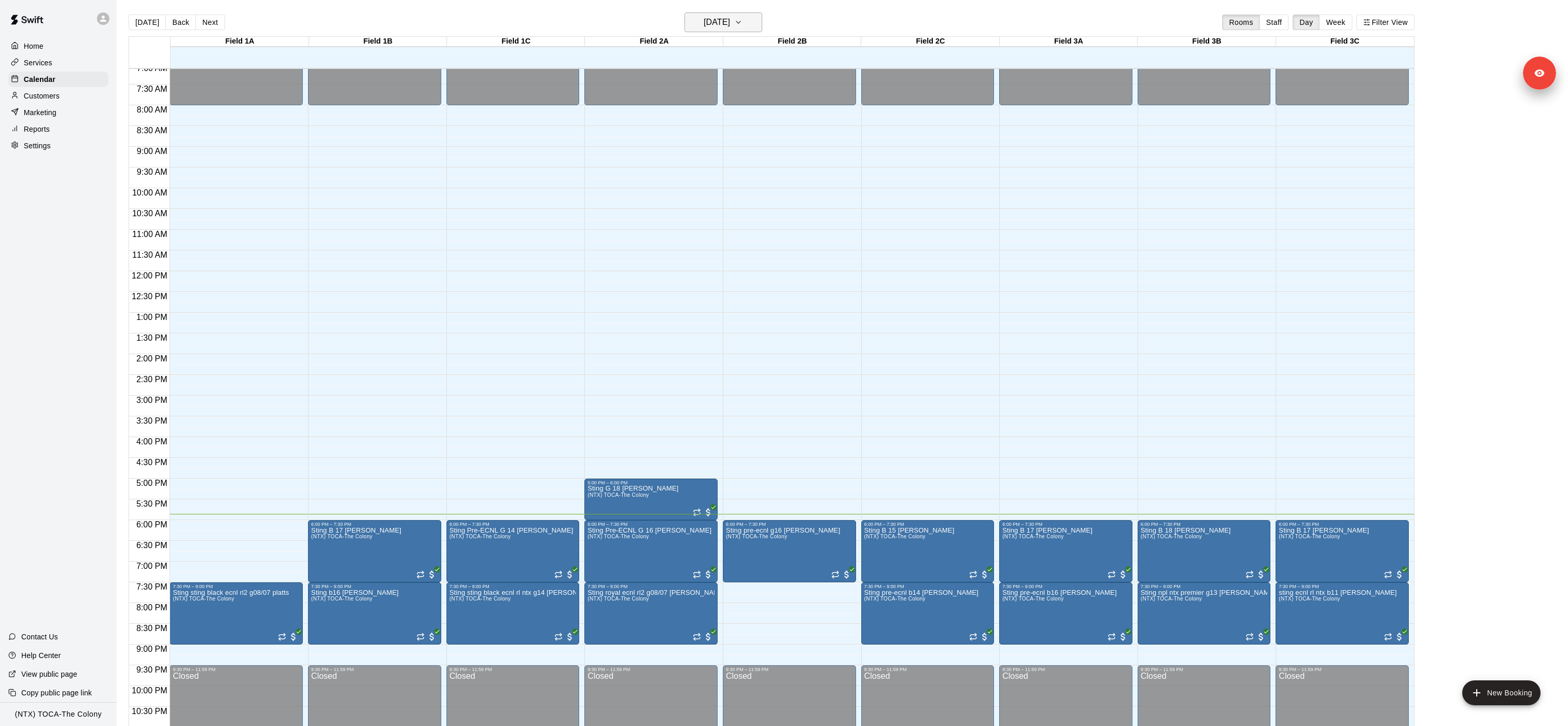
click at [730, 24] on h6 "[DATE]" at bounding box center [717, 22] width 27 height 14
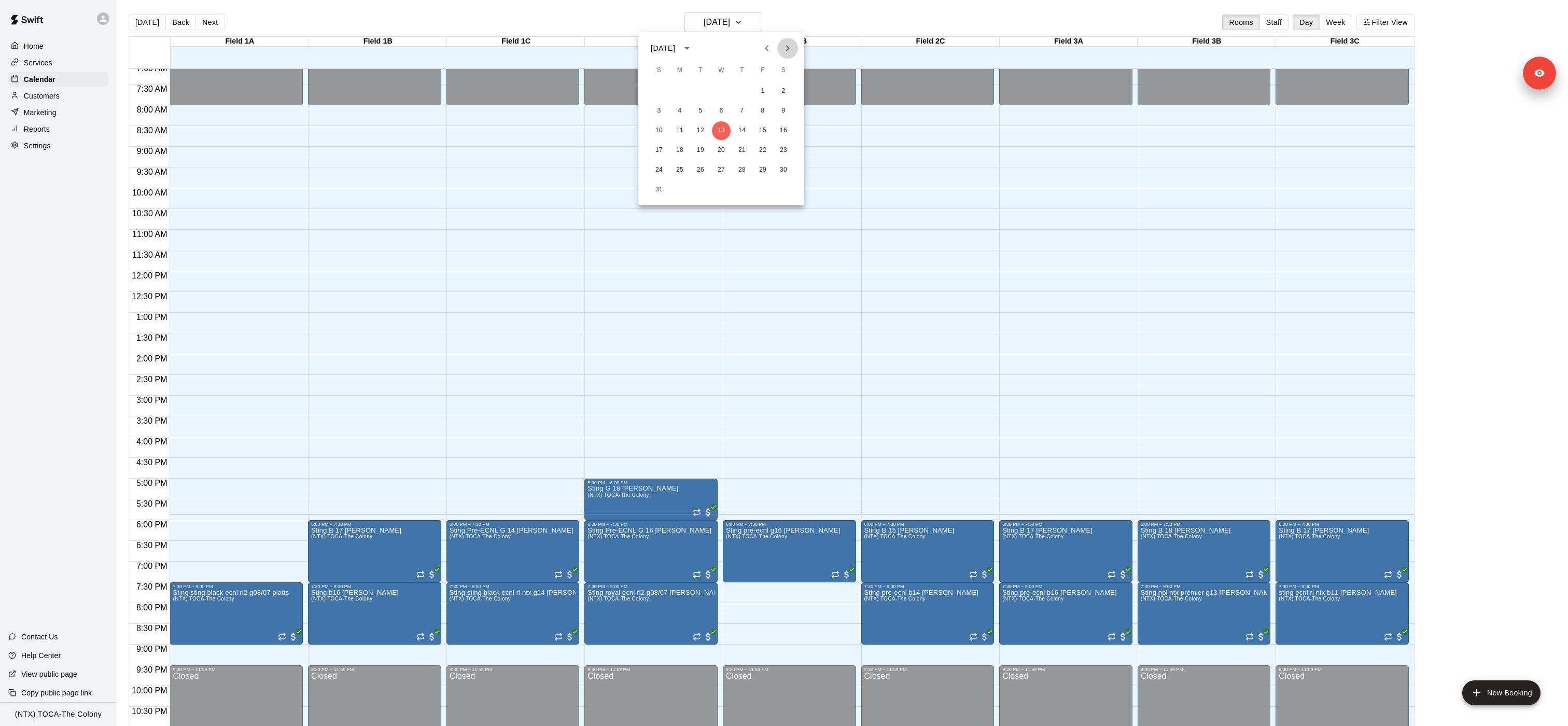
click at [783, 48] on icon "Next month" at bounding box center [787, 48] width 12 height 12
click at [770, 46] on icon "Previous month" at bounding box center [767, 48] width 12 height 12
click at [682, 133] on button "11" at bounding box center [680, 131] width 19 height 19
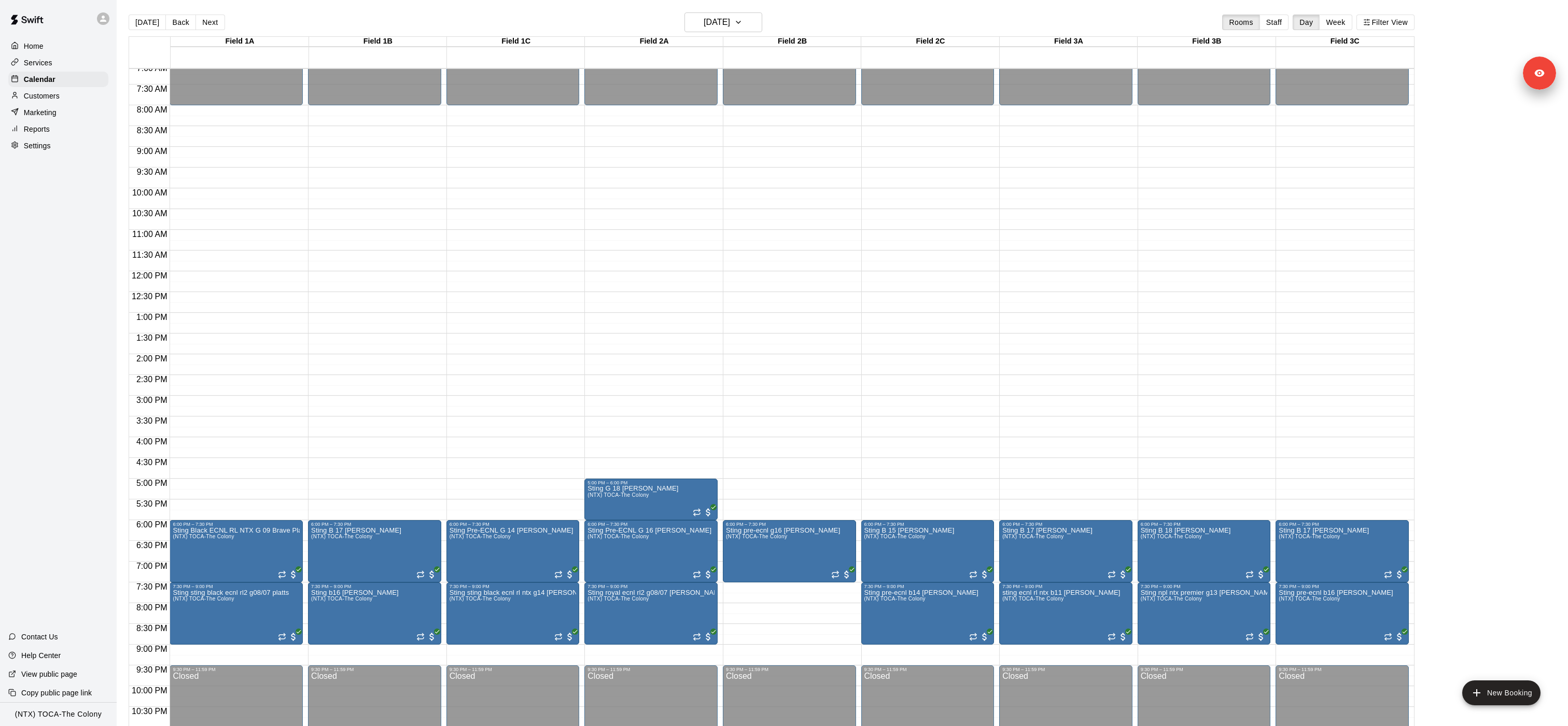
click at [783, 9] on main "Today Back Next Monday Aug 11 Rooms Staff Day Week Filter View Field 1A 11 Mon …" at bounding box center [842, 371] width 1451 height 743
click at [783, 13] on div "Today Back Next Monday Aug 11 Rooms Staff Day Week Filter View" at bounding box center [771, 24] width 1286 height 24
click at [783, 23] on button "Week" at bounding box center [1335, 22] width 33 height 16
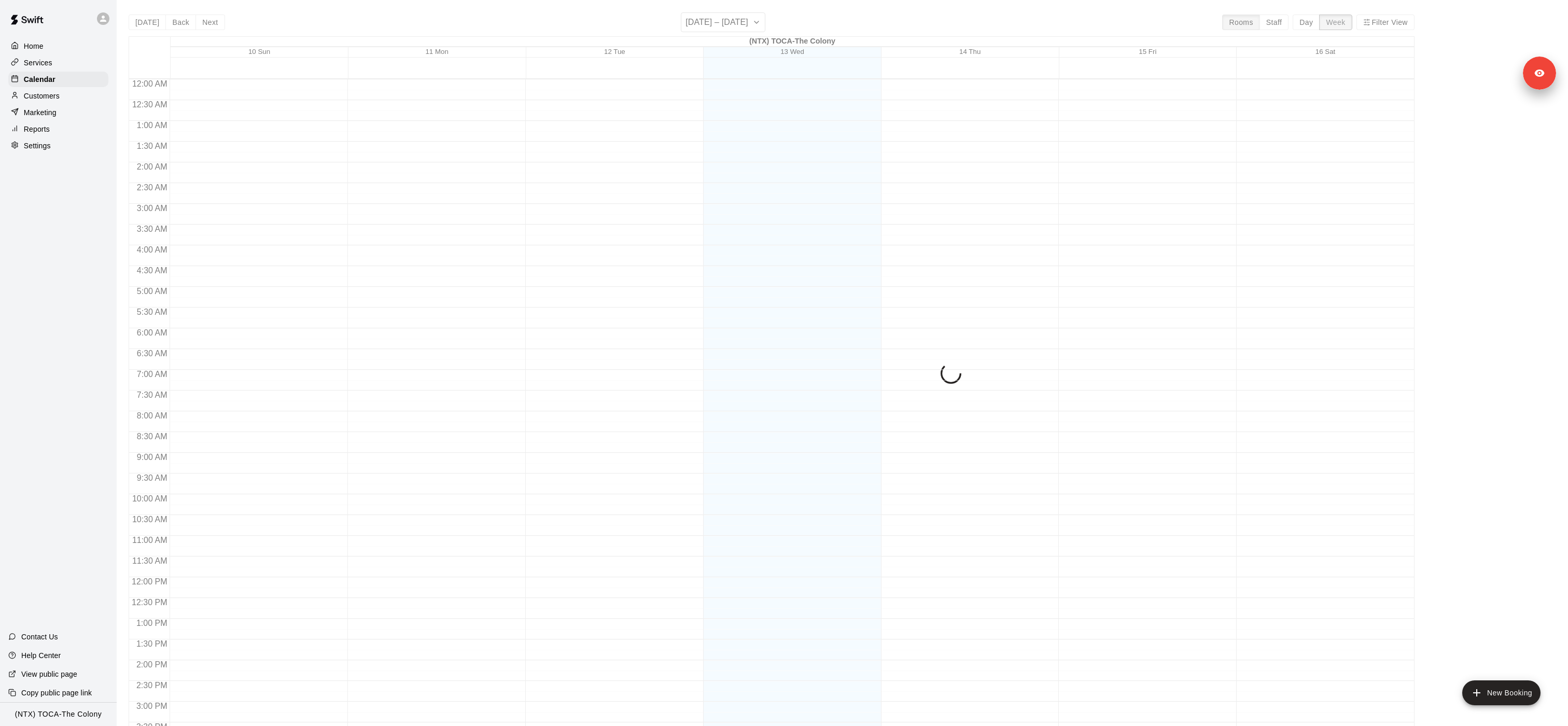
scroll to position [337, 0]
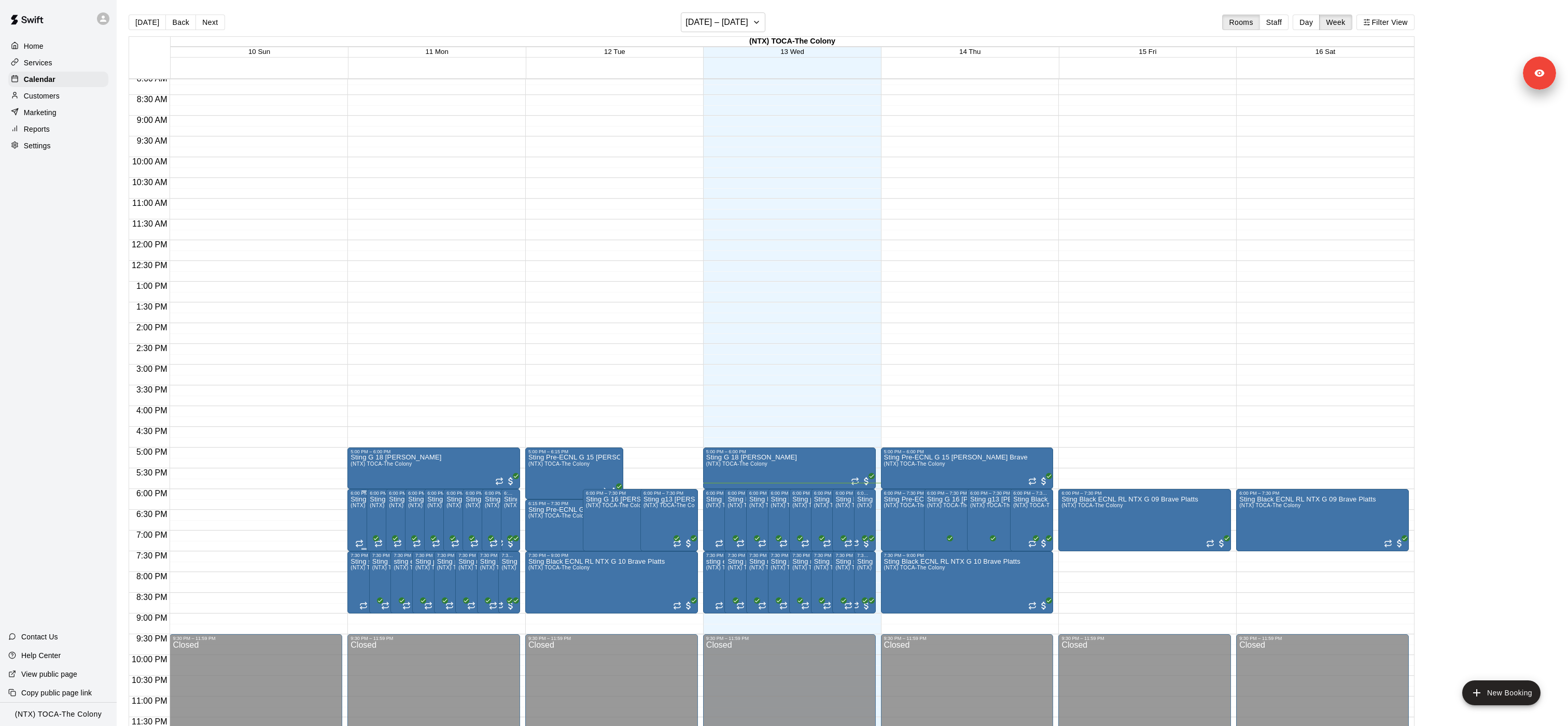
click at [356, 362] on span "(NTX) TOCA-The Colony" at bounding box center [381, 505] width 61 height 6
click at [363, 362] on icon "edit" at bounding box center [361, 513] width 12 height 12
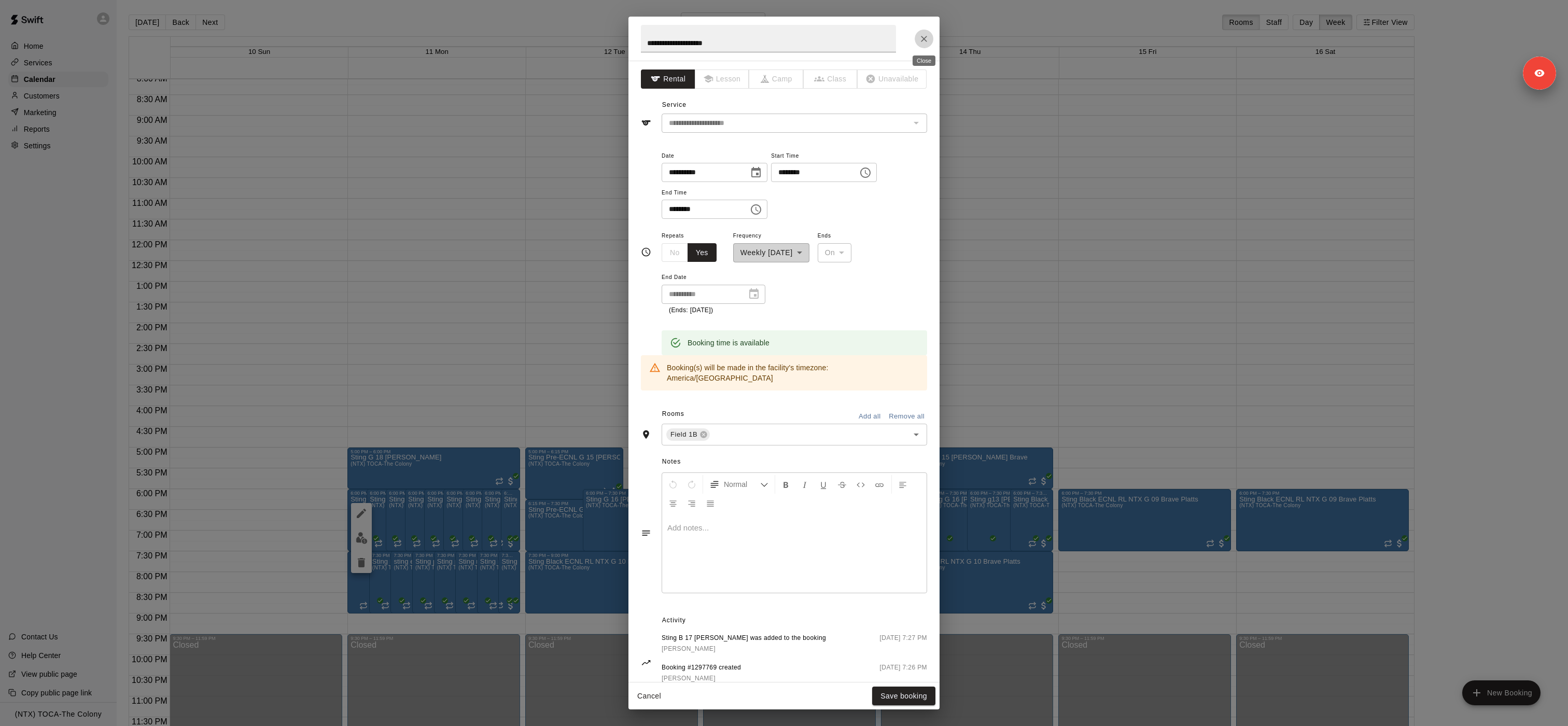
click at [783, 37] on icon "Close" at bounding box center [924, 39] width 11 height 11
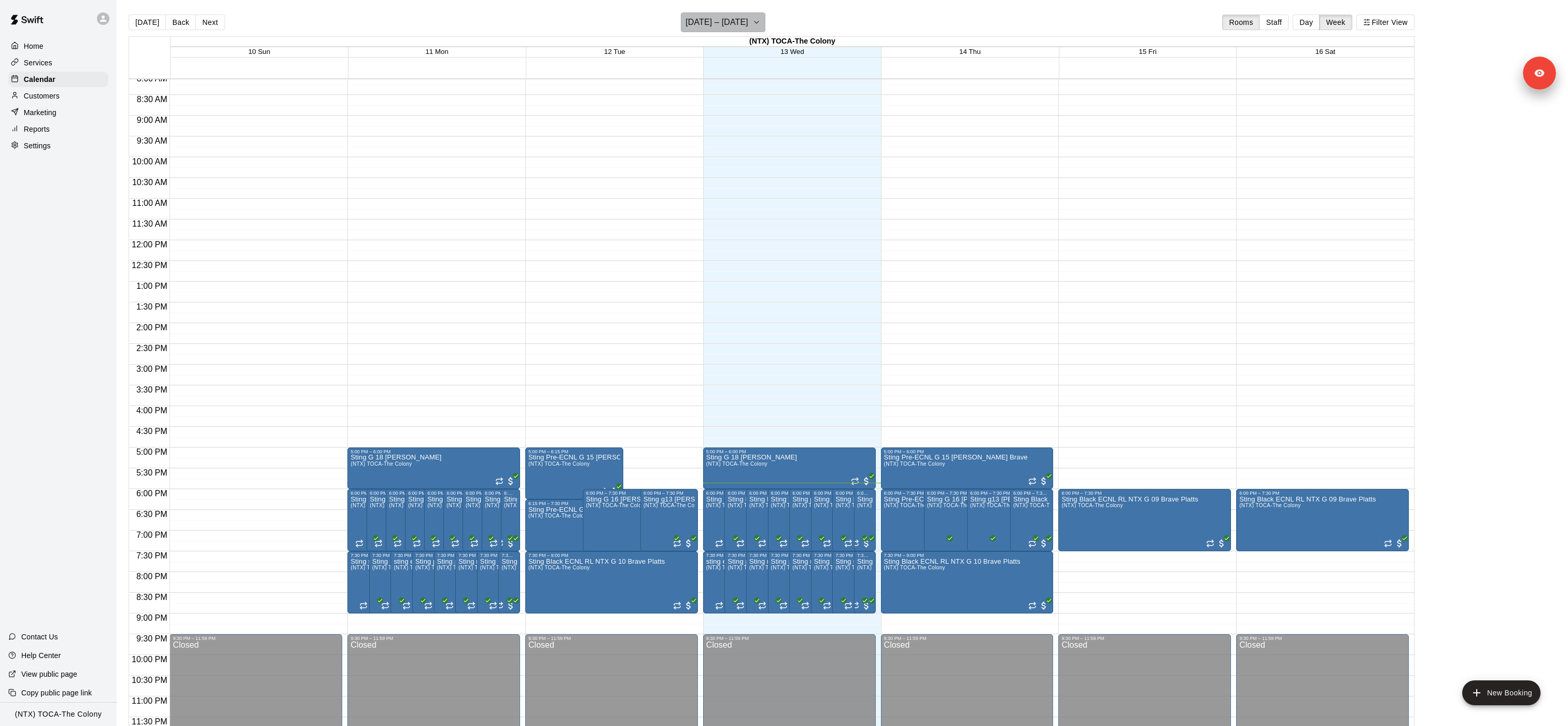
click at [733, 21] on h6 "August 10 – 16" at bounding box center [717, 22] width 63 height 14
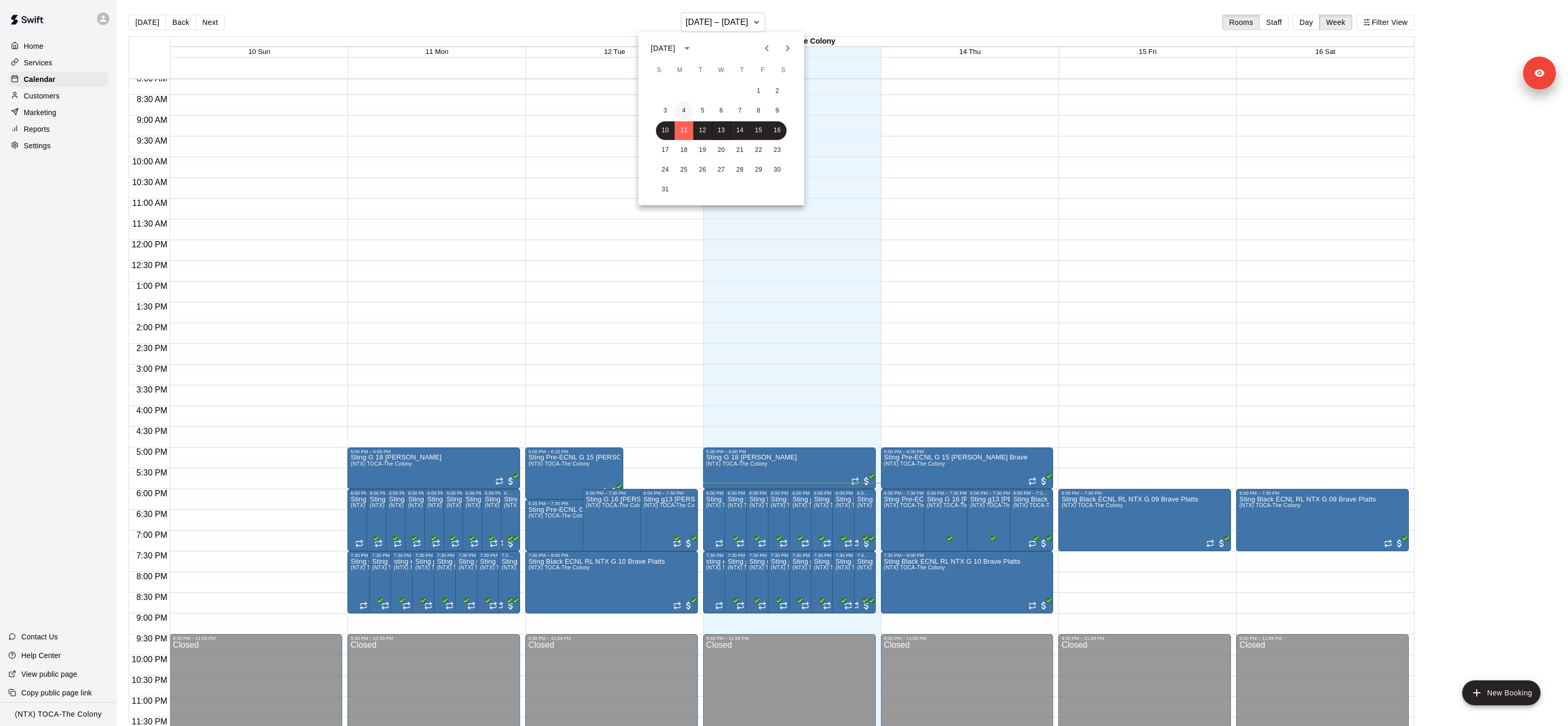
click at [686, 111] on button "4" at bounding box center [684, 111] width 19 height 19
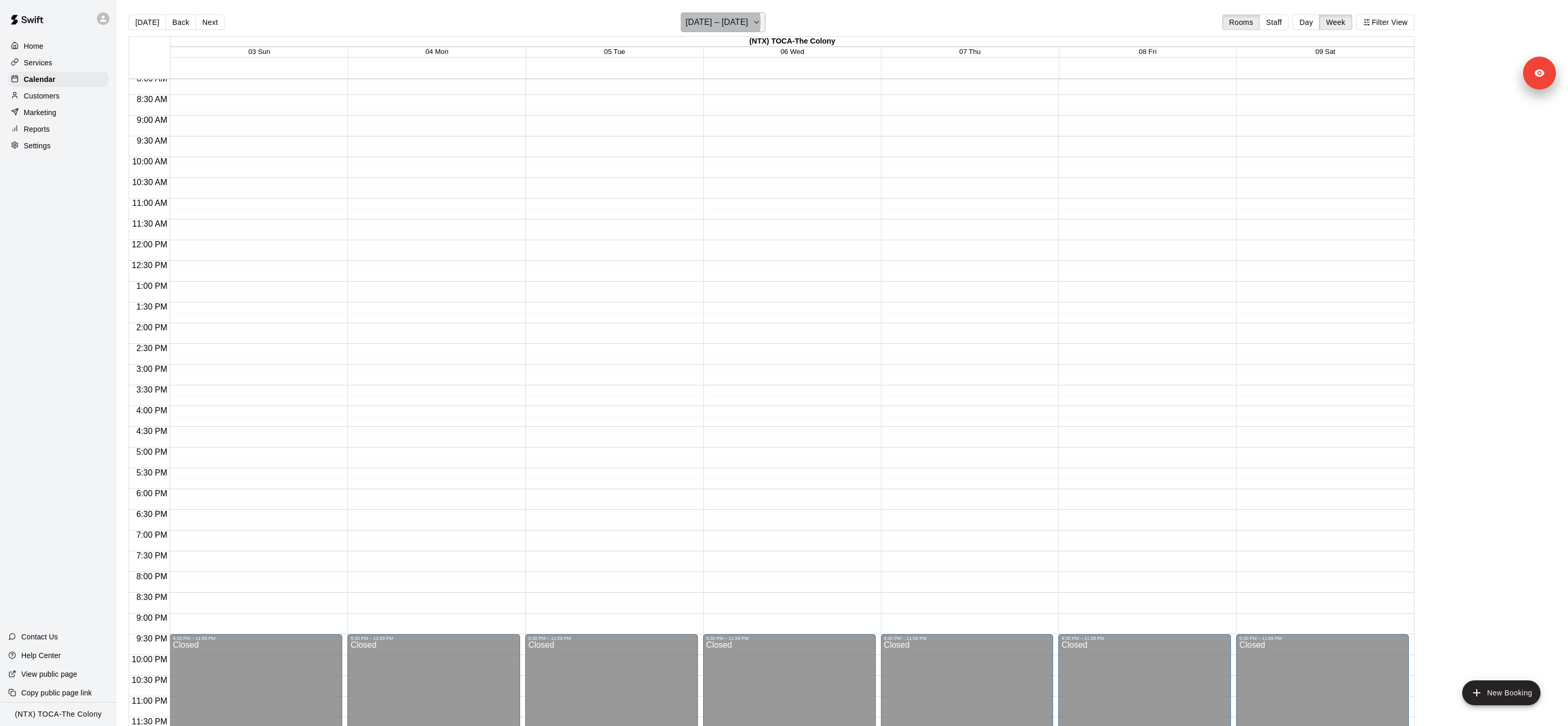
click at [708, 22] on h6 "August 03 – 09" at bounding box center [717, 22] width 63 height 14
click at [684, 129] on button "11" at bounding box center [684, 131] width 19 height 19
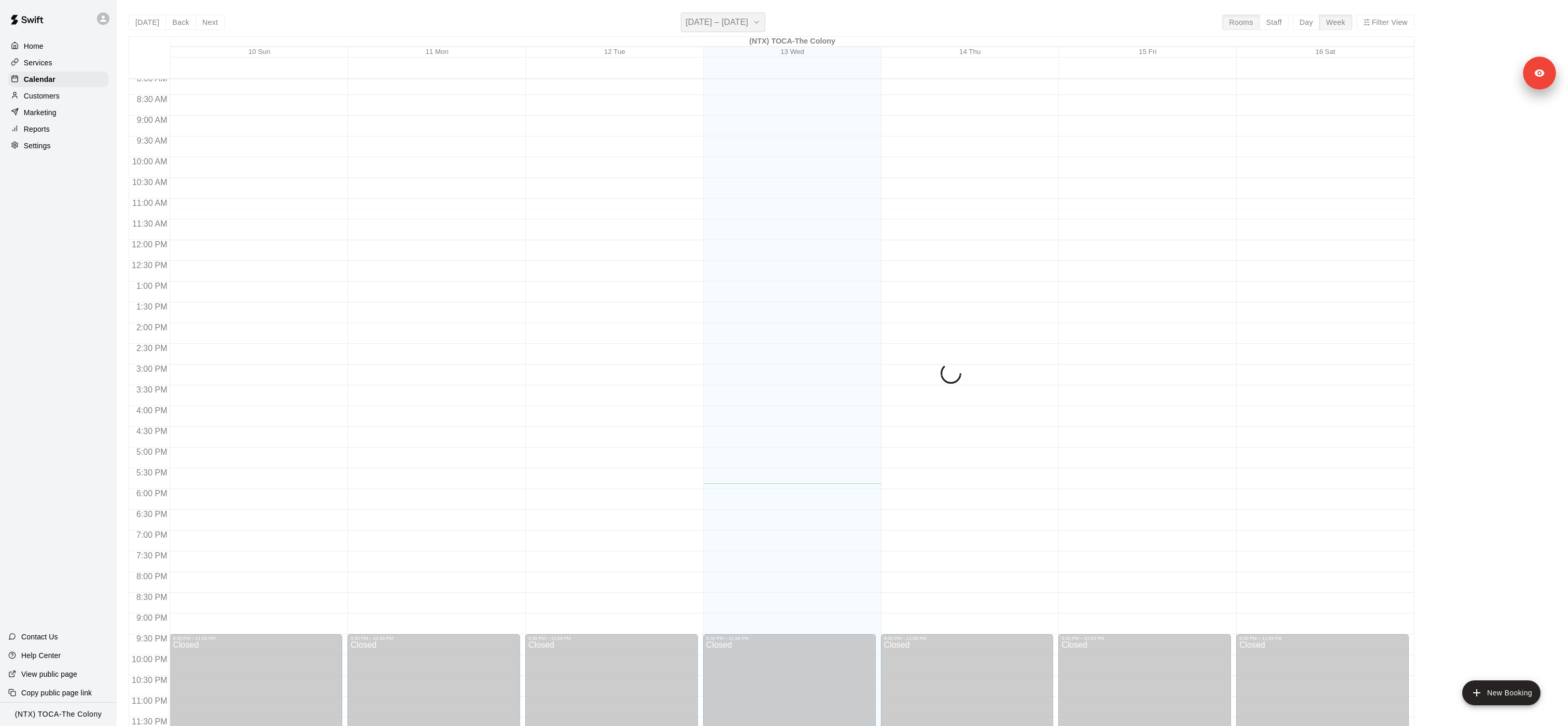
click at [717, 24] on h6 "August 10 – 16" at bounding box center [717, 22] width 63 height 14
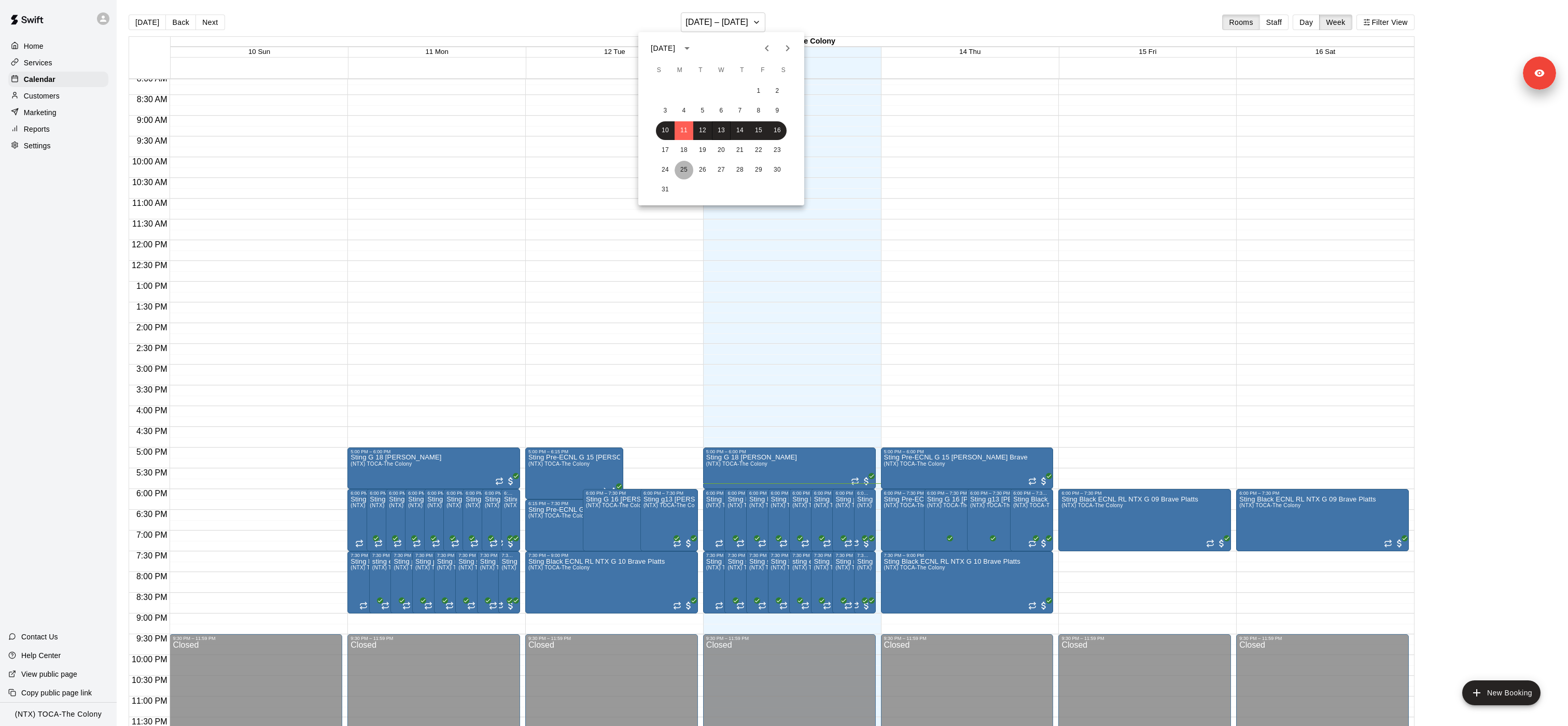
click at [677, 166] on button "25" at bounding box center [684, 170] width 19 height 19
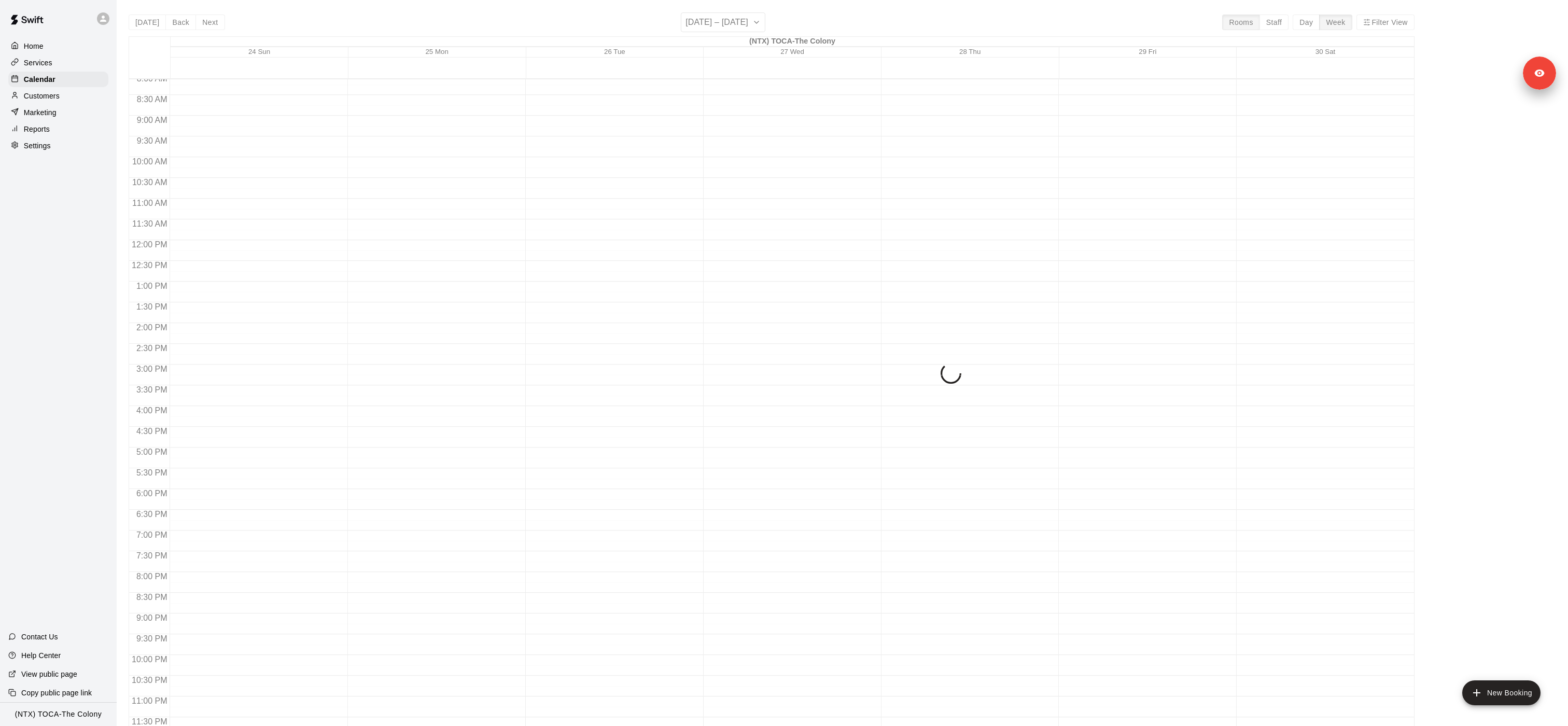
click at [677, 166] on div "[DATE] S M T W T F S 1 2 3 4 5 6 7 8 9 10 11 12 13 14 15 16 17 18 19 20 21 22 2…" at bounding box center [784, 363] width 1568 height 726
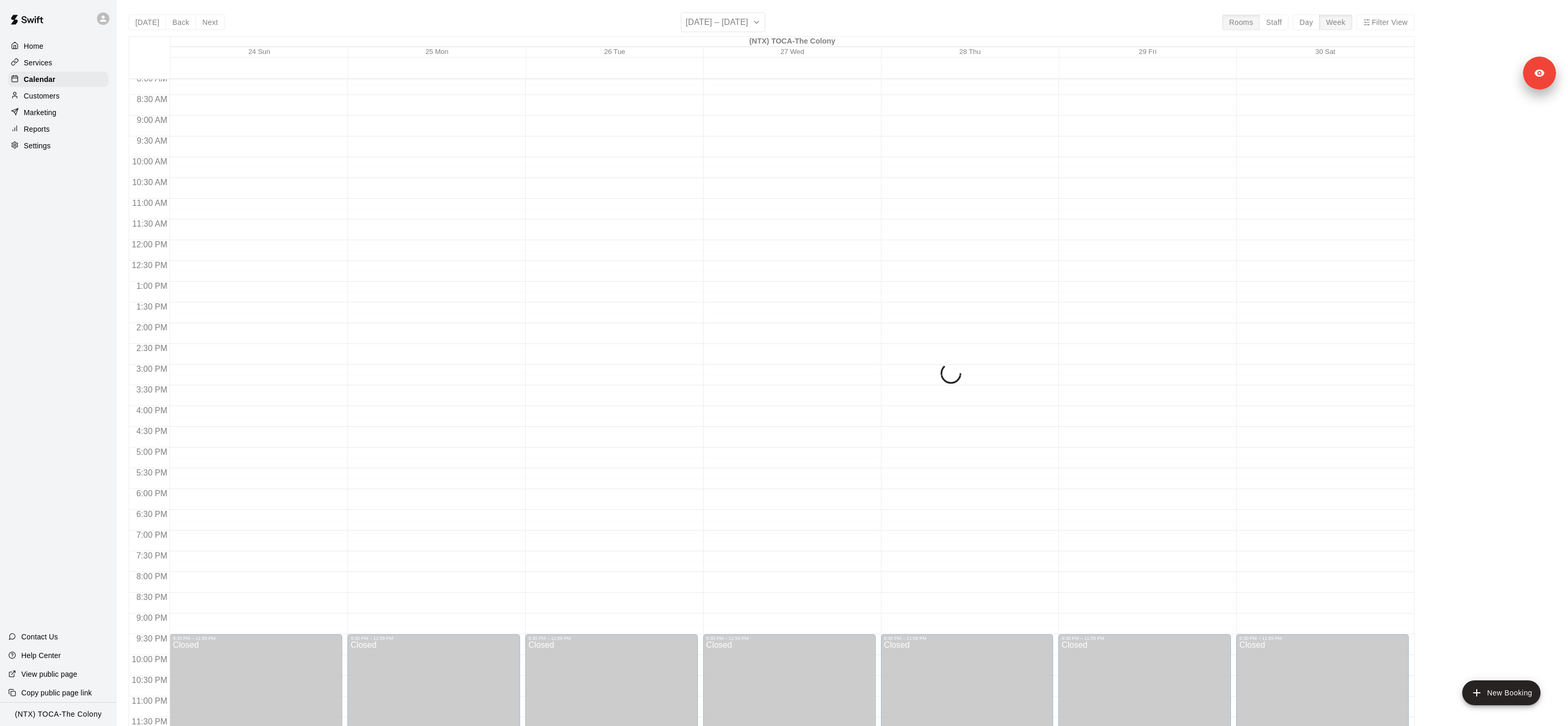
click at [685, 24] on div "Today Back Next August 24 – 30 Rooms Staff Day Week Filter View (NTX) TOCA-The …" at bounding box center [771, 375] width 1286 height 726
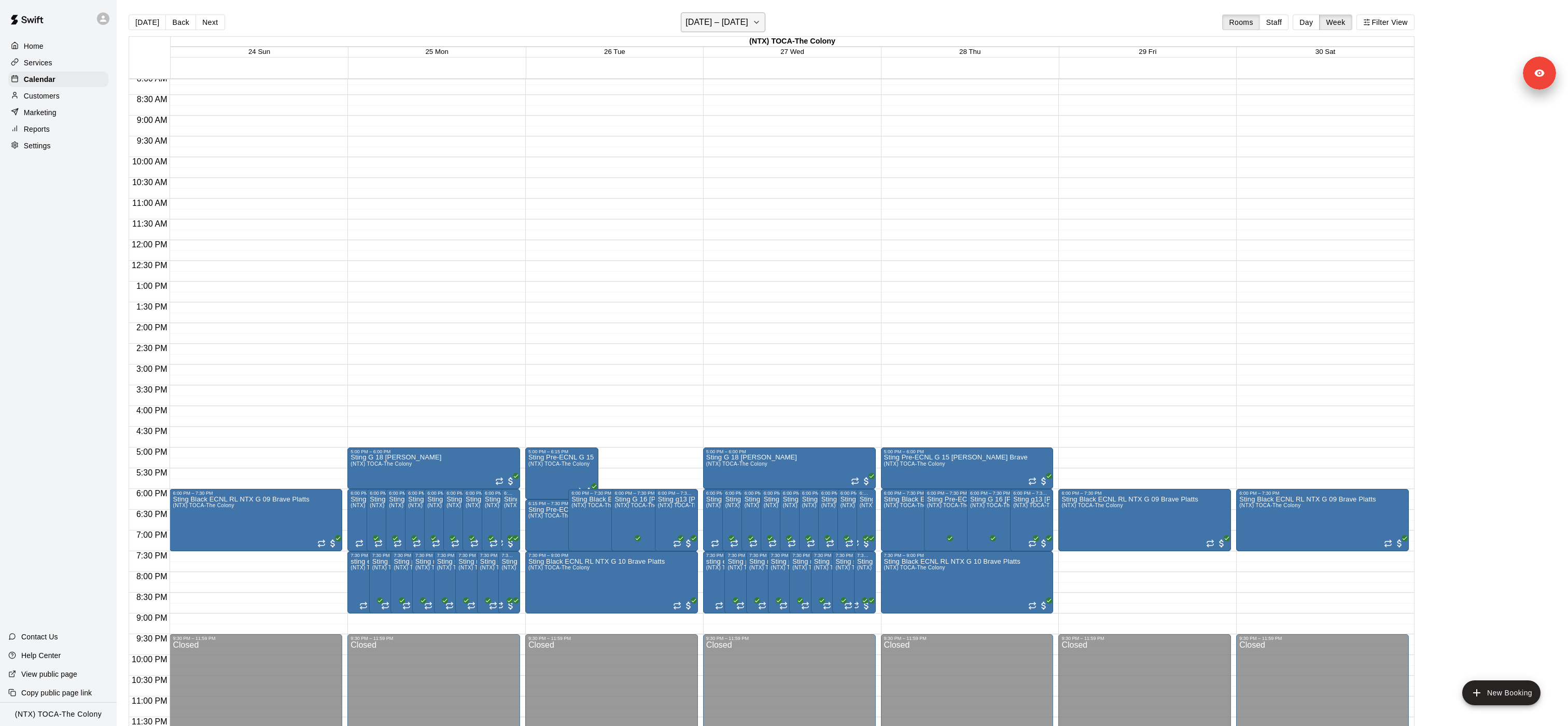
click at [700, 19] on h6 "August 24 – 30" at bounding box center [717, 22] width 63 height 14
click at [685, 145] on button "18" at bounding box center [684, 150] width 19 height 19
click at [783, 19] on button "Day" at bounding box center [1306, 22] width 27 height 16
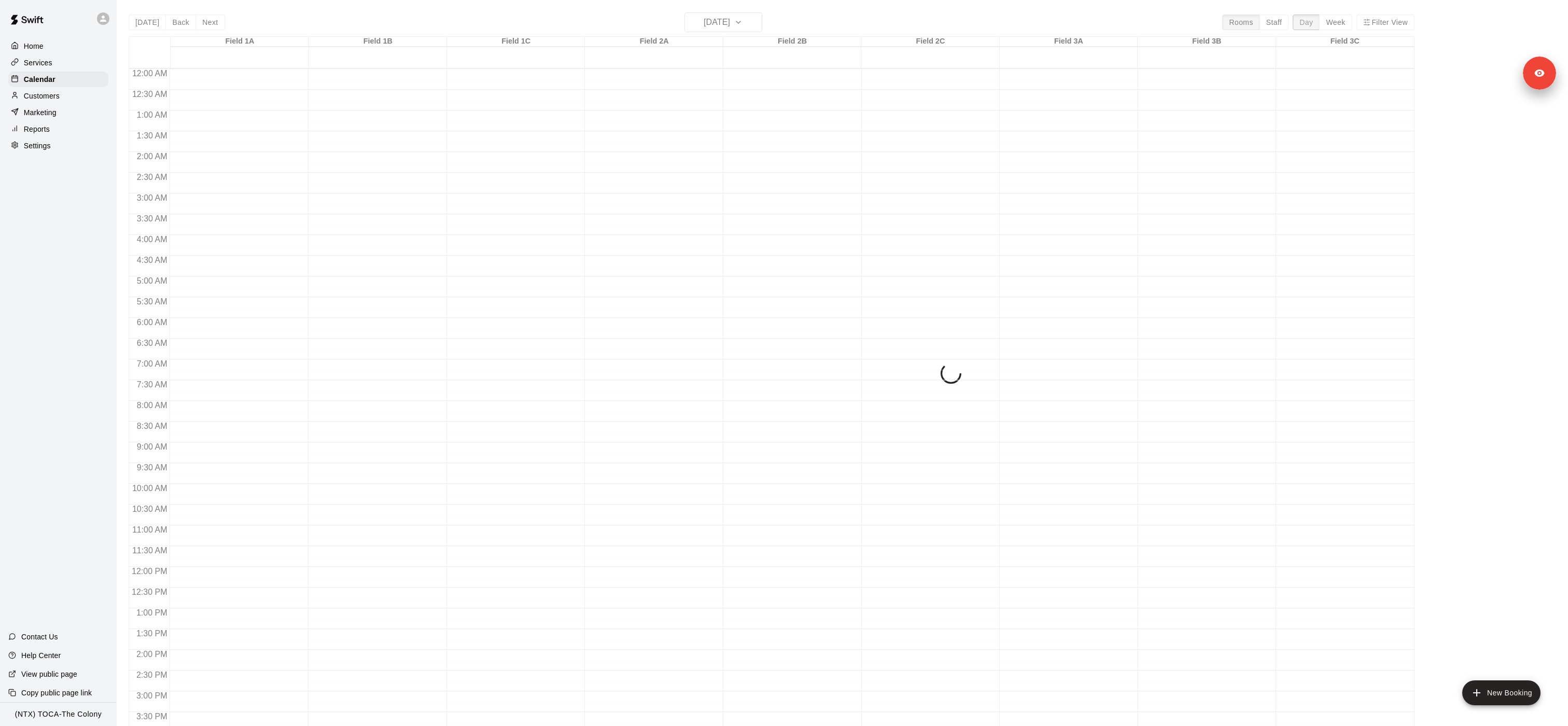
scroll to position [327, 0]
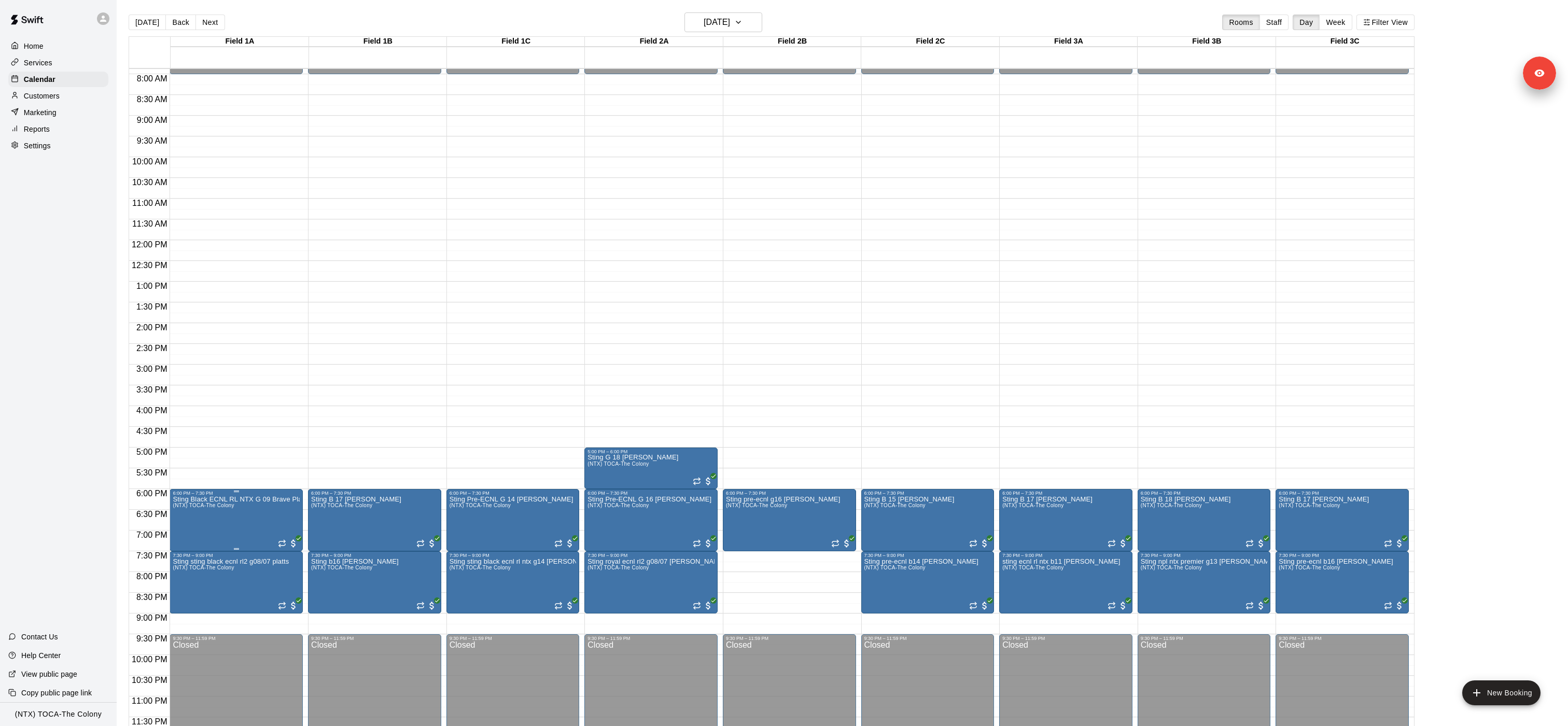
click at [186, 362] on button "edit" at bounding box center [183, 506] width 21 height 21
click at [327, 362] on icon "edit" at bounding box center [322, 507] width 12 height 12
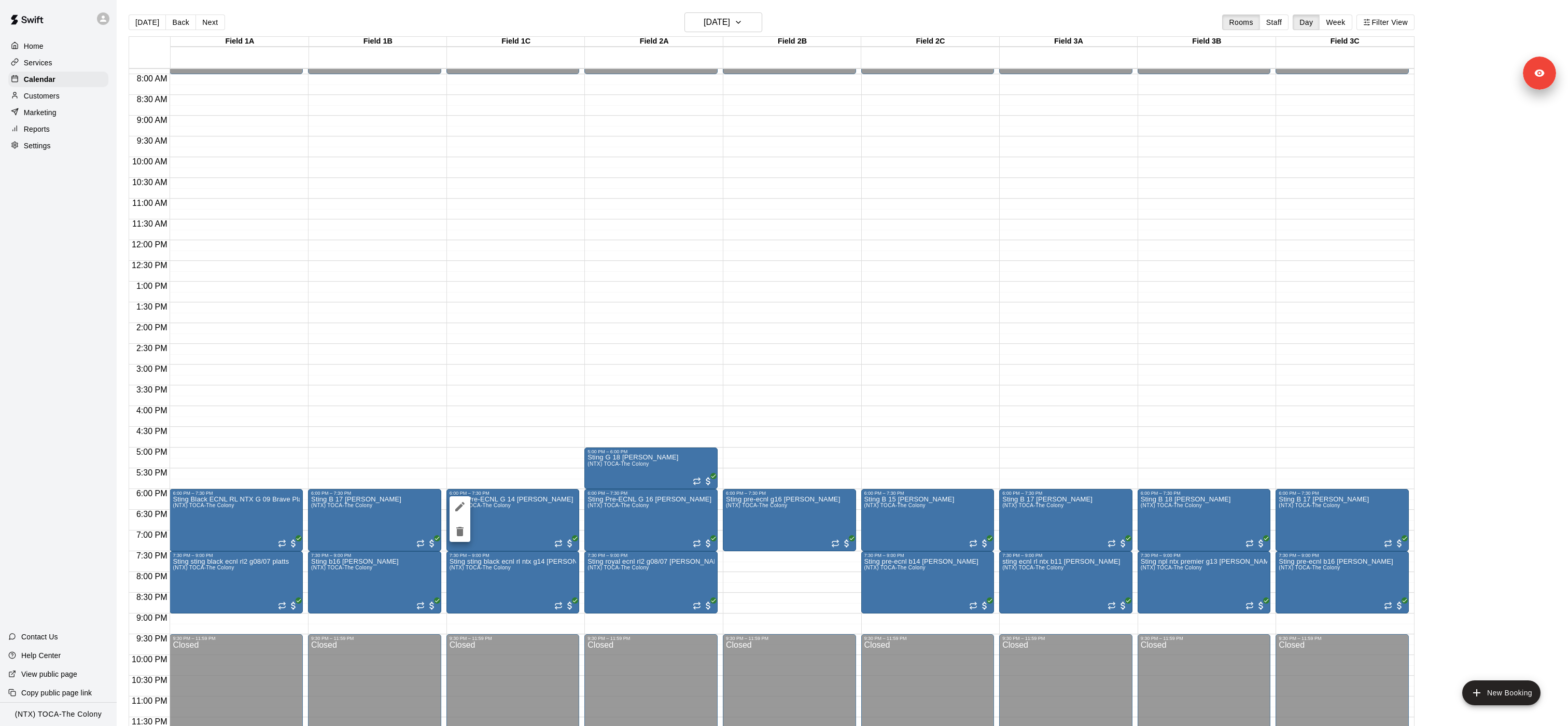
click at [470, 362] on div at bounding box center [784, 363] width 1568 height 726
click at [464, 362] on span "(NTX) TOCA-The Colony" at bounding box center [480, 505] width 61 height 6
click at [454, 362] on button "edit" at bounding box center [459, 513] width 21 height 21
click at [595, 362] on icon "edit" at bounding box center [598, 507] width 9 height 9
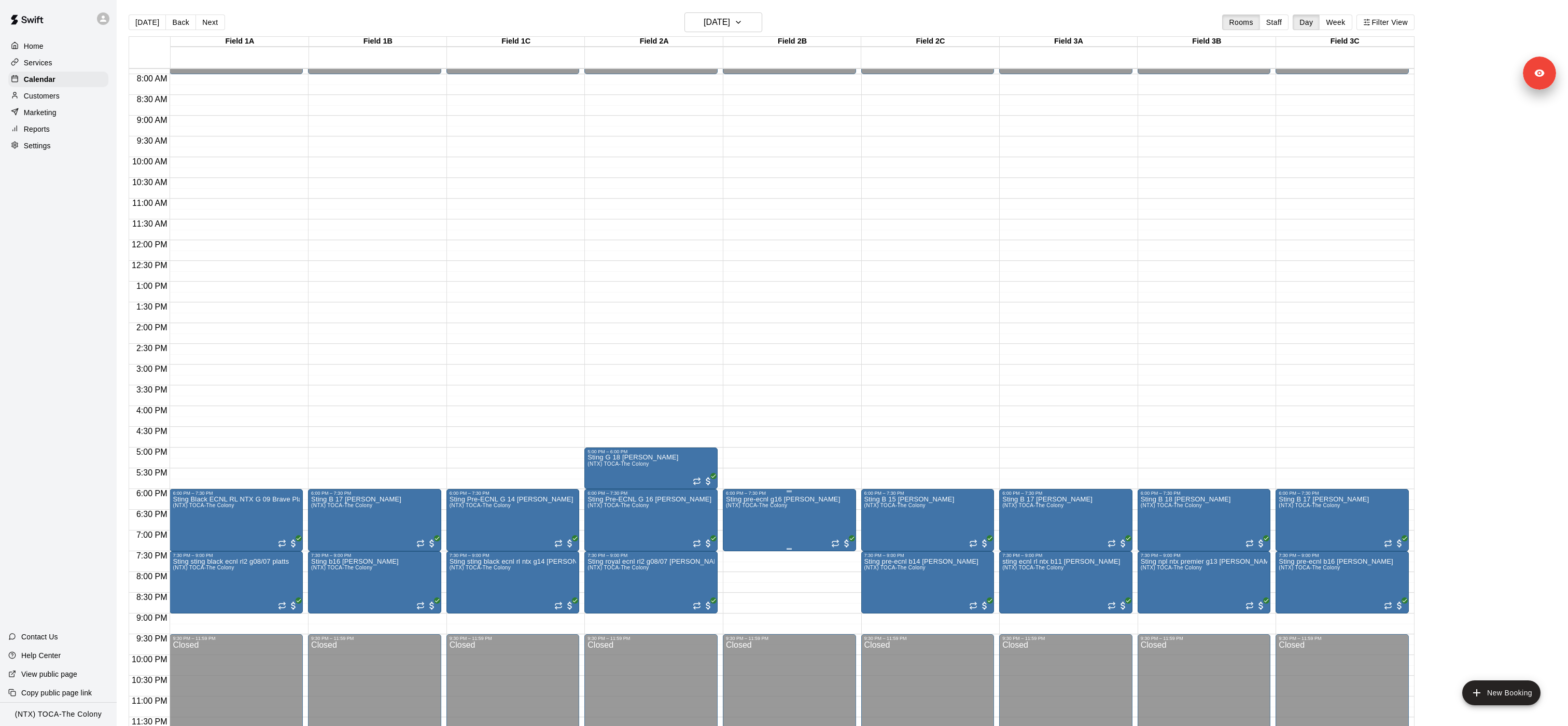
click at [732, 362] on icon "edit" at bounding box center [736, 507] width 9 height 9
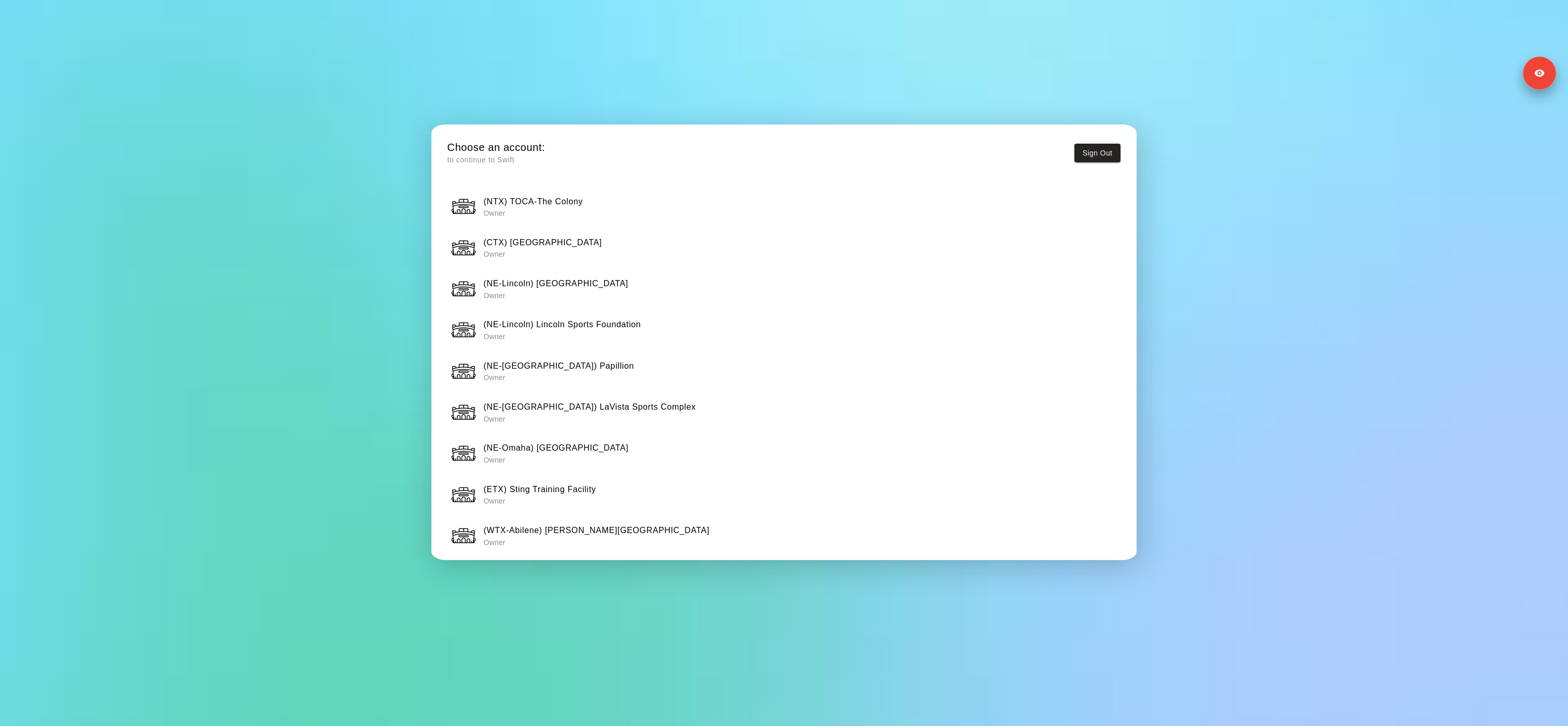
click at [531, 195] on h6 "(NTX) TOCA-The Colony" at bounding box center [533, 202] width 99 height 14
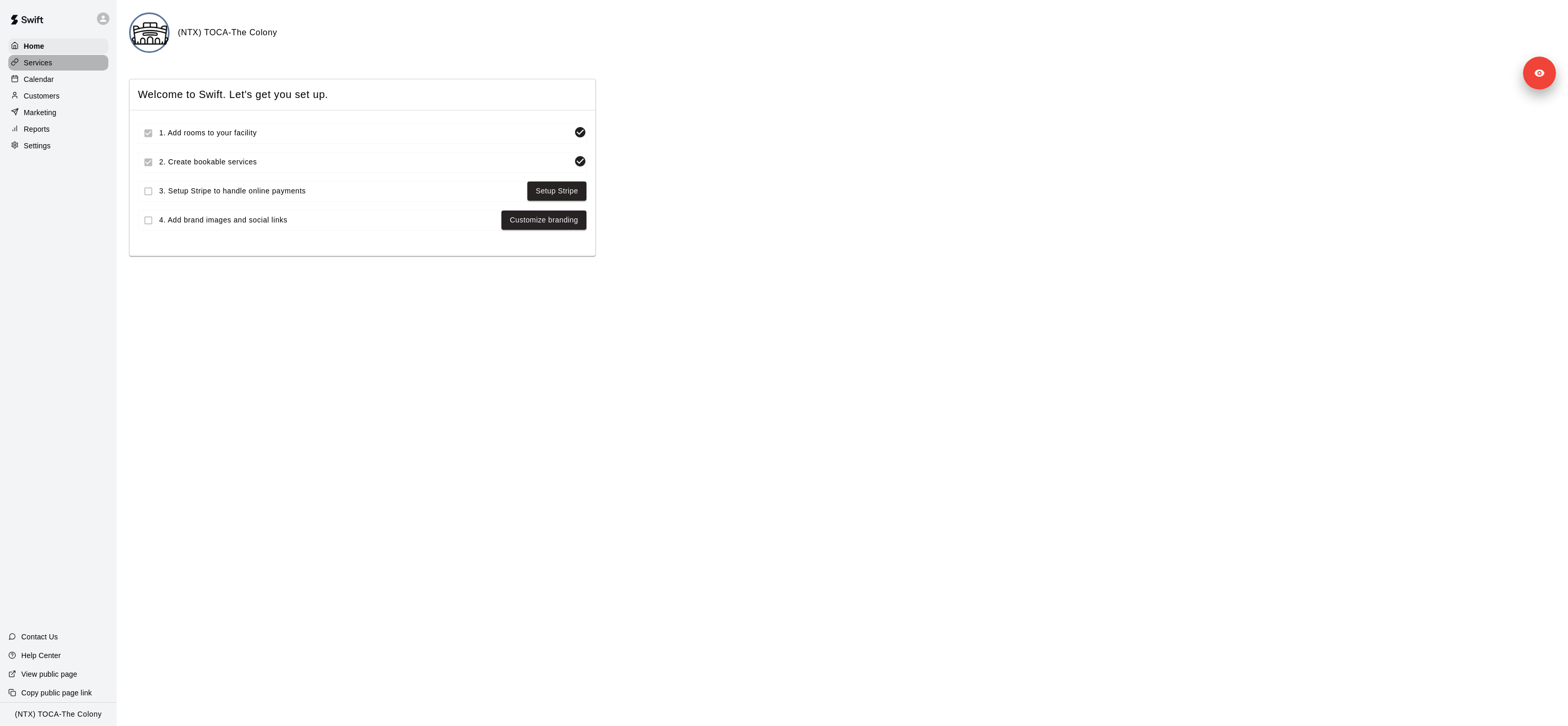
click at [69, 68] on div "Services" at bounding box center [58, 62] width 100 height 16
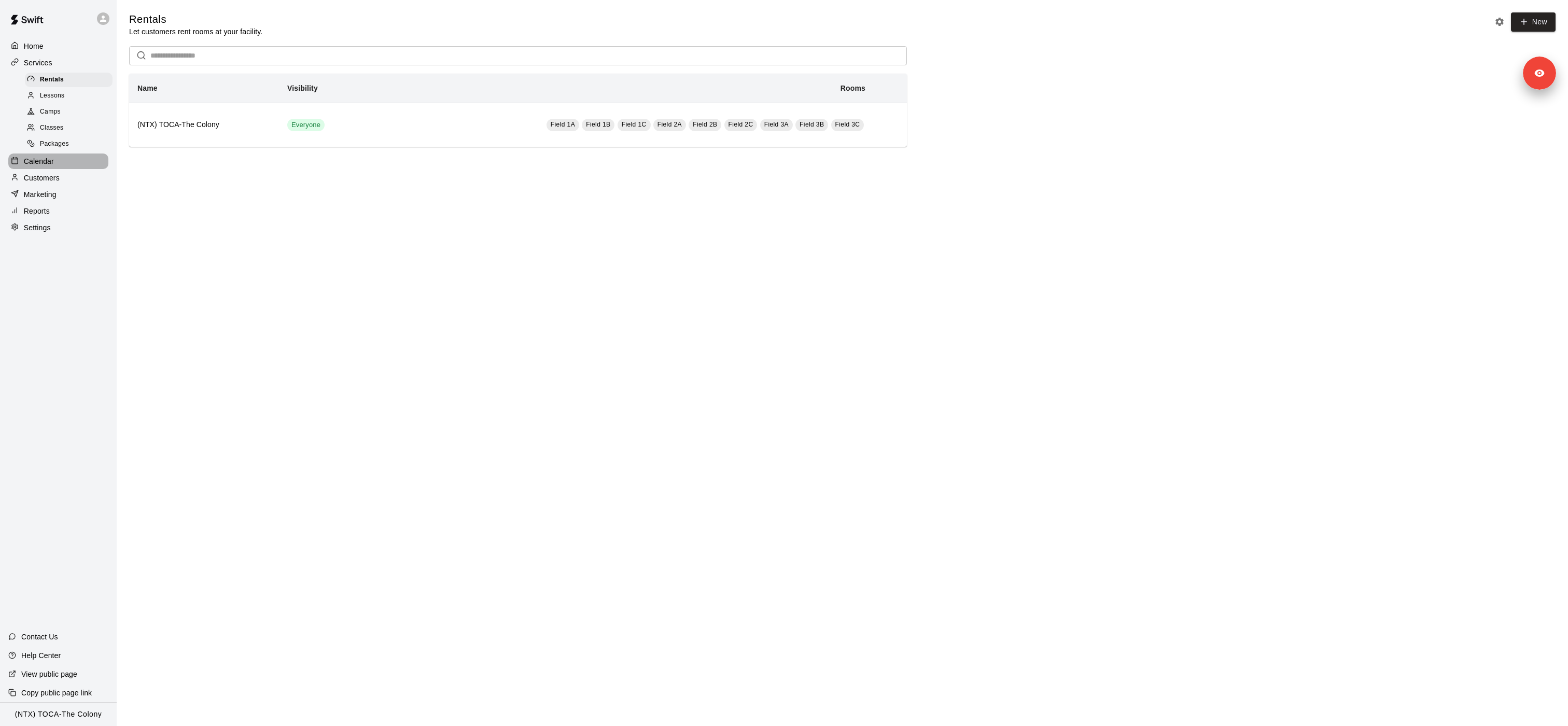
click at [75, 158] on div "Calendar" at bounding box center [58, 161] width 100 height 16
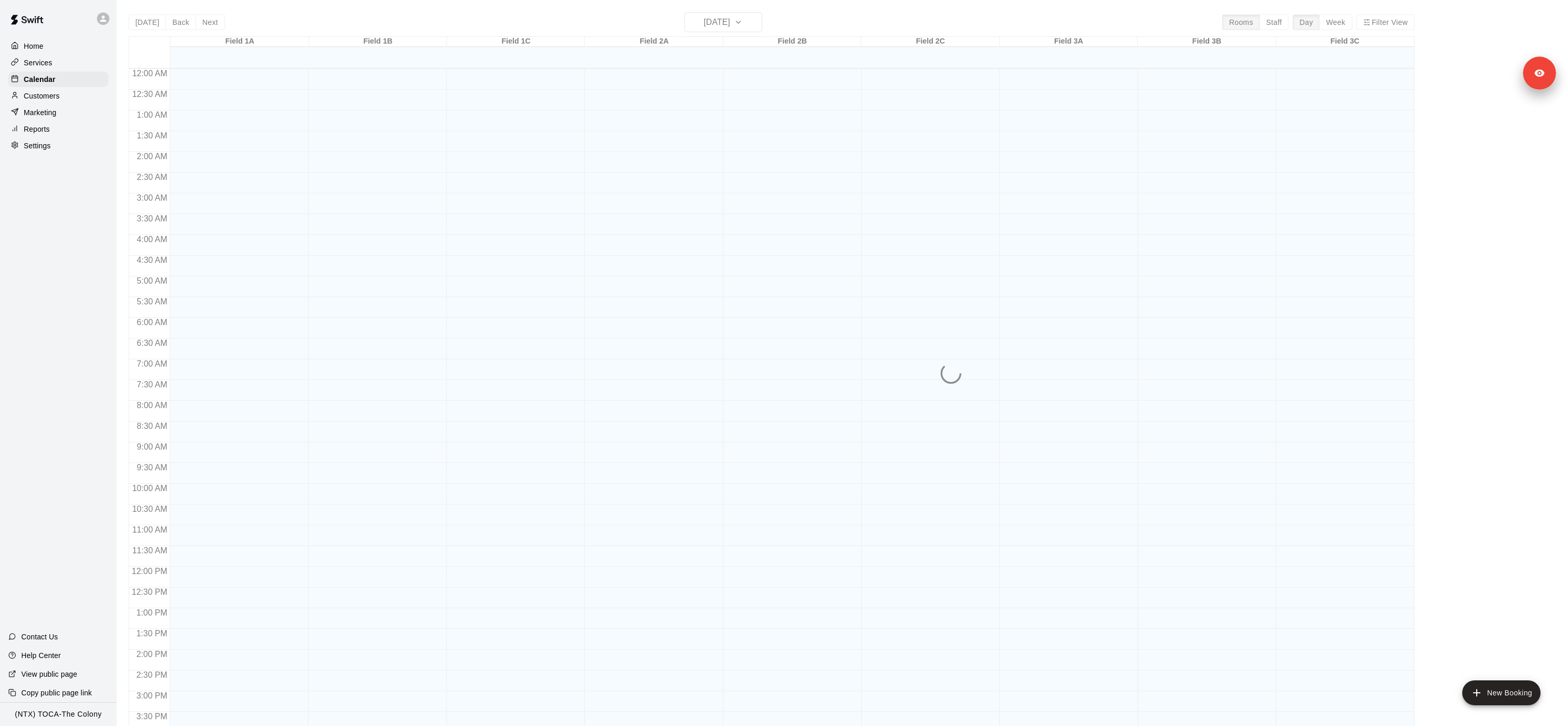
scroll to position [295, 0]
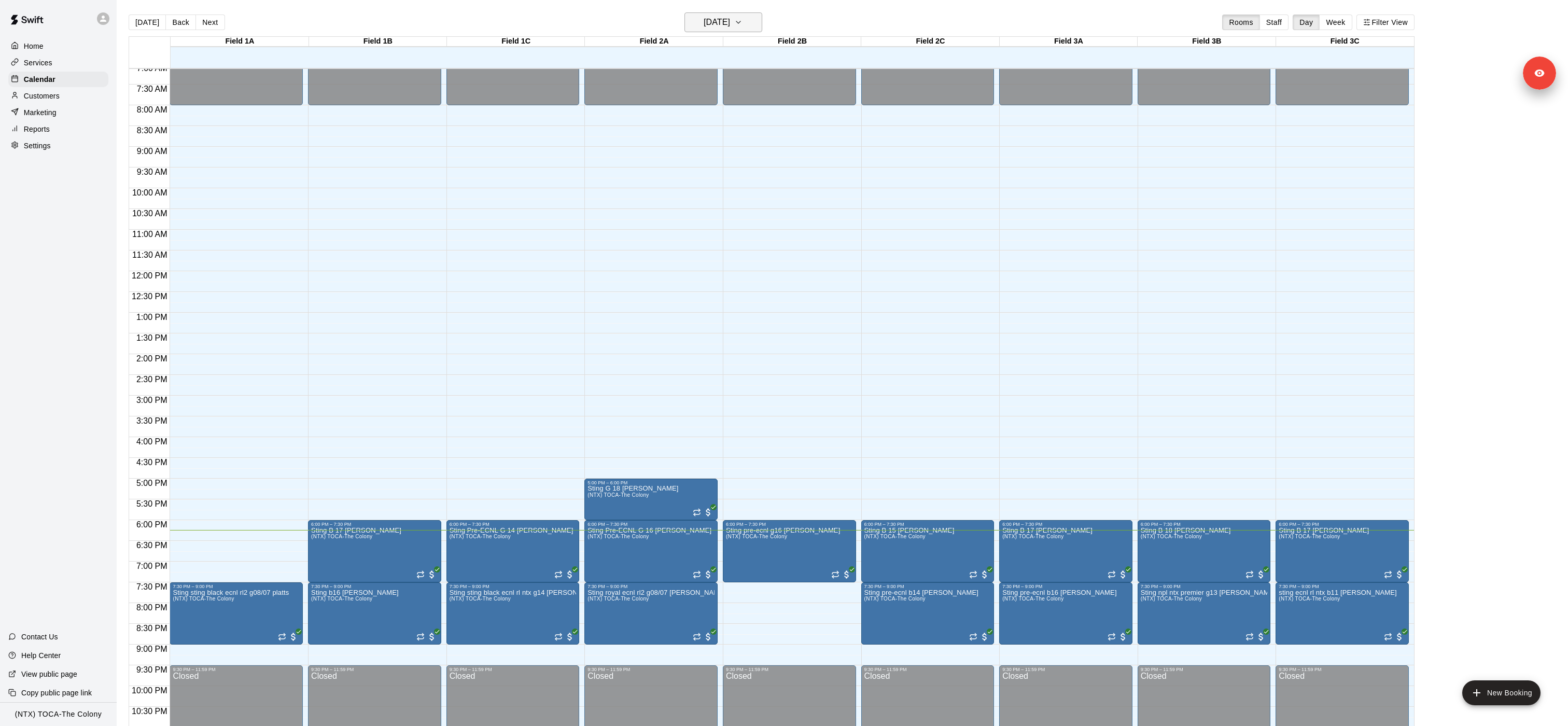
click at [743, 19] on icon "button" at bounding box center [738, 22] width 8 height 12
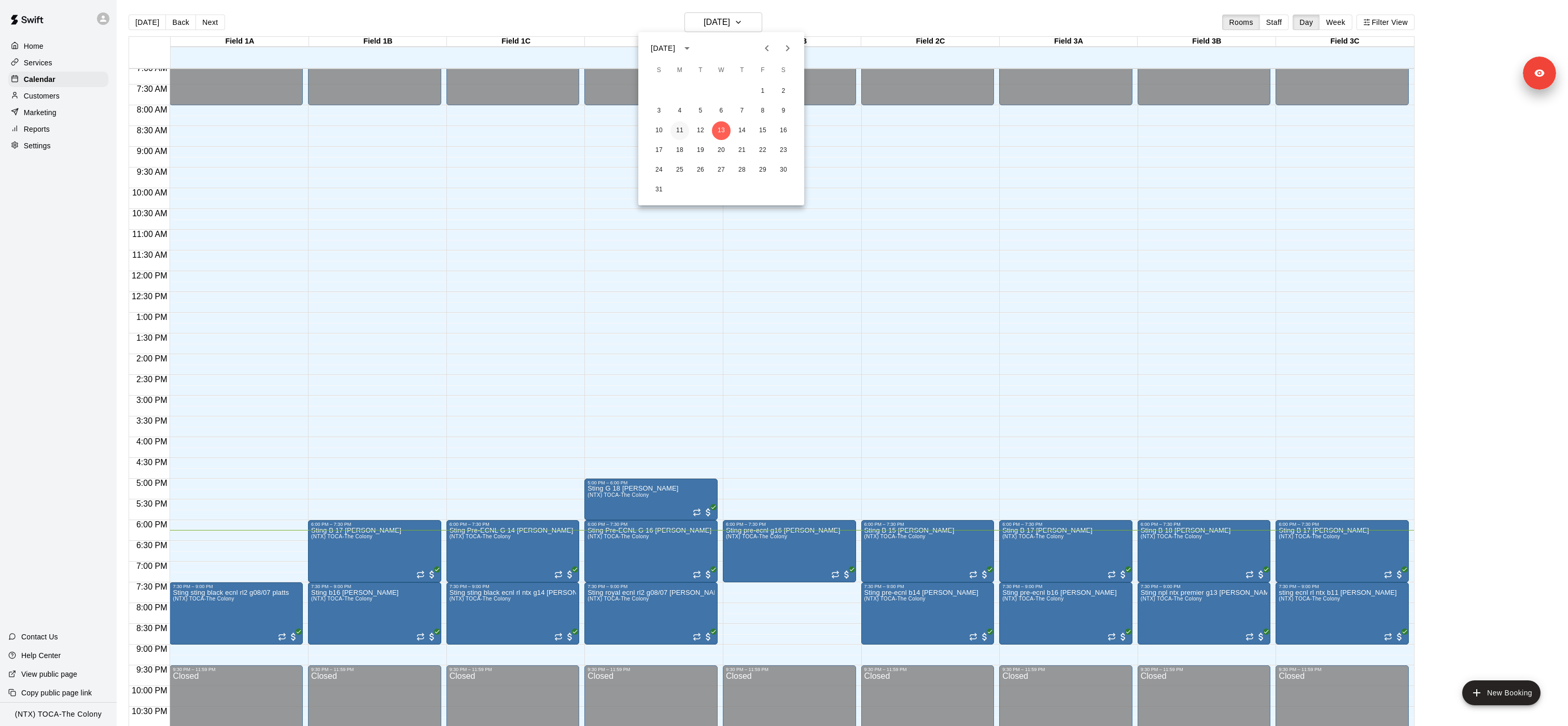
click at [676, 124] on button "11" at bounding box center [680, 131] width 19 height 19
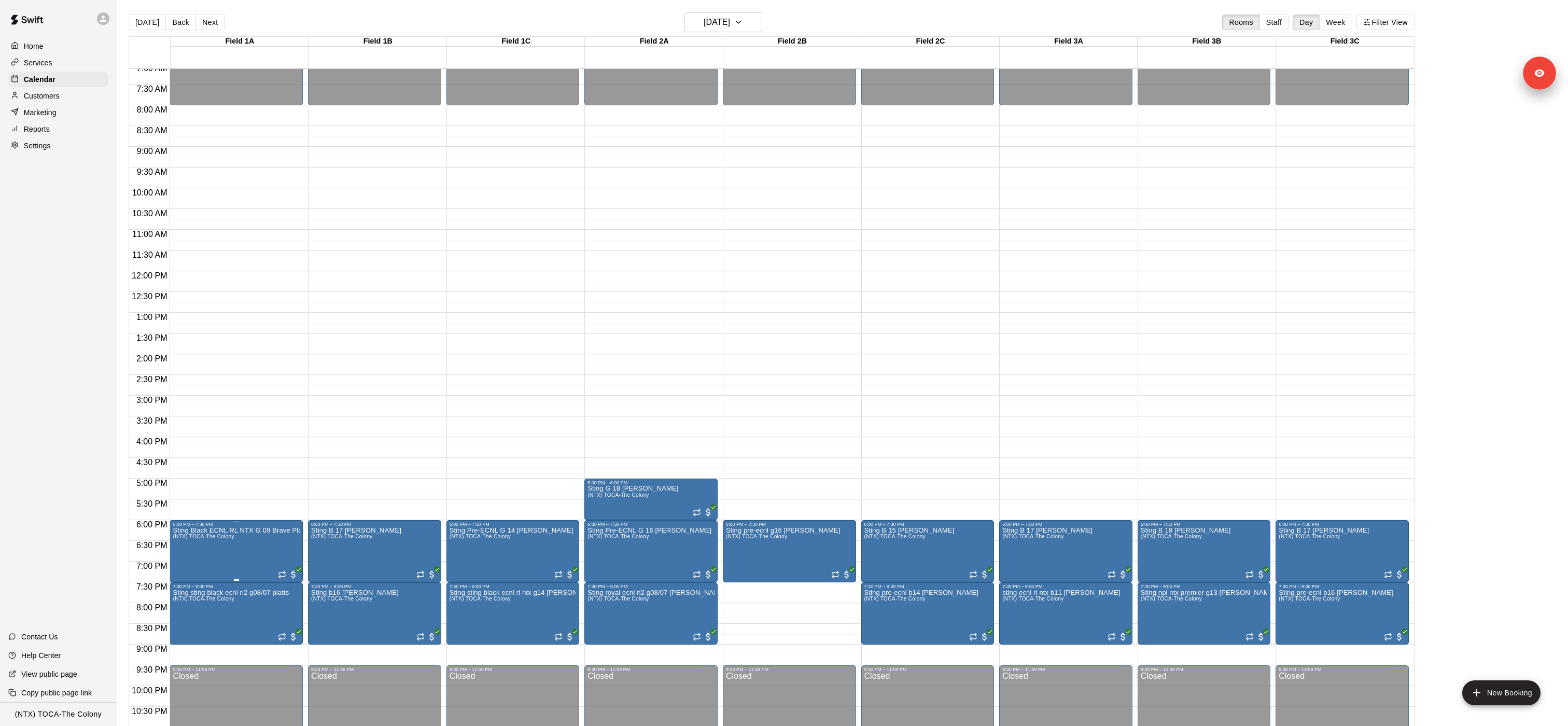
click at [183, 362] on icon "edit" at bounding box center [183, 538] width 12 height 12
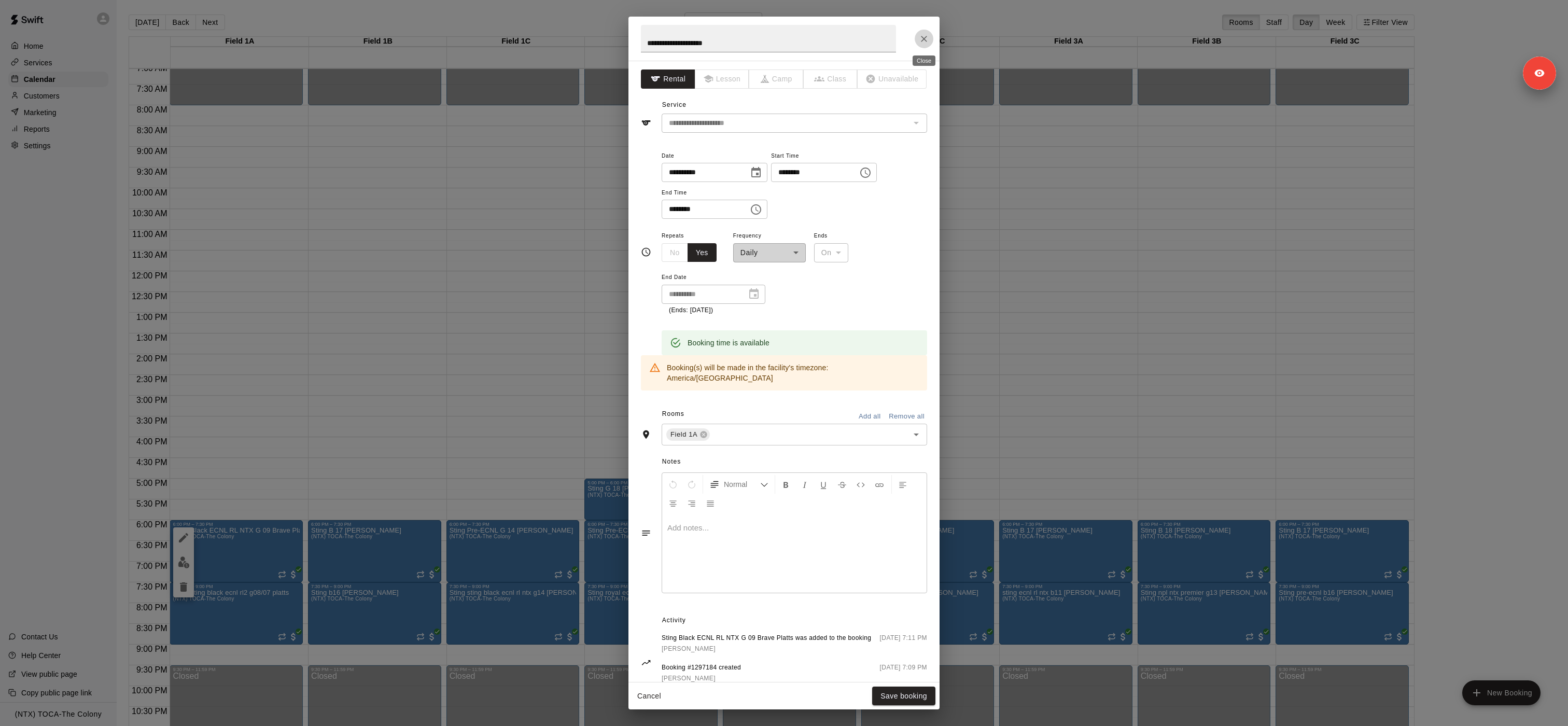
click at [783, 34] on icon "Close" at bounding box center [924, 39] width 11 height 11
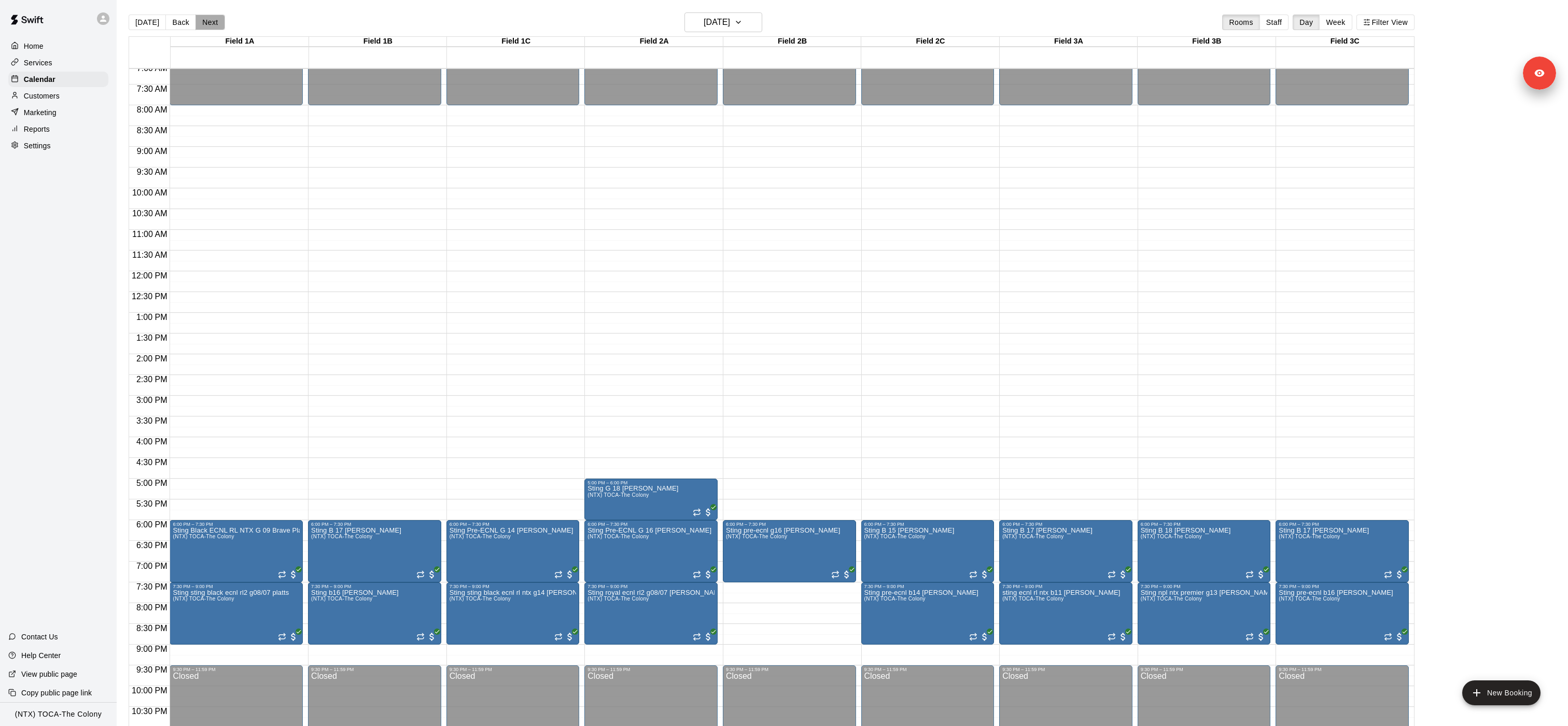
click at [209, 30] on button "Next" at bounding box center [209, 22] width 29 height 16
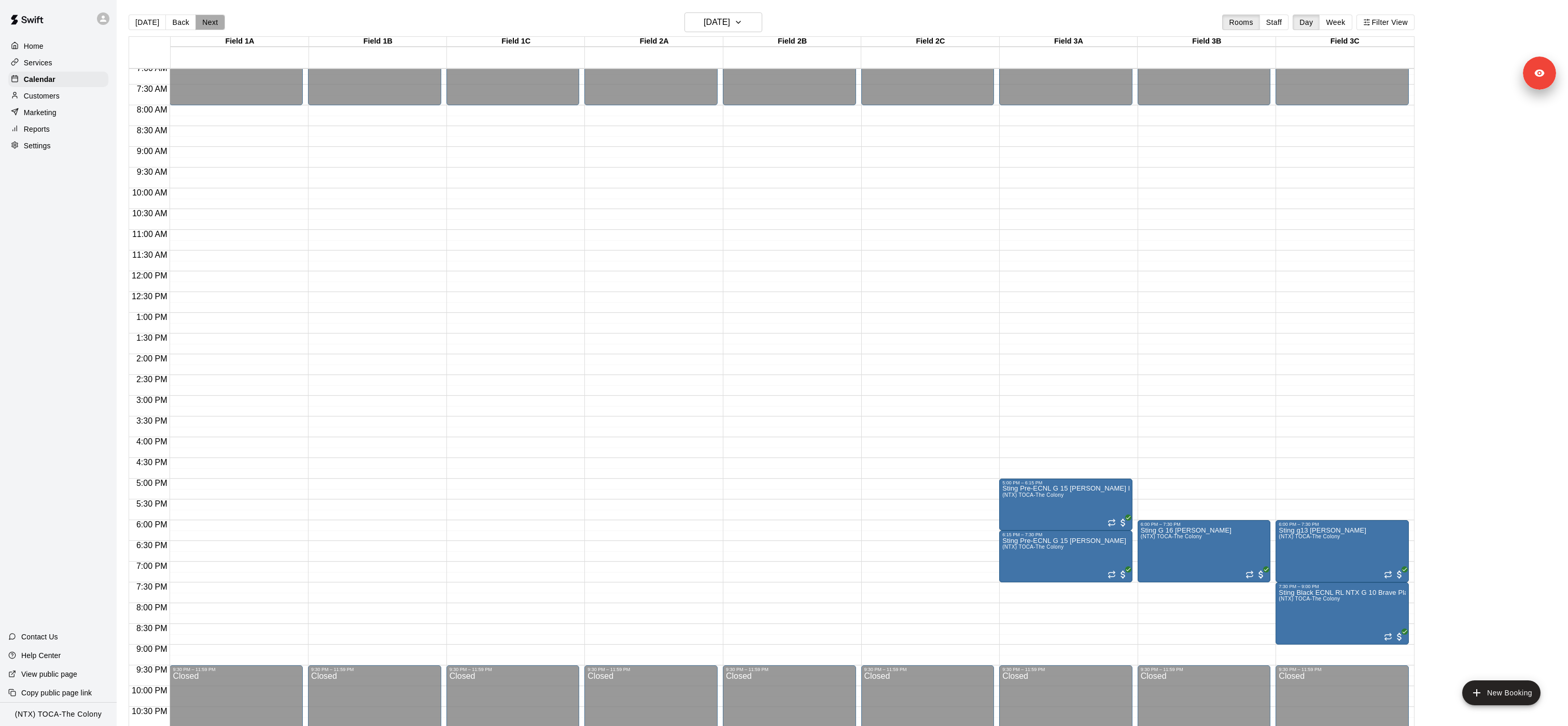
click at [209, 20] on button "Next" at bounding box center [209, 22] width 29 height 16
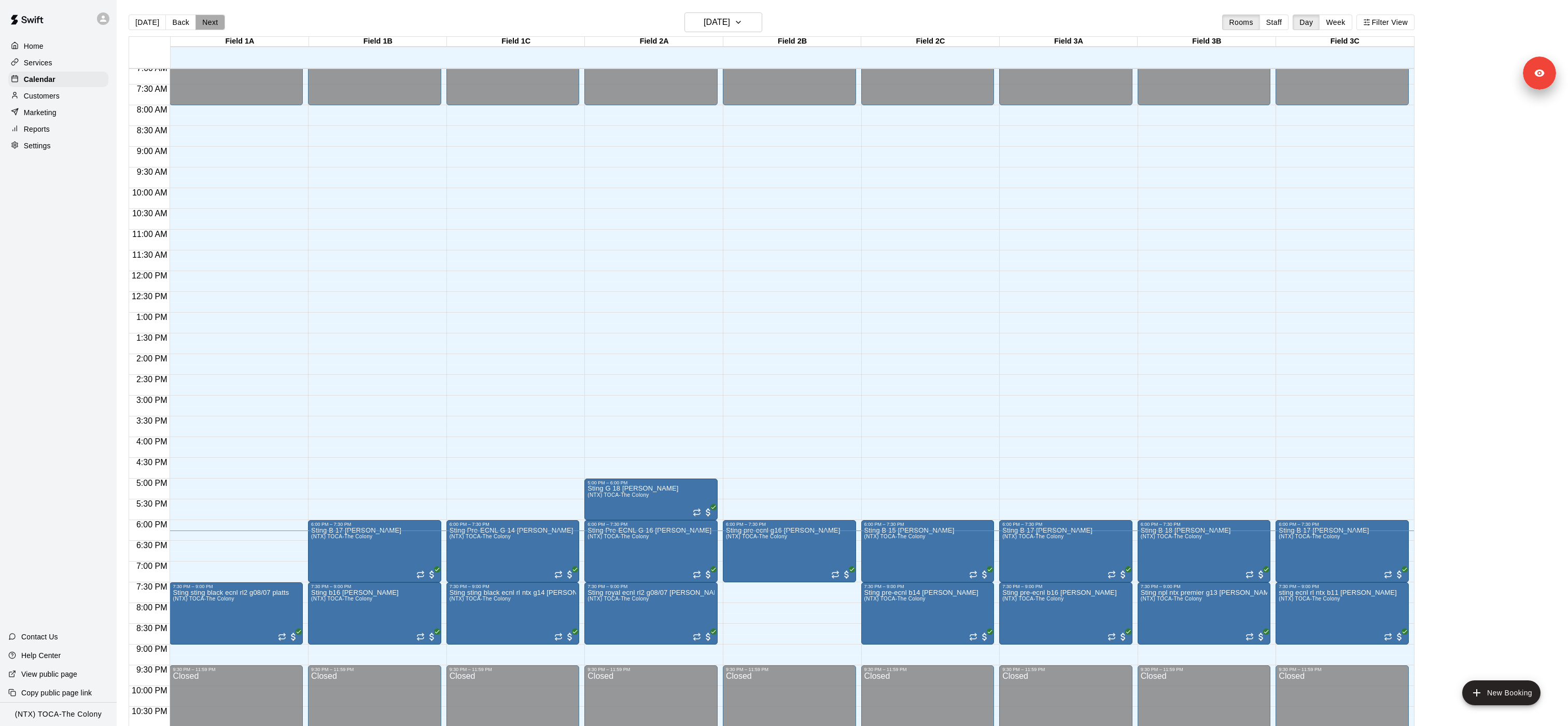
click at [209, 20] on button "Next" at bounding box center [209, 22] width 29 height 16
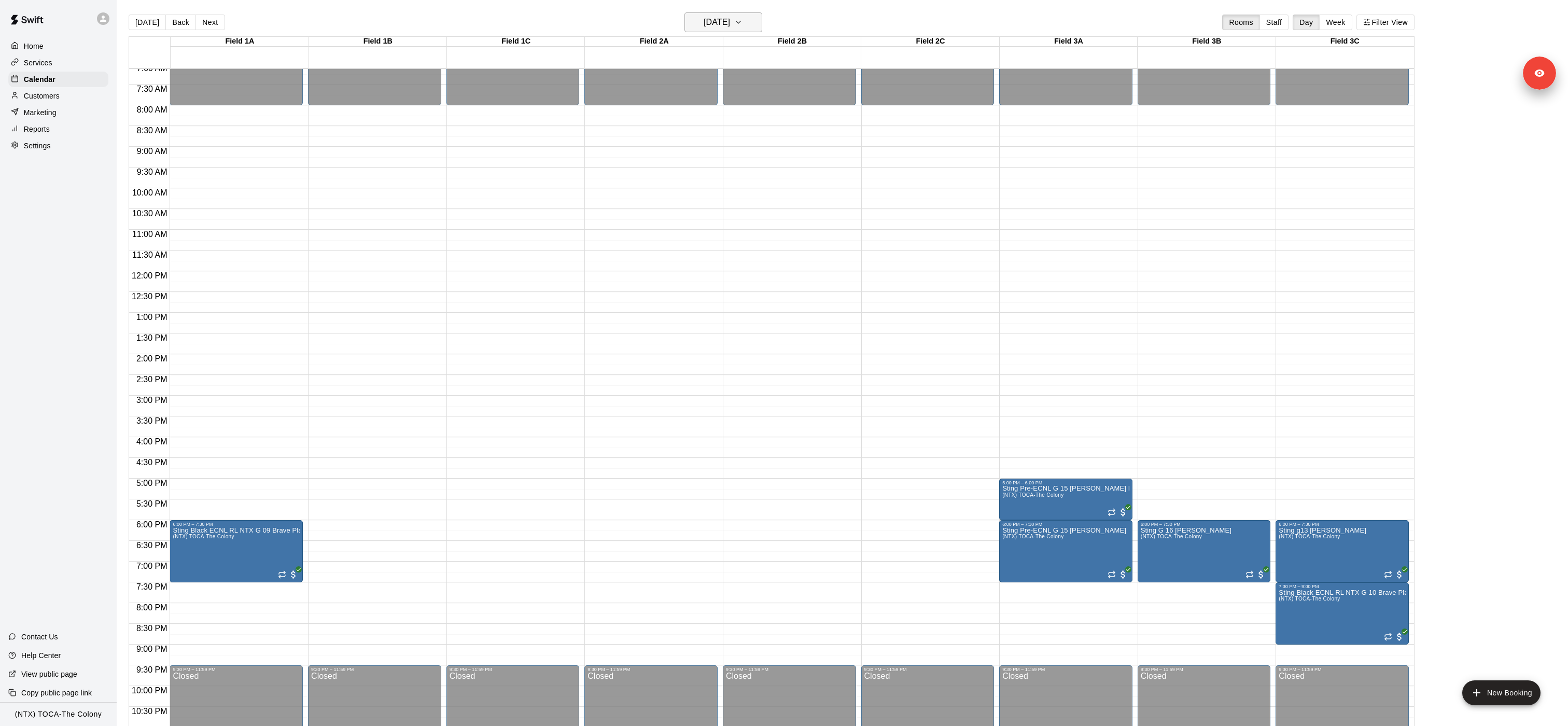
click at [718, 29] on h6 "[DATE]" at bounding box center [717, 22] width 27 height 14
click at [761, 132] on button "15" at bounding box center [763, 131] width 19 height 19
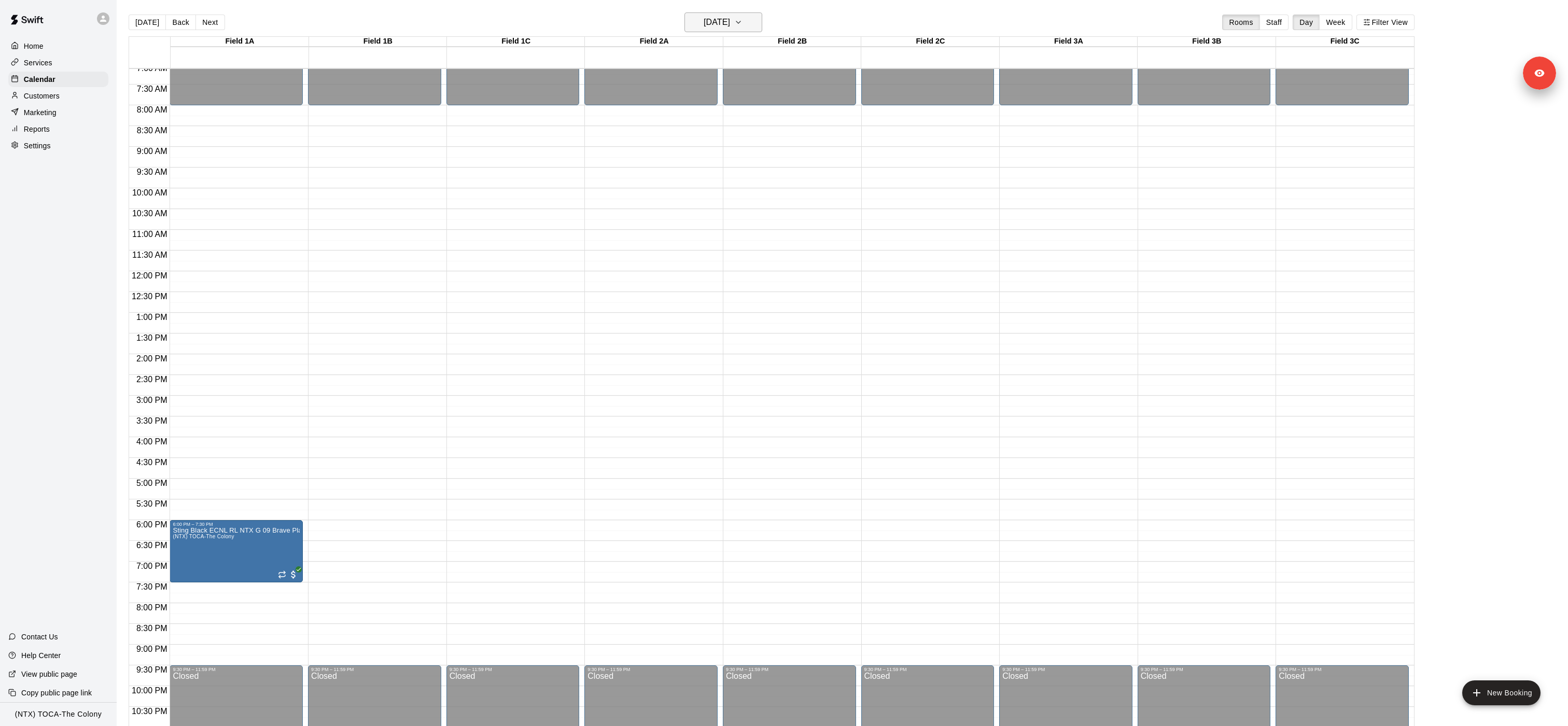
click at [730, 28] on h6 "[DATE]" at bounding box center [717, 22] width 27 height 14
click at [783, 131] on button "16" at bounding box center [783, 131] width 19 height 19
click at [720, 24] on h6 "[DATE]" at bounding box center [717, 22] width 27 height 14
click at [680, 150] on button "18" at bounding box center [680, 150] width 19 height 19
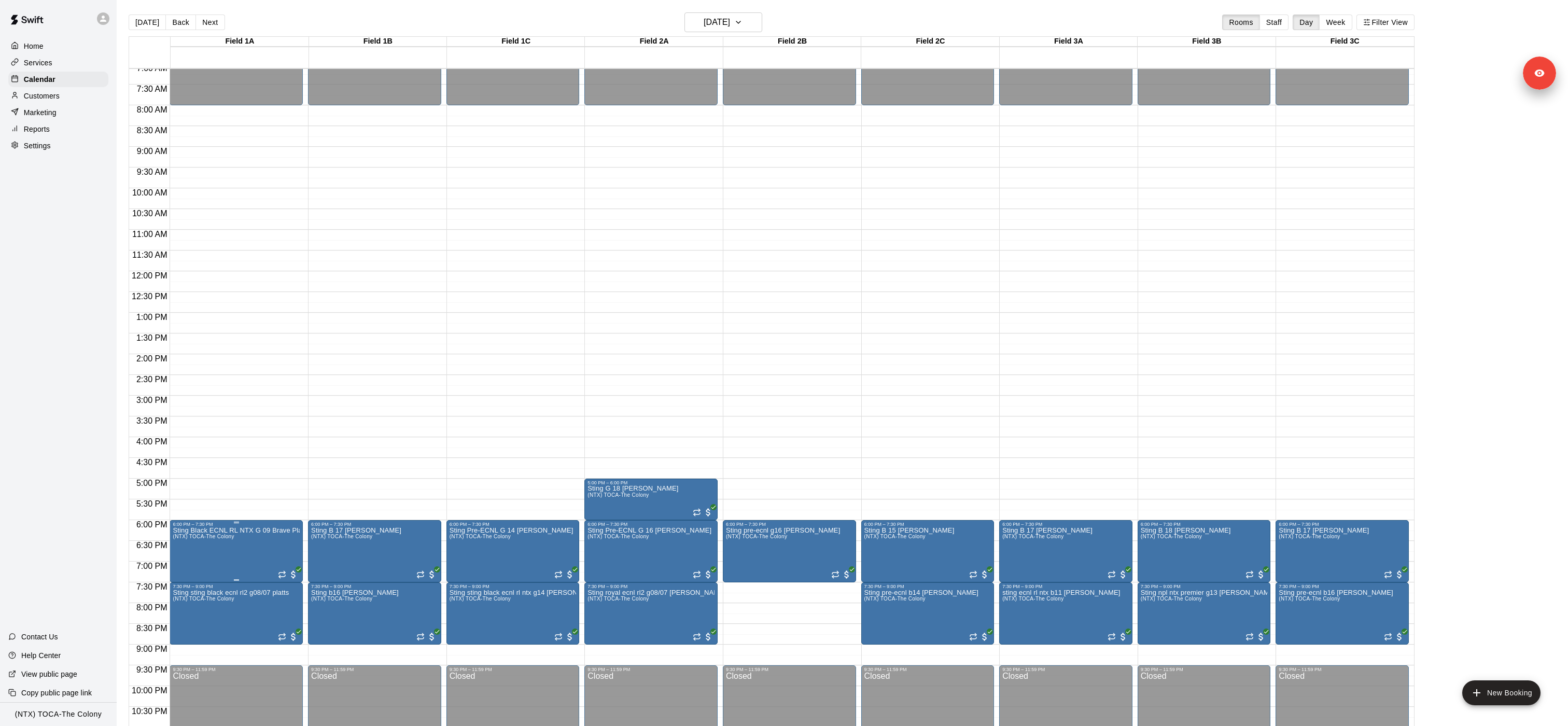
click at [188, 362] on img "edit" at bounding box center [183, 562] width 12 height 12
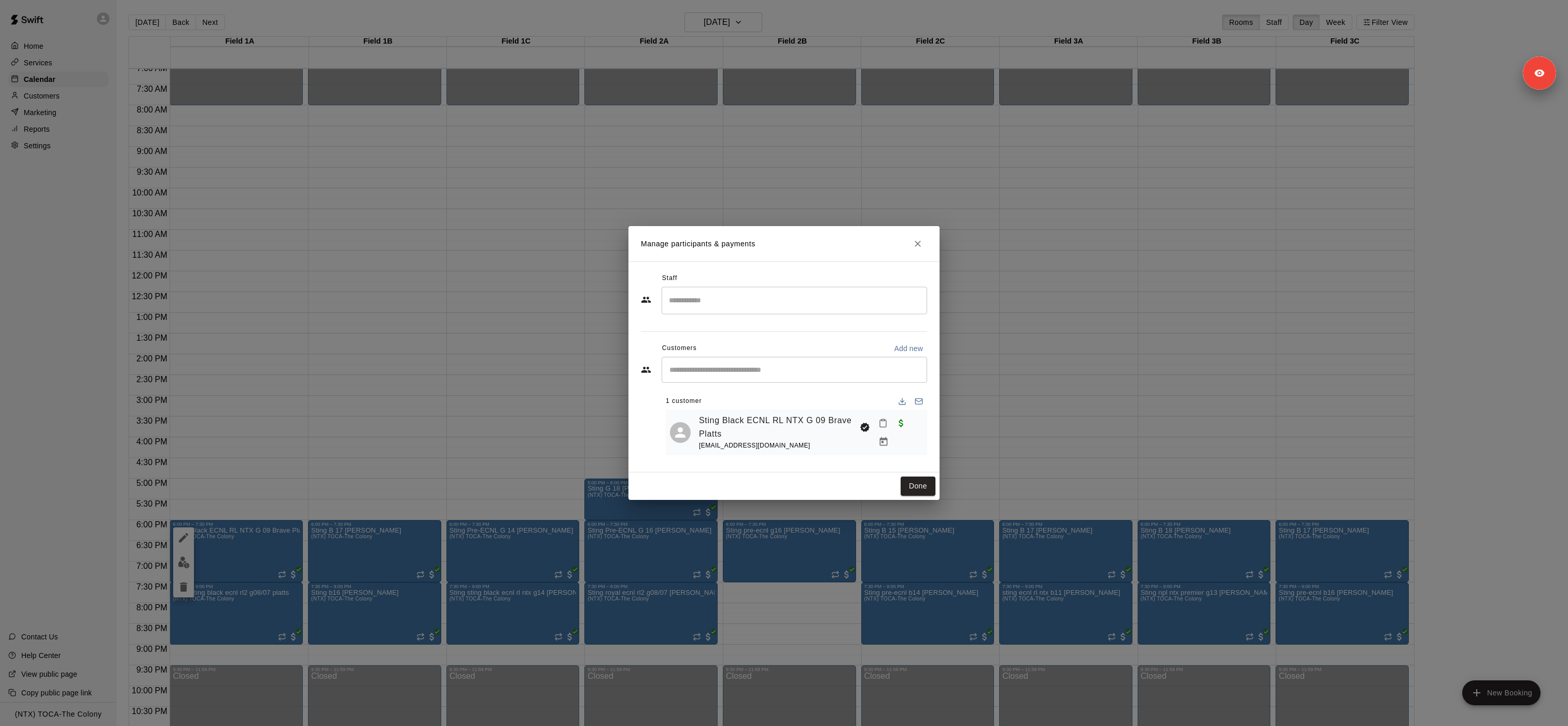
click at [783, 252] on h2 "Manage participants & payments" at bounding box center [784, 244] width 311 height 35
click at [783, 249] on icon "Close" at bounding box center [917, 244] width 11 height 11
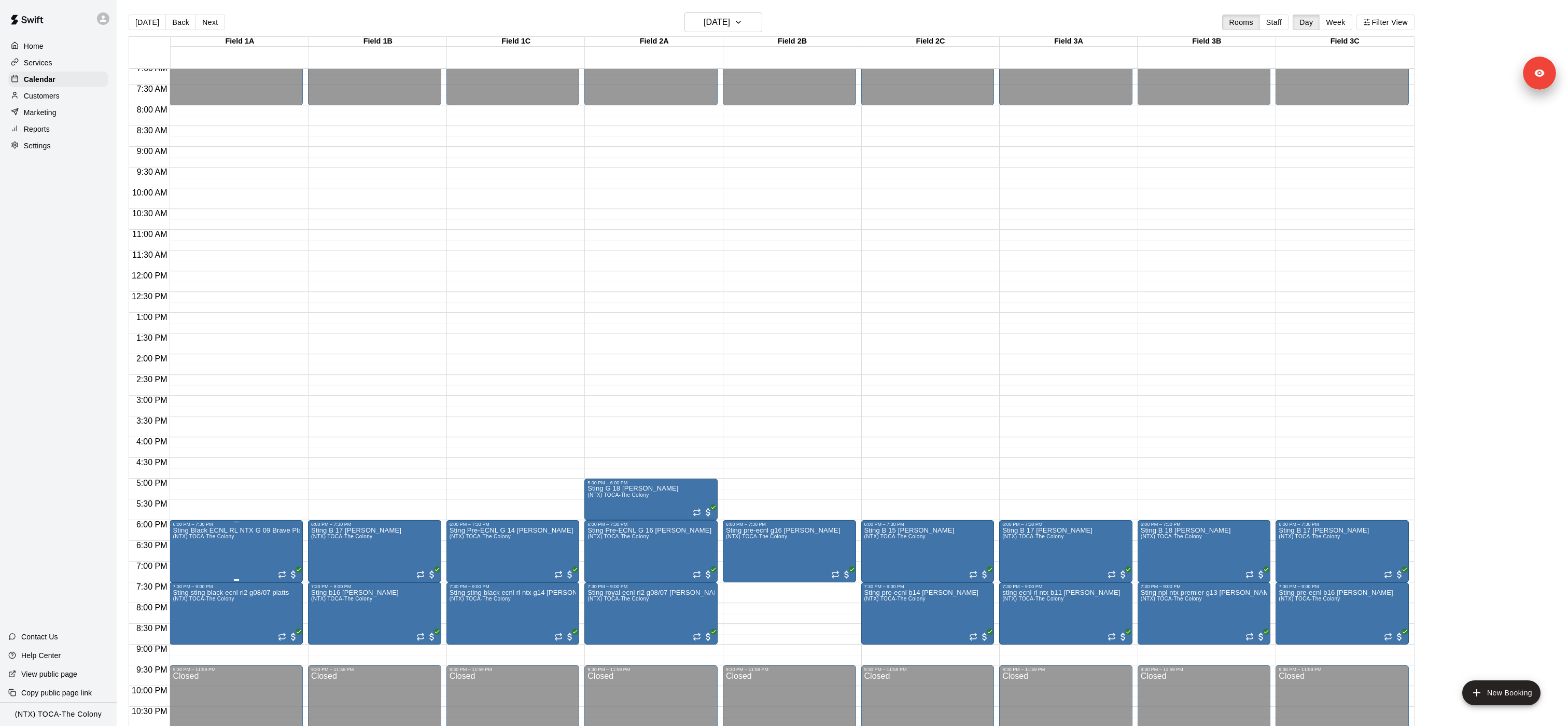
click at [191, 362] on button "edit" at bounding box center [183, 562] width 21 height 21
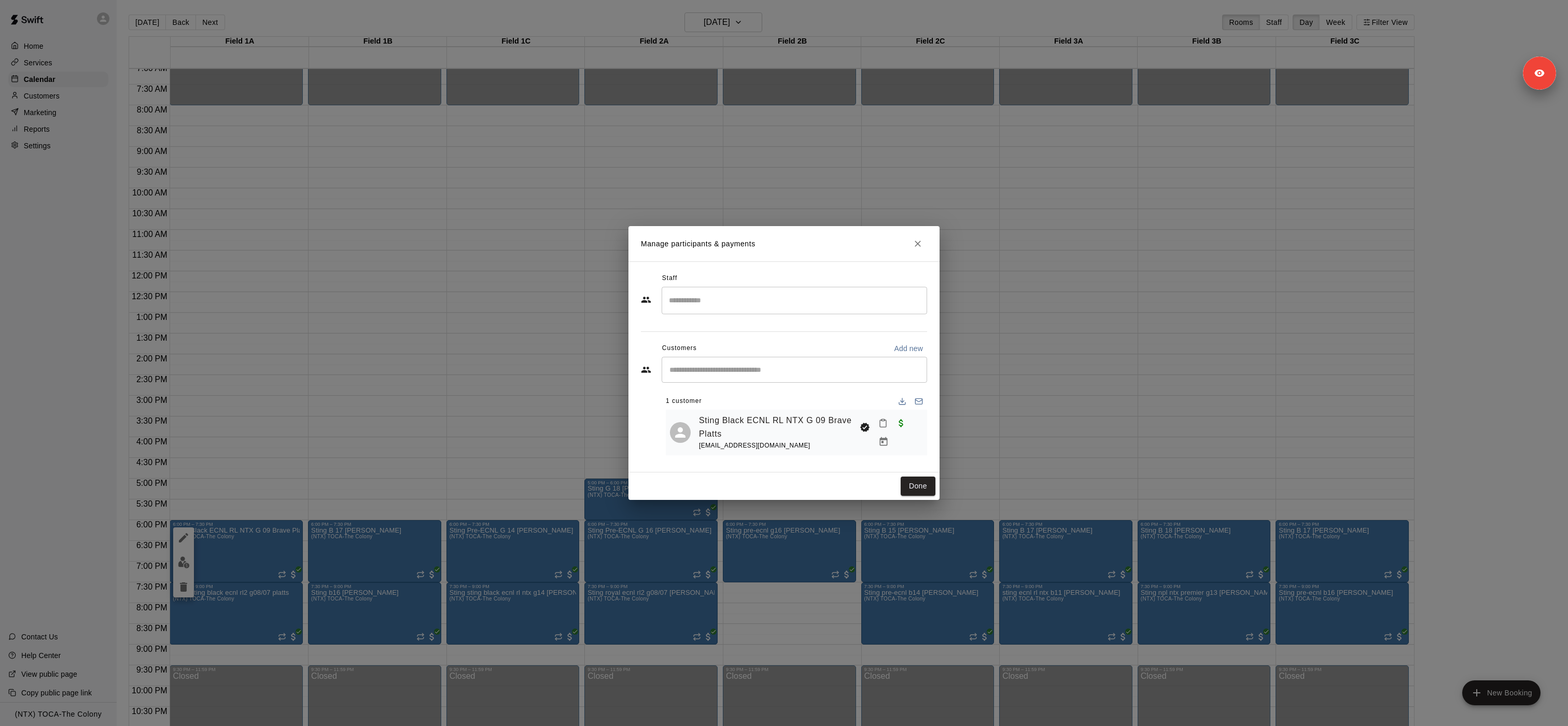
click at [783, 246] on icon "Close" at bounding box center [917, 244] width 11 height 11
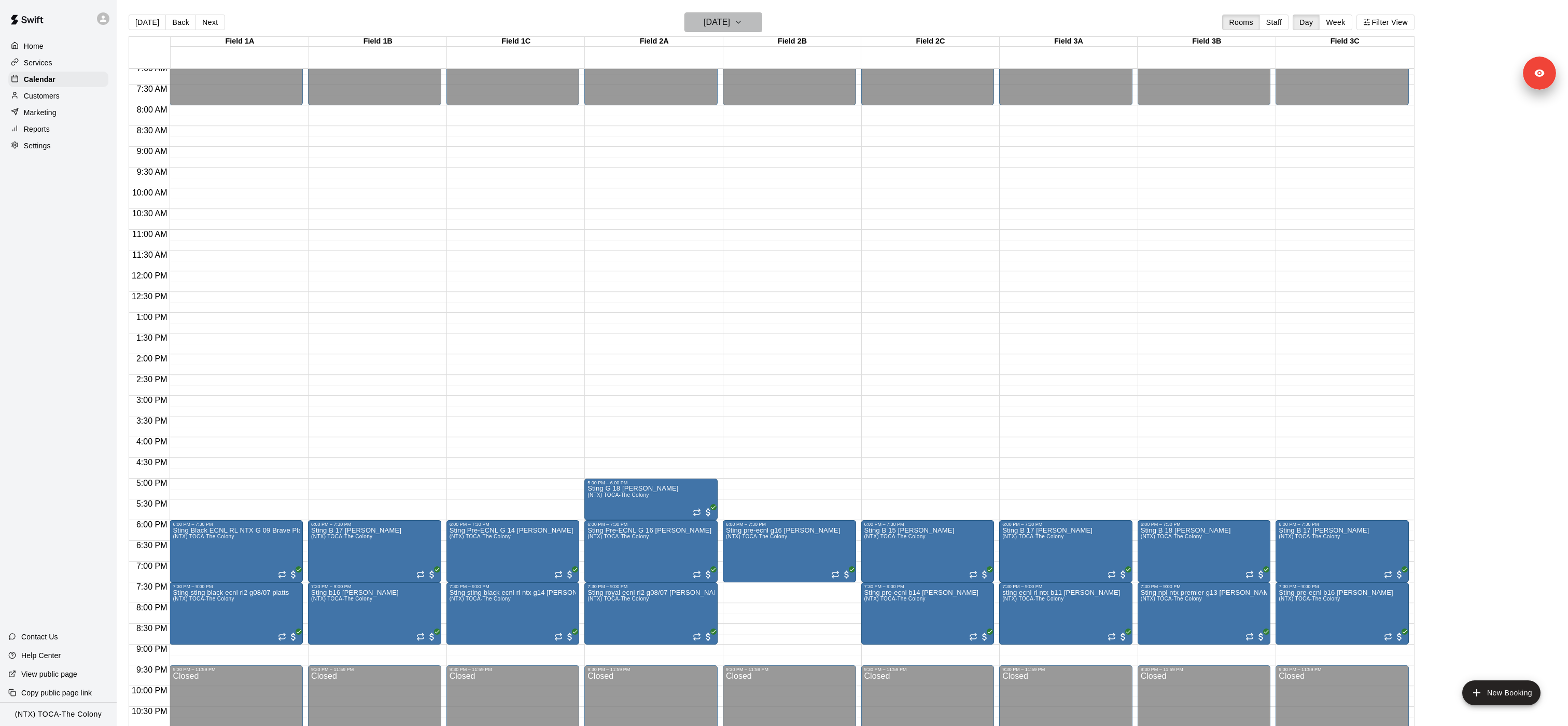
click at [730, 28] on h6 "[DATE]" at bounding box center [717, 22] width 27 height 14
click at [209, 362] on div at bounding box center [784, 363] width 1568 height 726
click at [206, 21] on button "Next" at bounding box center [209, 22] width 29 height 16
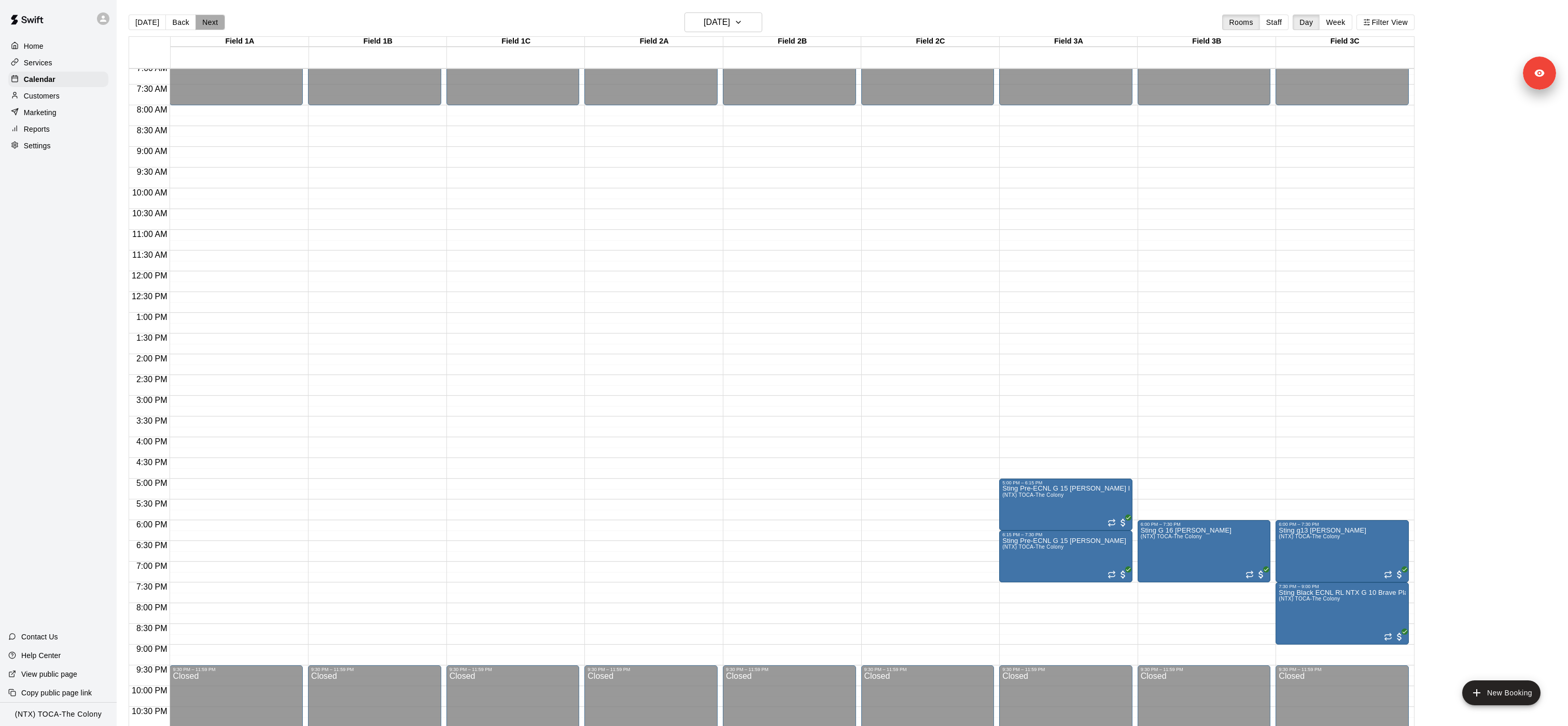
click at [206, 21] on button "Next" at bounding box center [209, 22] width 29 height 16
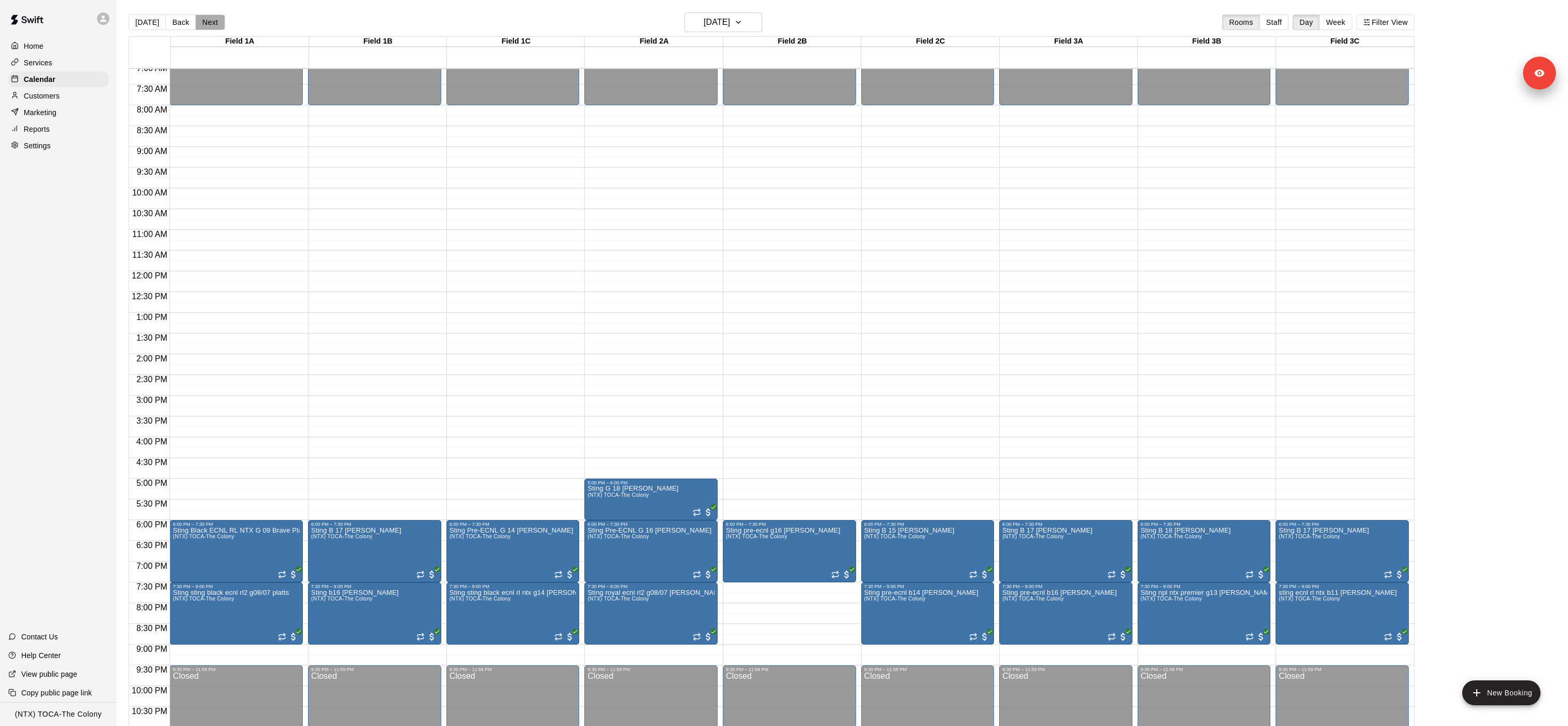
click at [206, 21] on button "Next" at bounding box center [209, 22] width 29 height 16
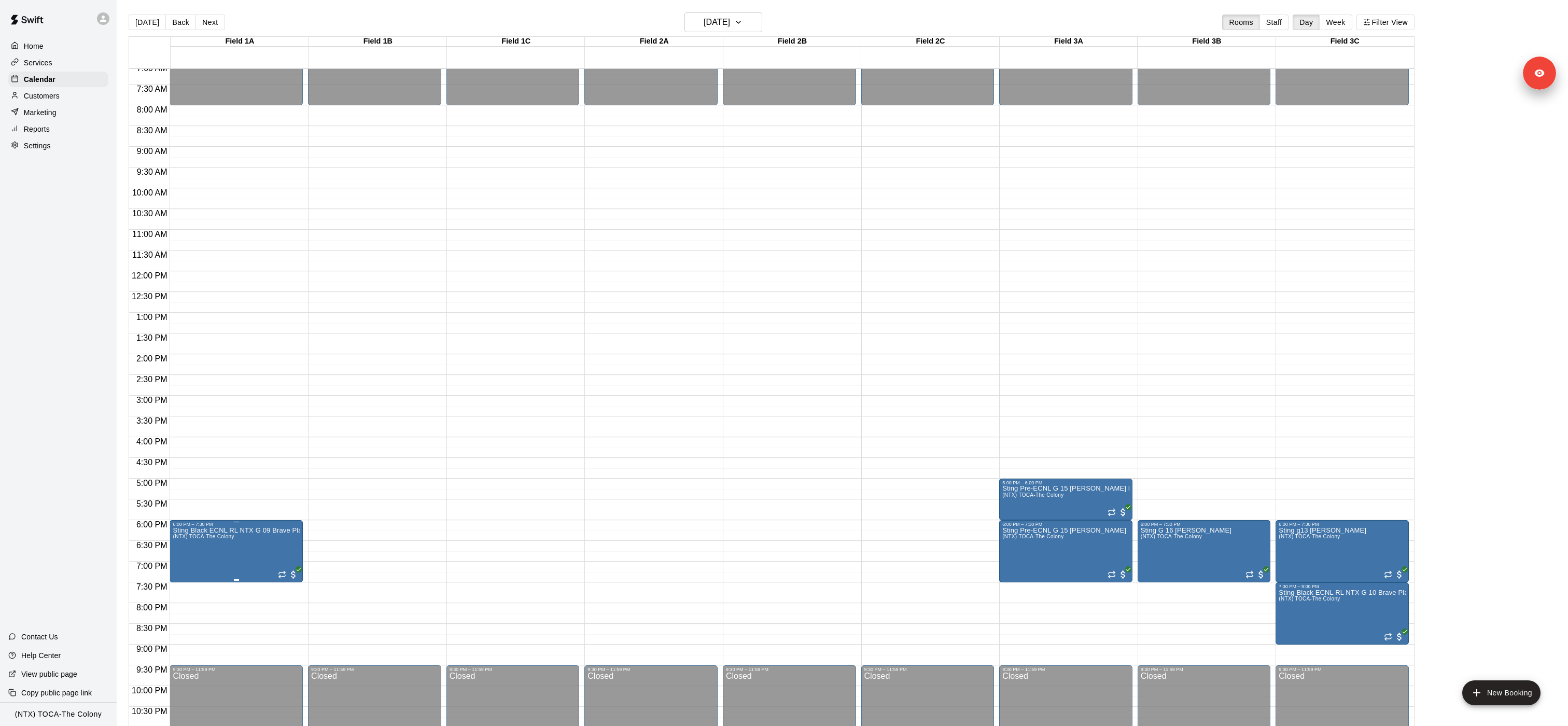
click at [186, 362] on icon "edit" at bounding box center [183, 538] width 12 height 12
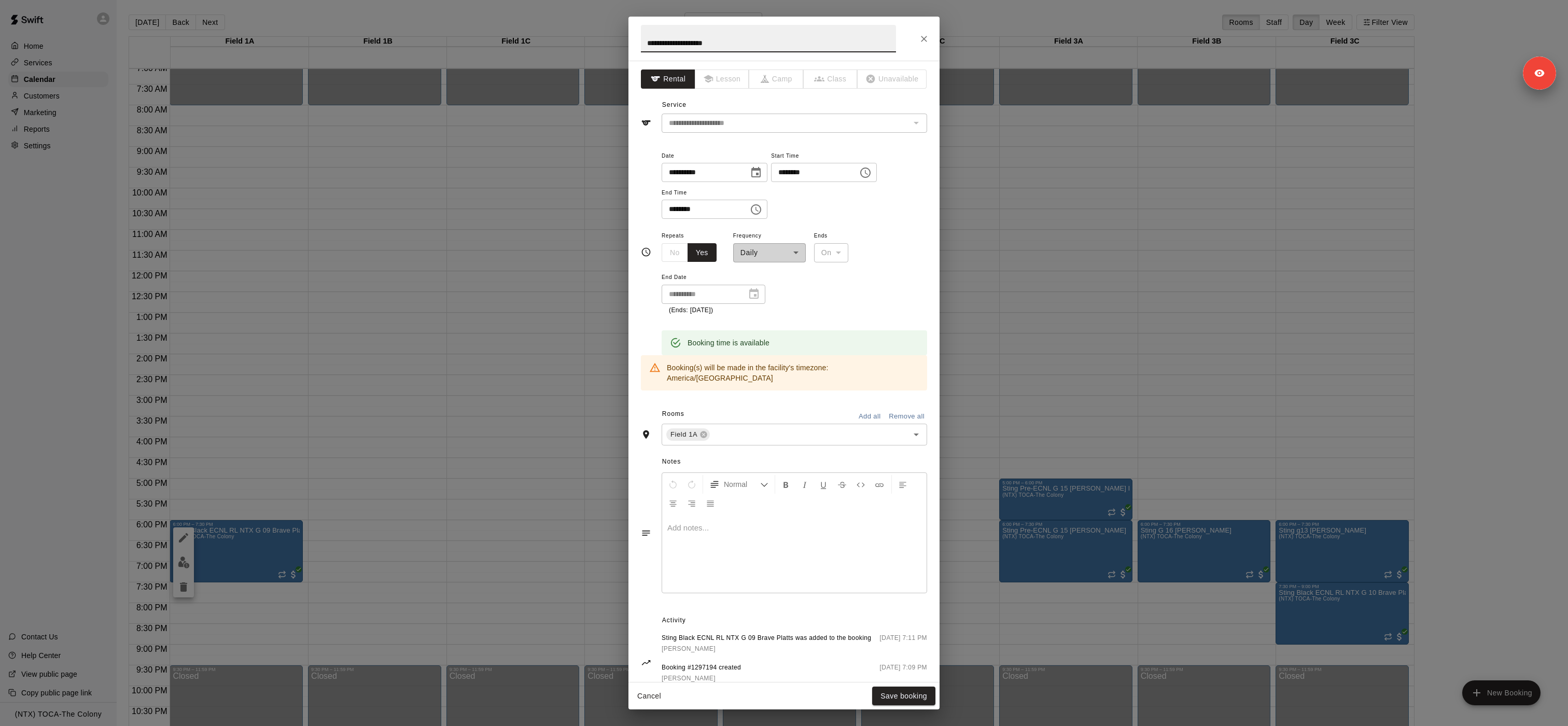
scroll to position [28, 0]
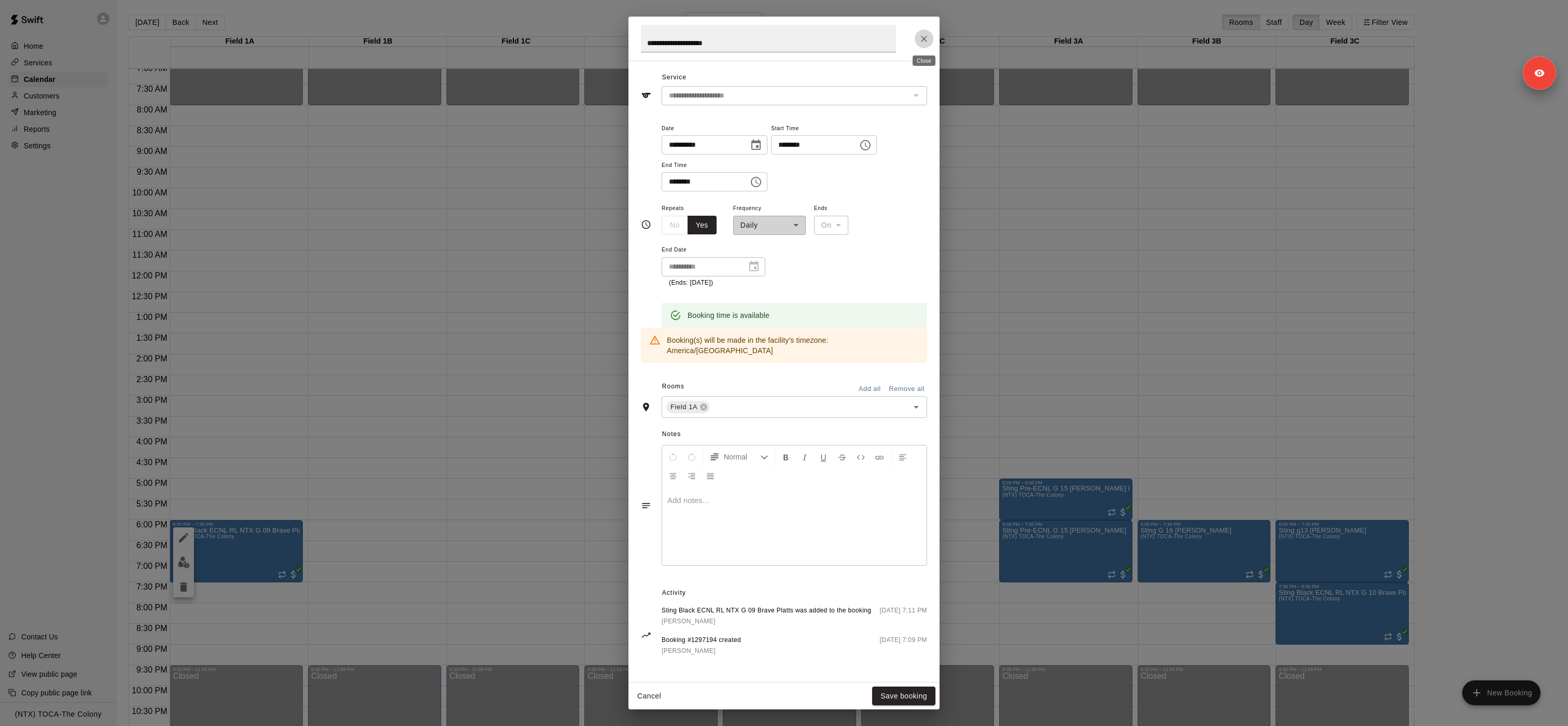
click at [783, 39] on icon "Close" at bounding box center [924, 39] width 11 height 11
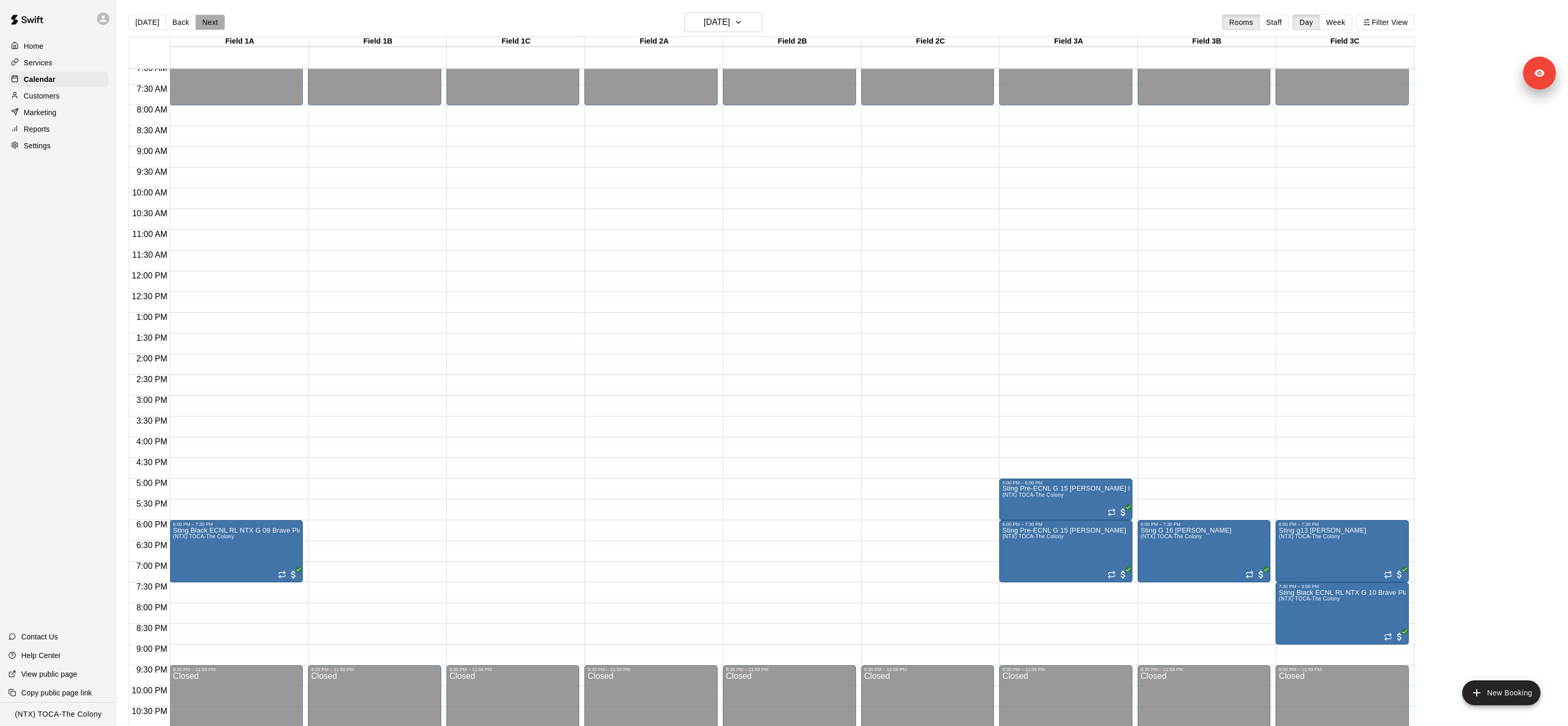
click at [216, 28] on button "Next" at bounding box center [209, 22] width 29 height 16
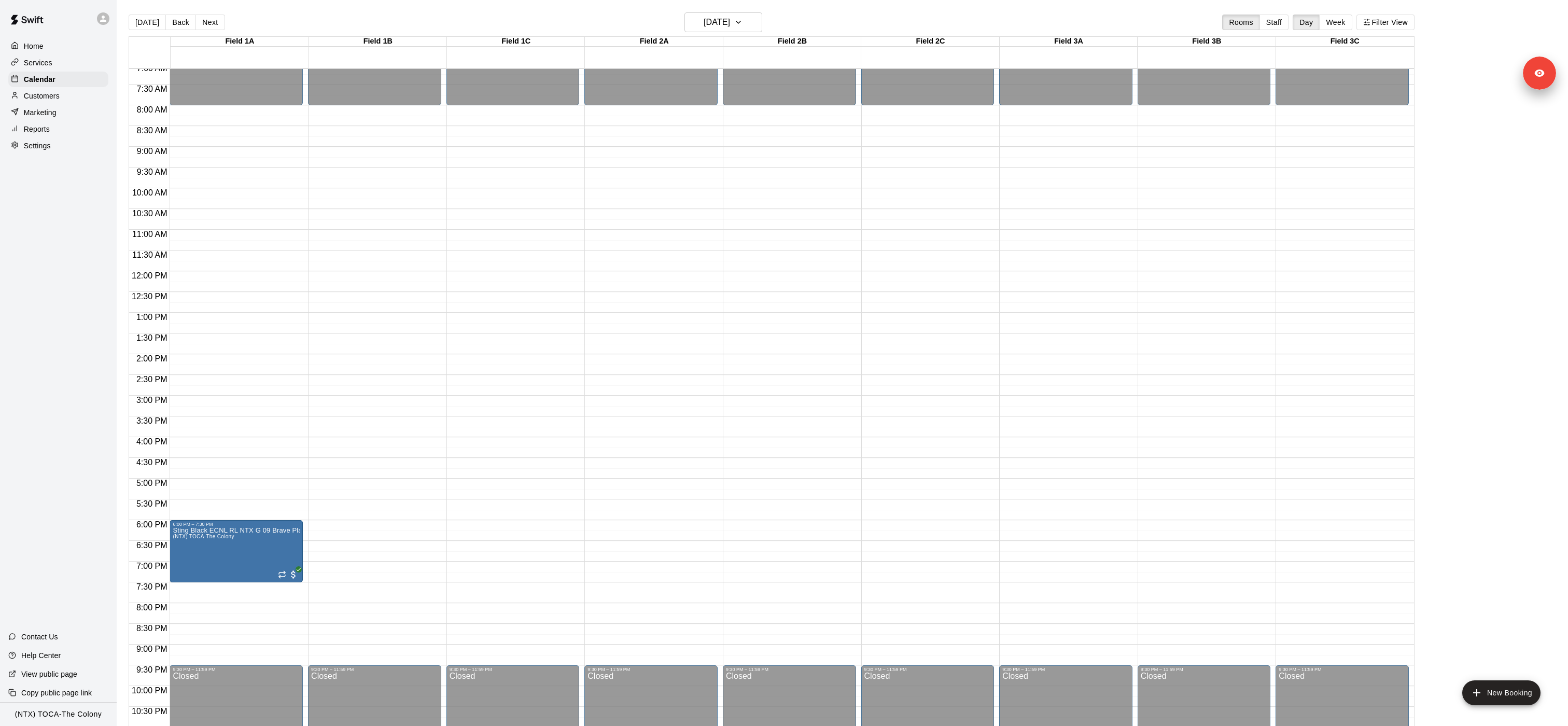
click at [204, 9] on main "[DATE] Back [DATE][DATE] Rooms Staff Day Week Filter View Field 1A 22 [GEOGRAPH…" at bounding box center [842, 371] width 1451 height 743
click at [204, 17] on button "Next" at bounding box center [209, 22] width 29 height 16
click at [199, 362] on div at bounding box center [784, 363] width 1568 height 726
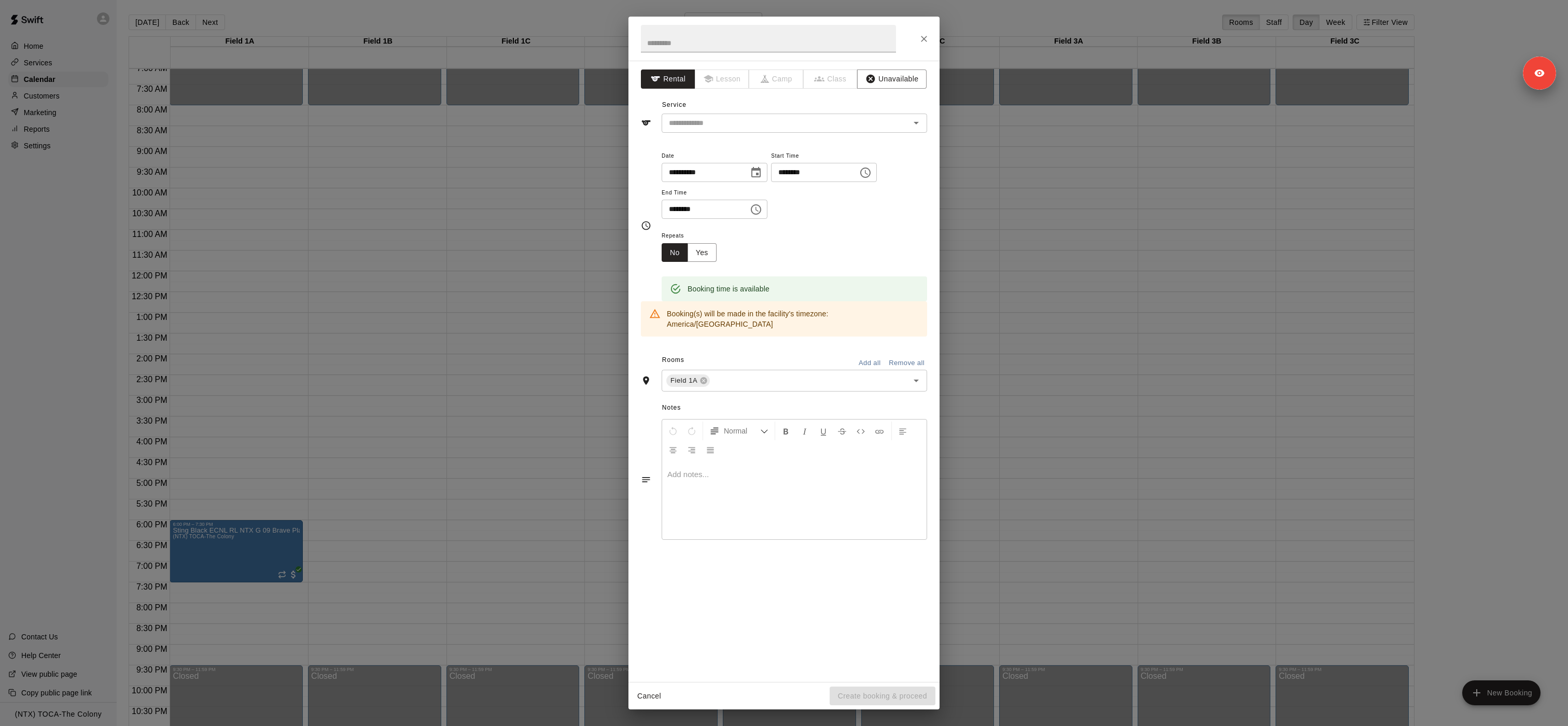
click at [199, 362] on div "**********" at bounding box center [784, 363] width 1568 height 726
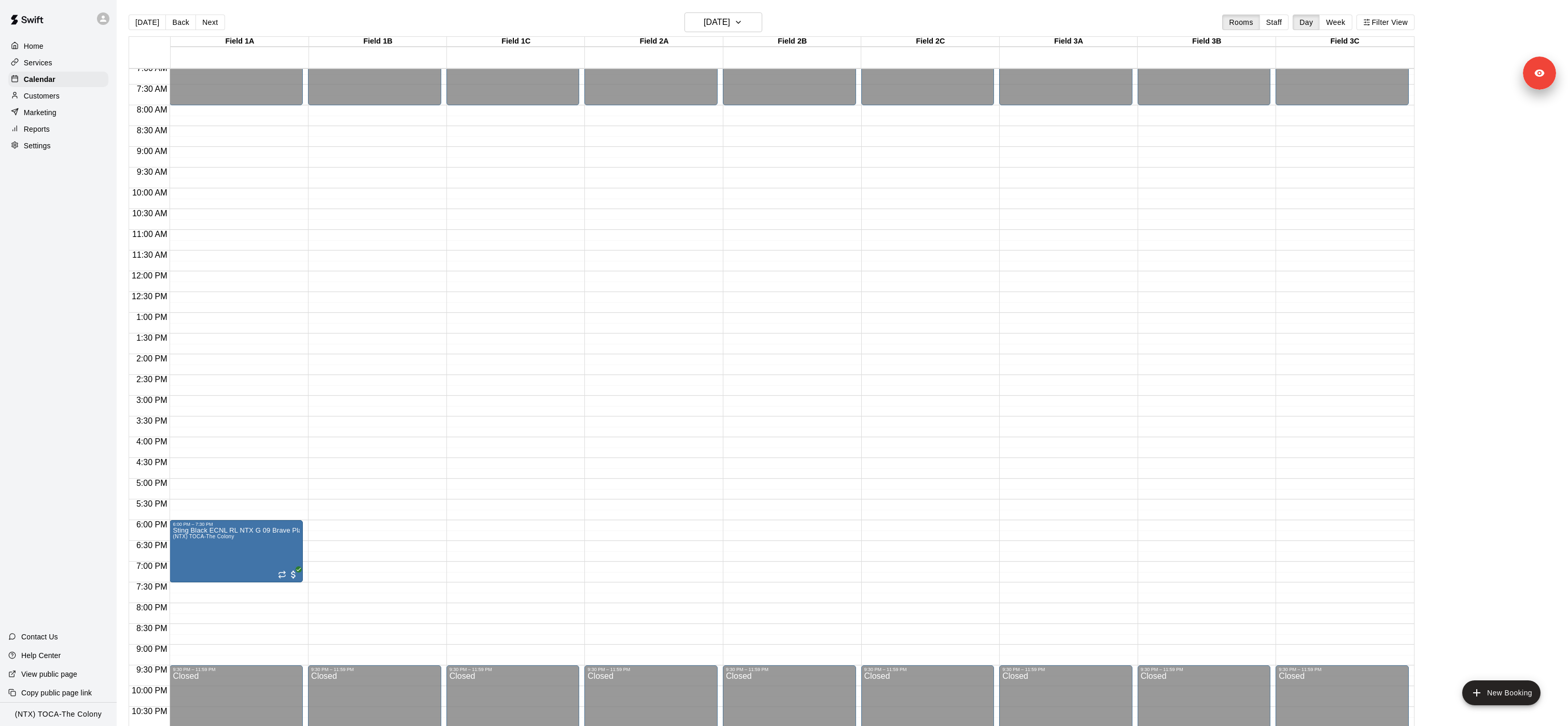
click at [371, 362] on div "12:00 AM – 8:00 AM Closed 9:30 PM – 11:59 PM Closed" at bounding box center [375, 271] width 133 height 996
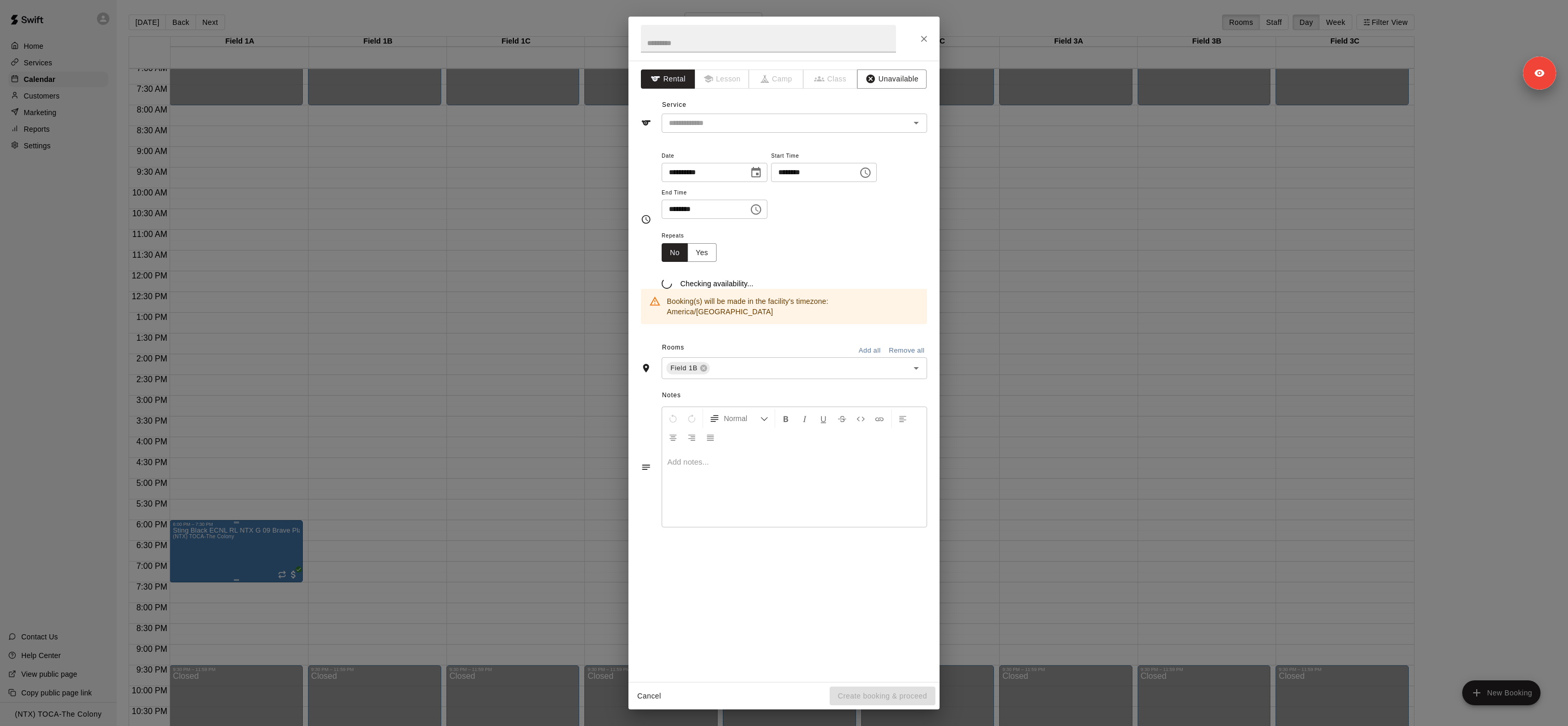
click at [233, 362] on div "**********" at bounding box center [784, 363] width 1568 height 726
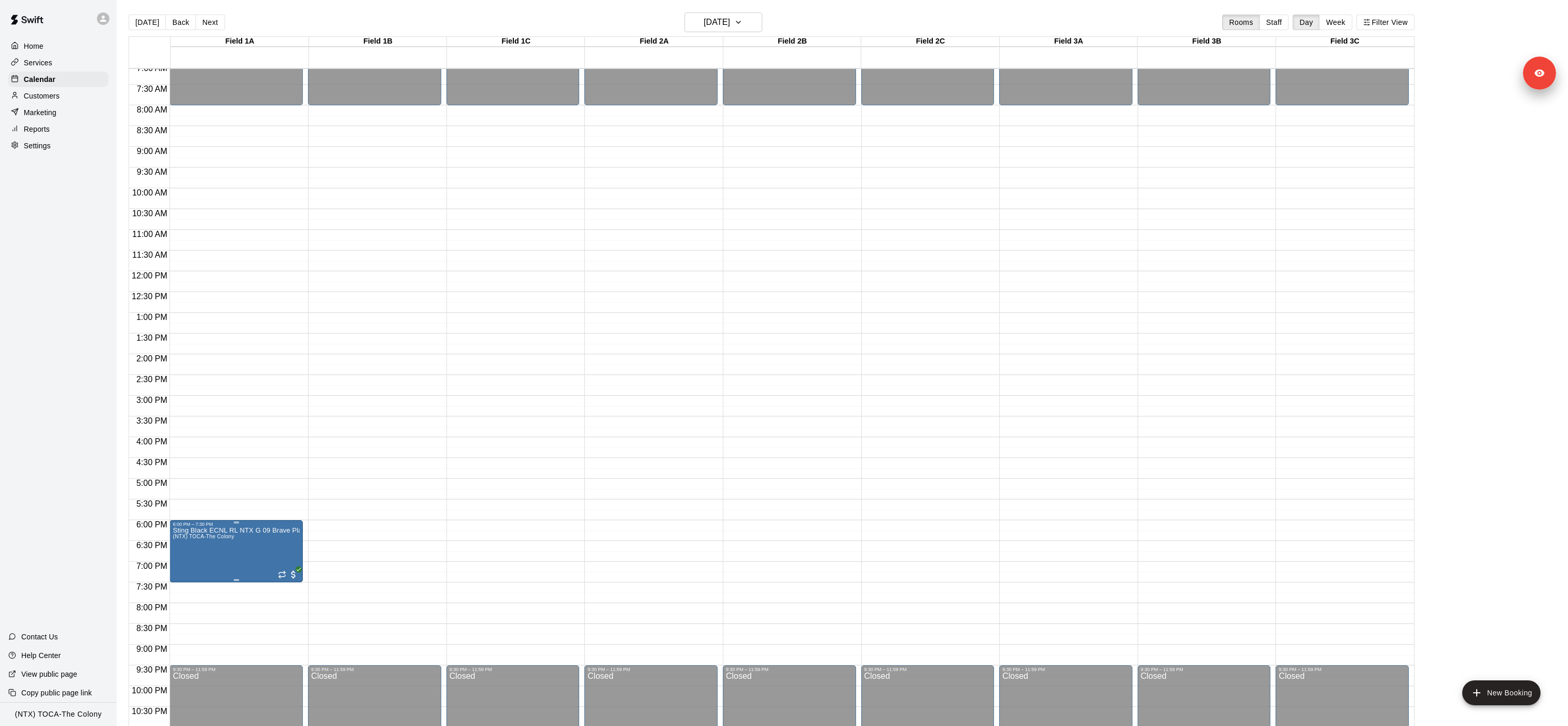
click at [188, 362] on icon "delete" at bounding box center [183, 563] width 12 height 12
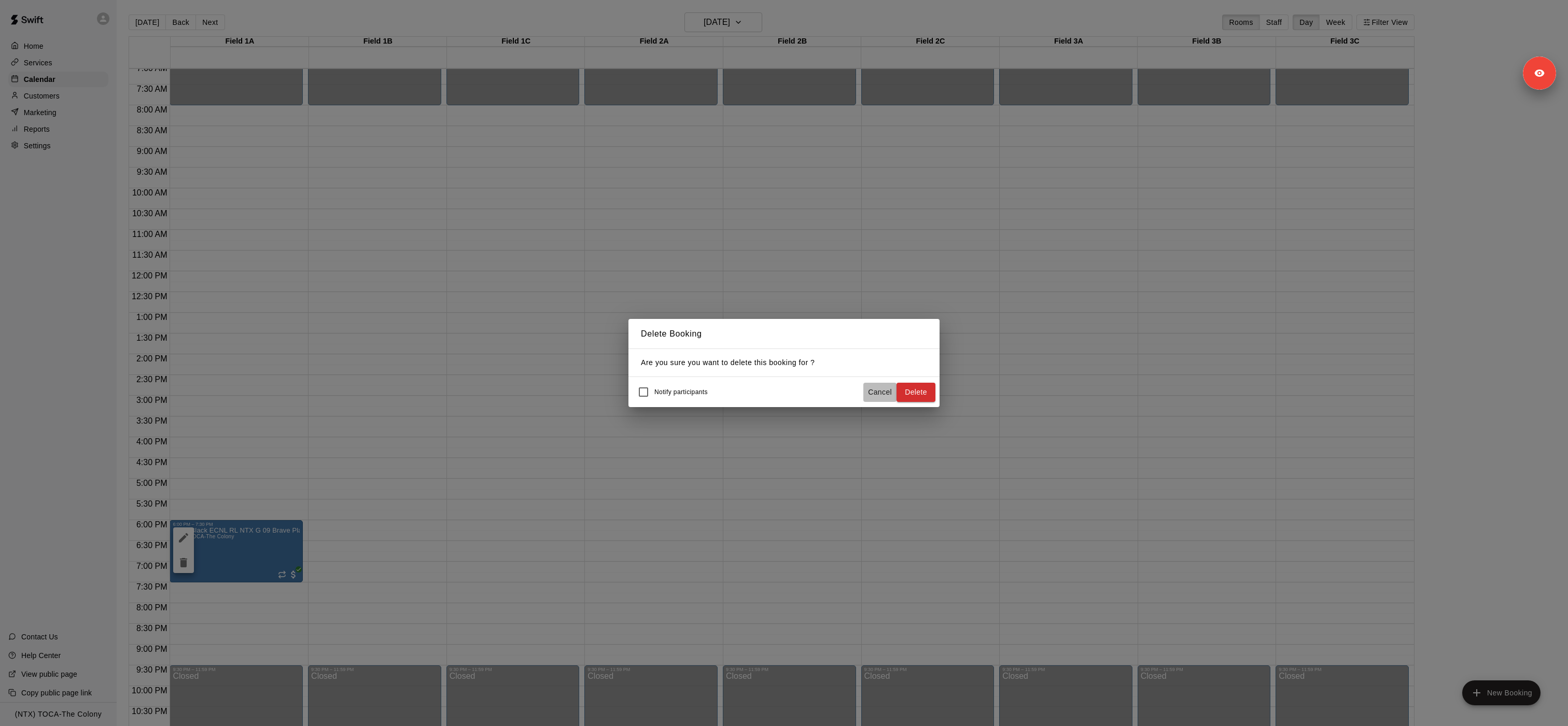
click at [783, 362] on button "Cancel" at bounding box center [879, 392] width 33 height 19
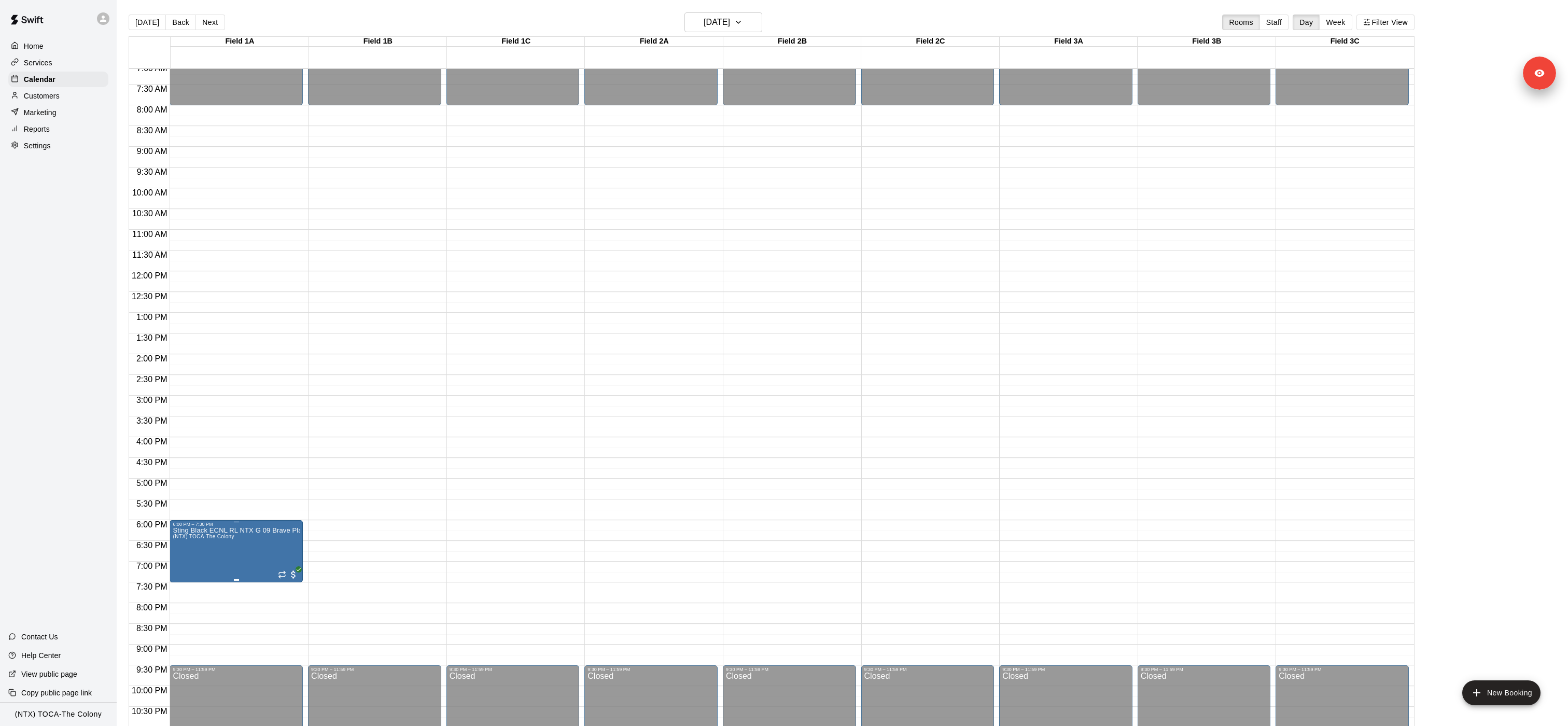
click at [264, 362] on p "Sting Black ECNL RL NTX G 09 Brave Platts" at bounding box center [236, 530] width 127 height 0
click at [183, 362] on icon "delete" at bounding box center [183, 590] width 7 height 9
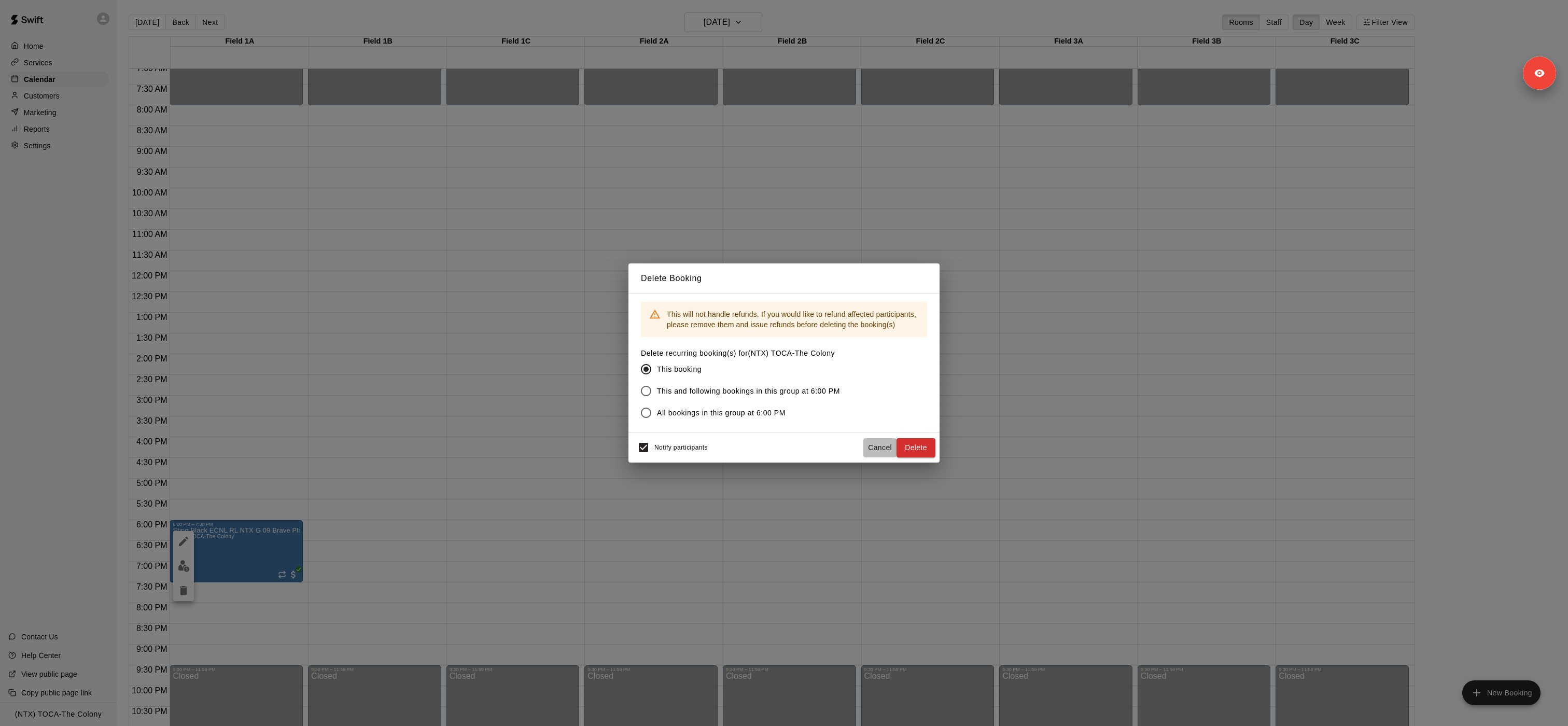
click at [783, 362] on button "Cancel" at bounding box center [879, 448] width 33 height 19
